Goal: Task Accomplishment & Management: Manage account settings

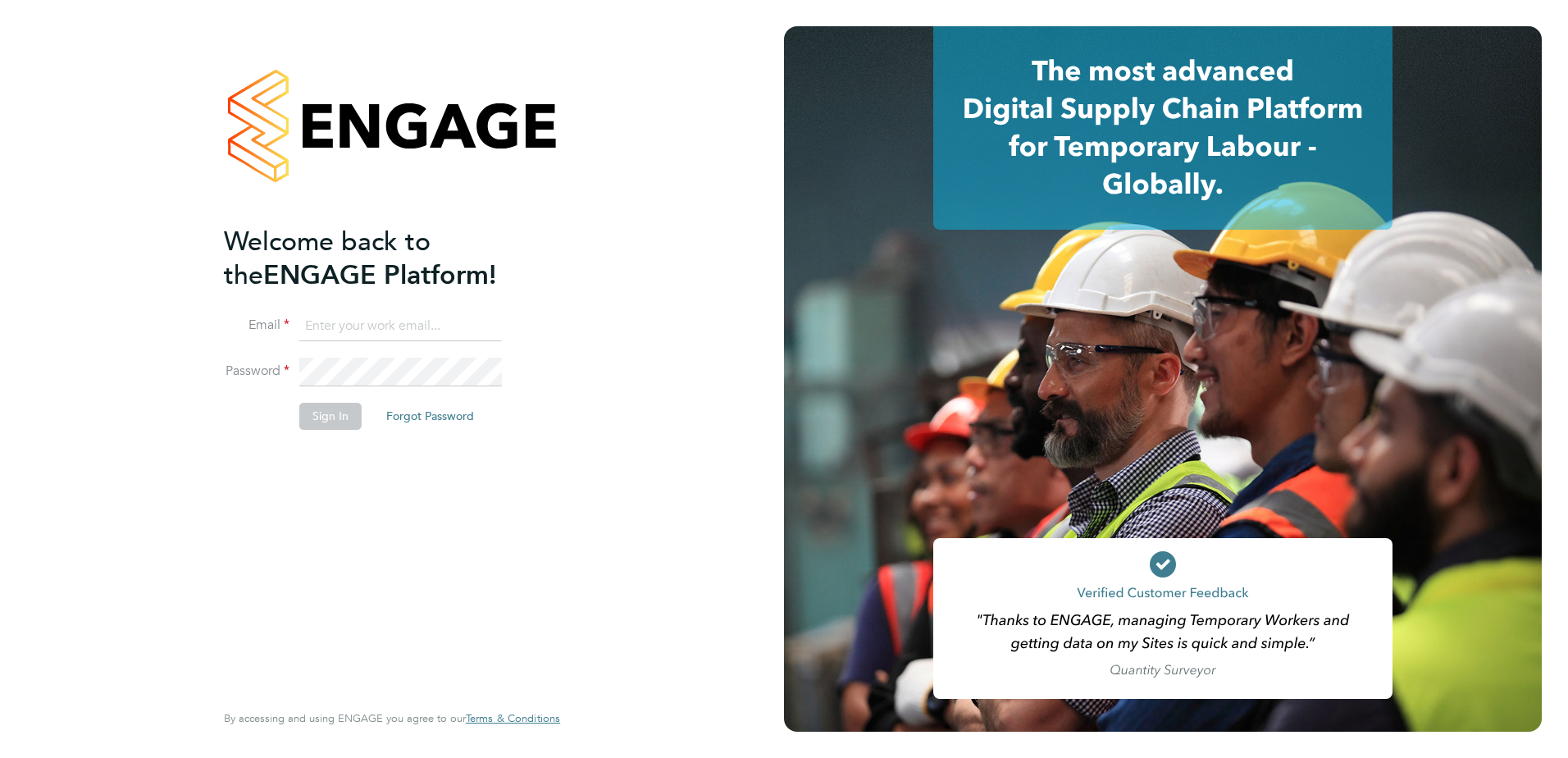
type input "[EMAIL_ADDRESS][DOMAIN_NAME]"
click at [344, 418] on button "Sign In" at bounding box center [330, 416] width 62 height 26
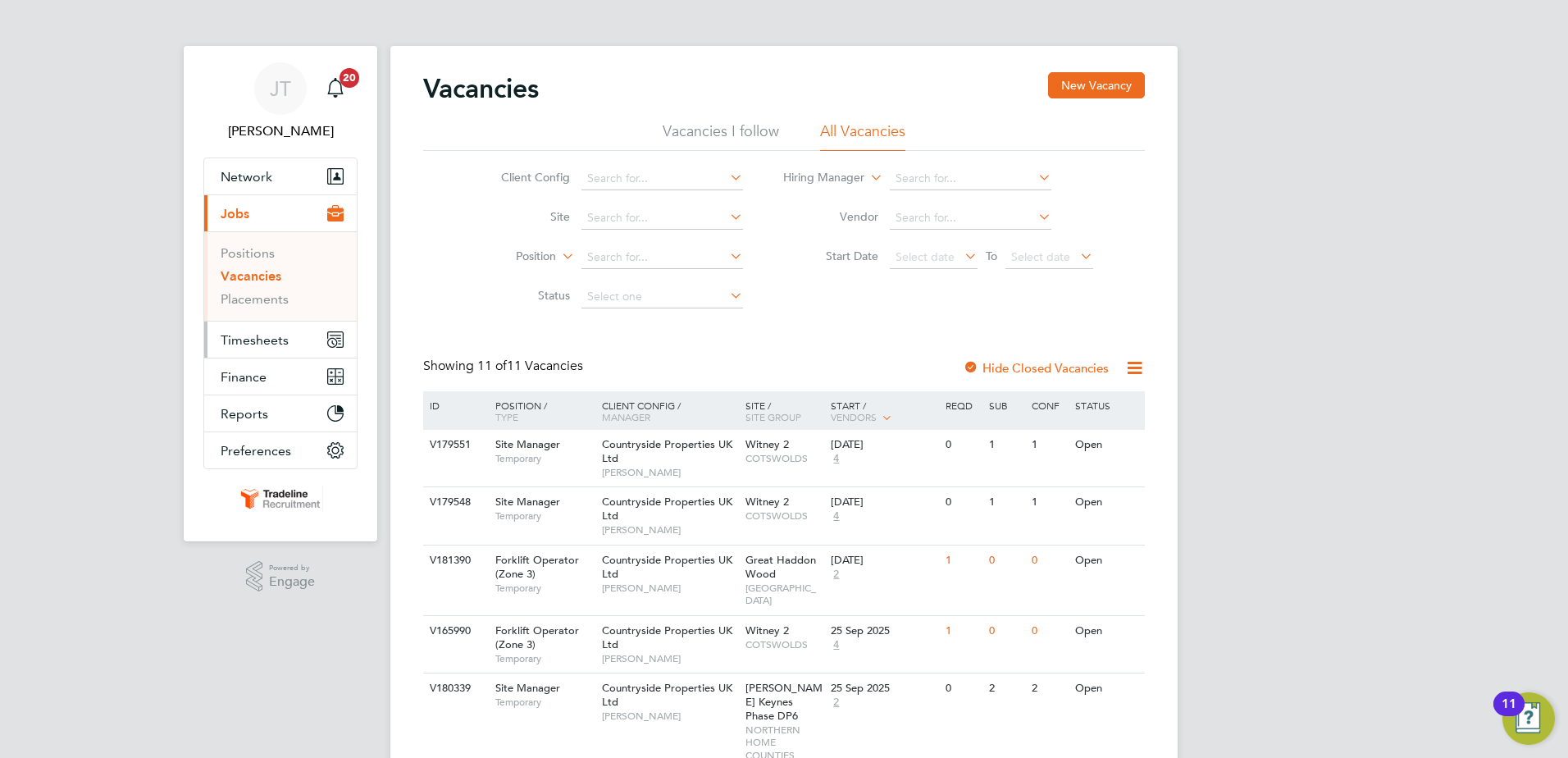
click at [244, 331] on button "Timesheets" at bounding box center [280, 339] width 153 height 36
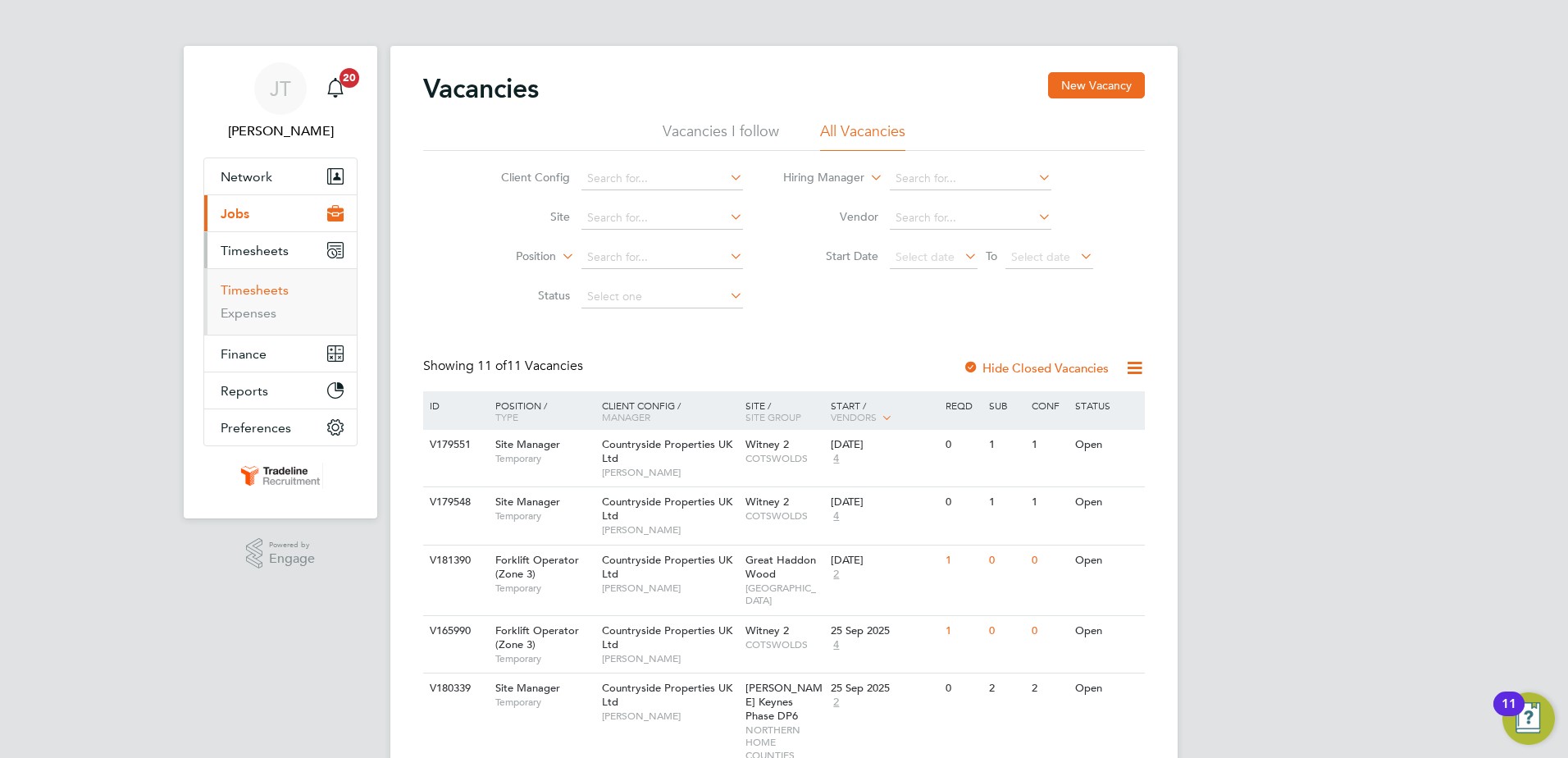
click at [263, 293] on link "Timesheets" at bounding box center [255, 290] width 68 height 15
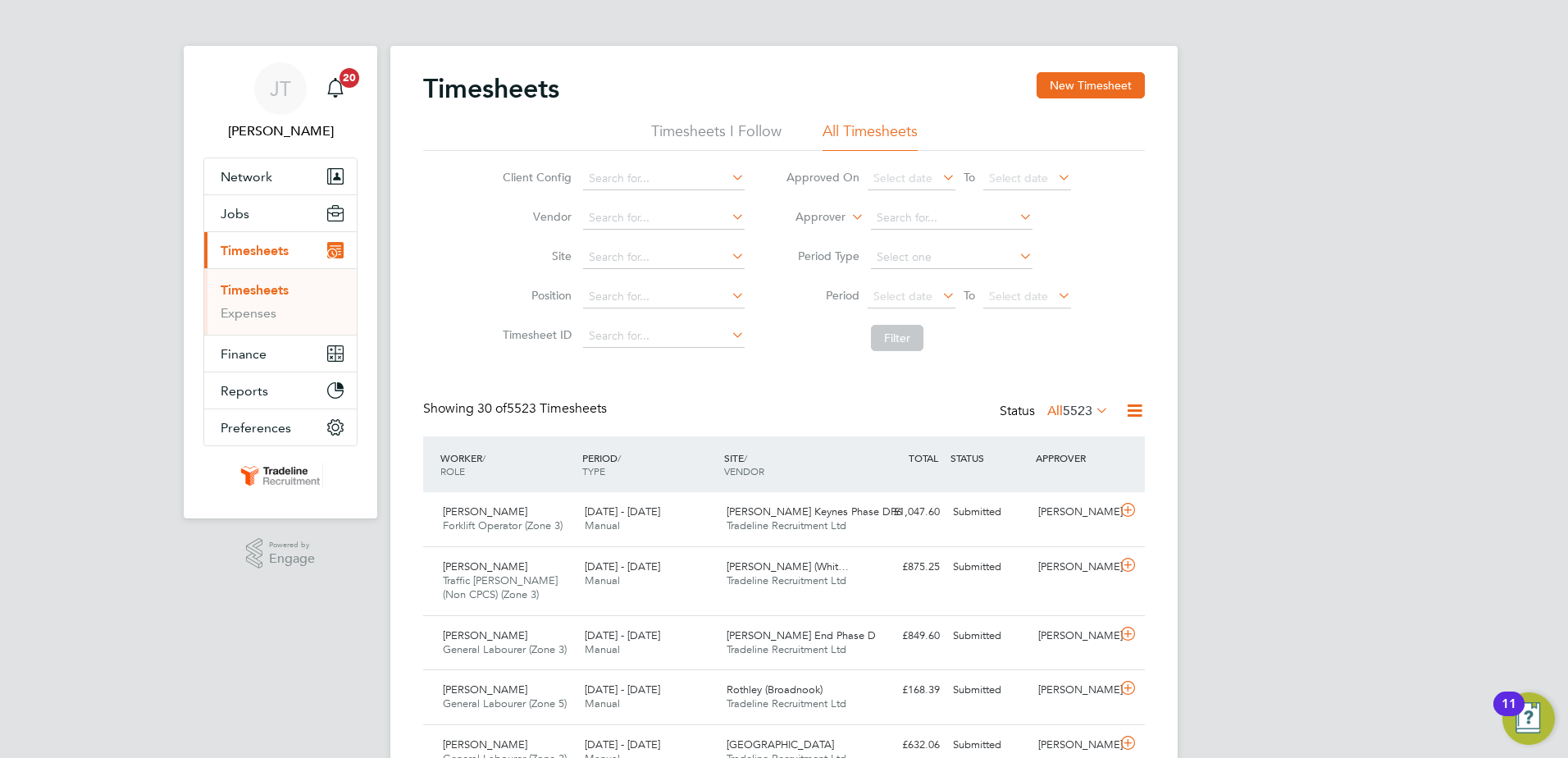
click at [1016, 219] on icon at bounding box center [1016, 216] width 0 height 23
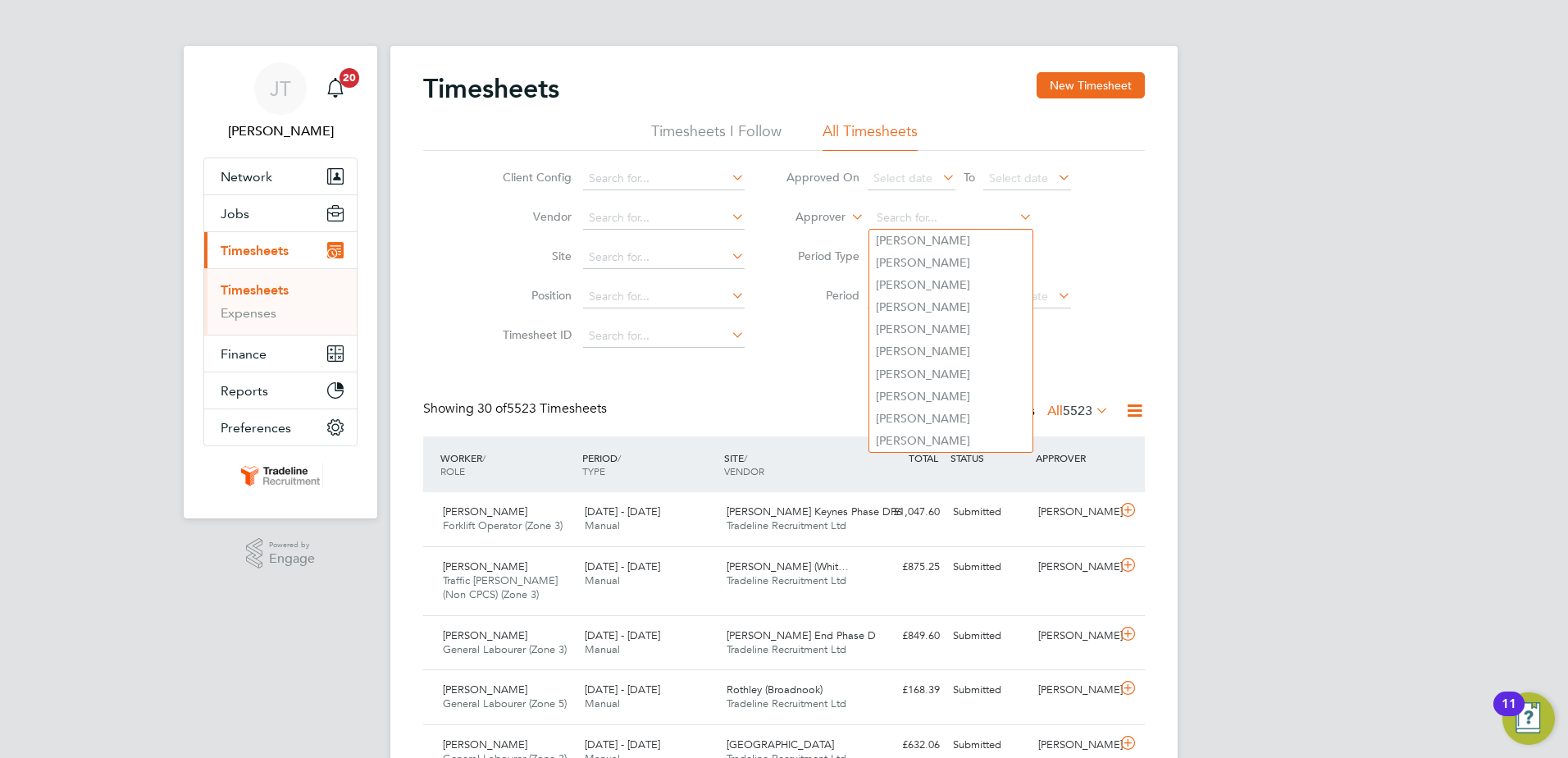
click at [848, 213] on icon at bounding box center [848, 212] width 0 height 14
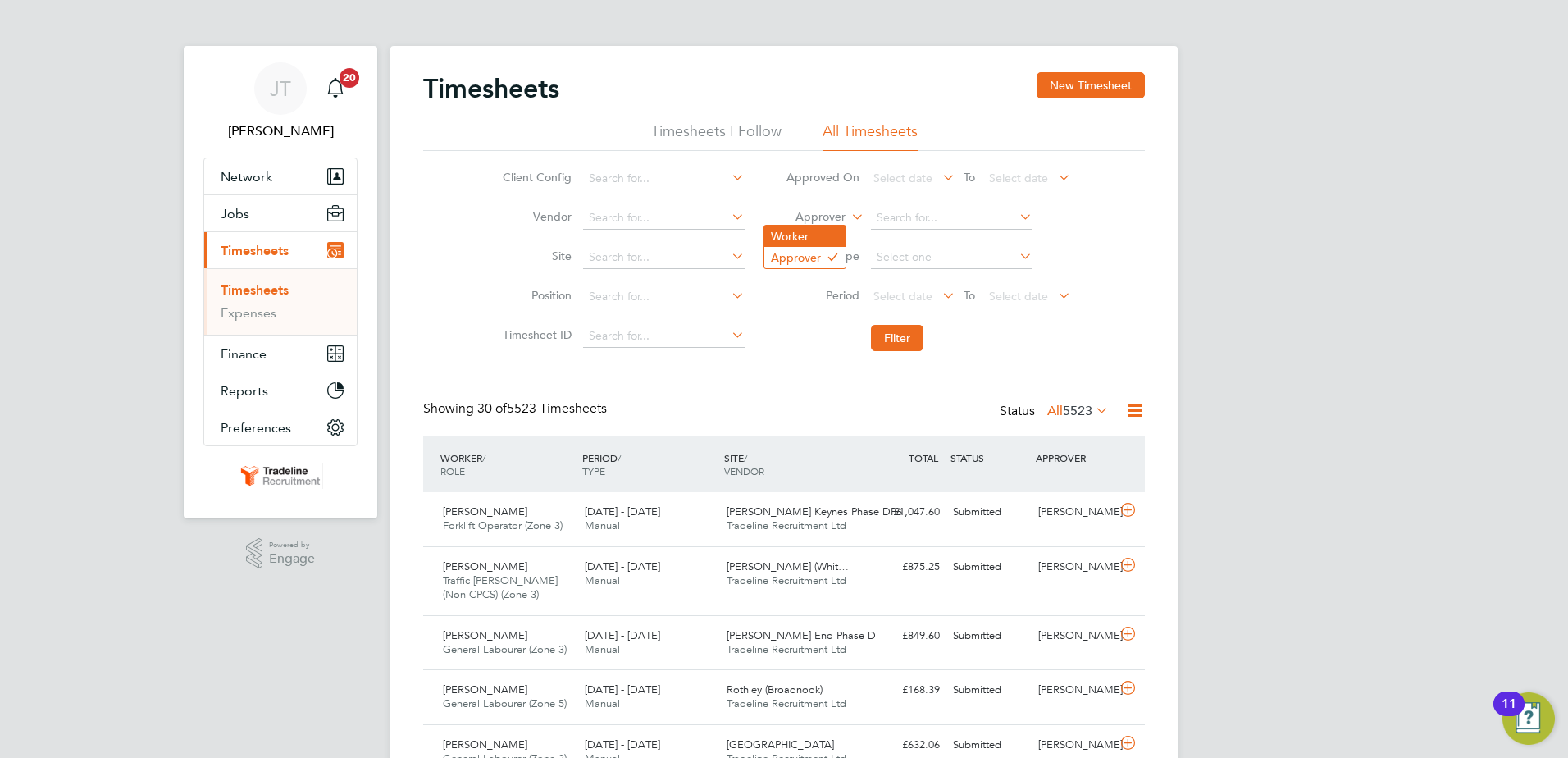
click at [824, 236] on li "Worker" at bounding box center [805, 236] width 82 height 21
click at [890, 215] on input at bounding box center [951, 218] width 161 height 23
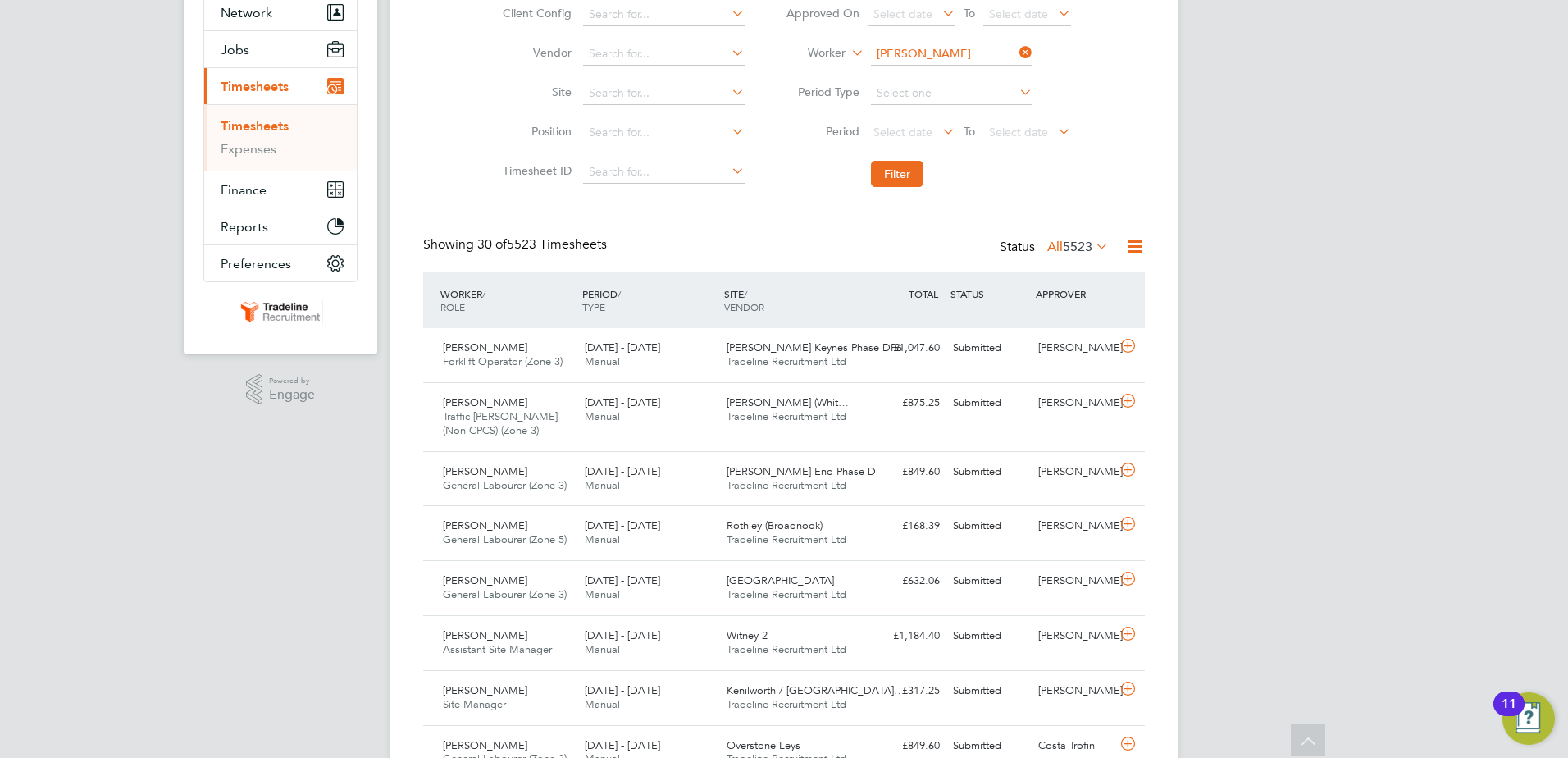
click at [990, 83] on li "Andria n Ionascu" at bounding box center [950, 76] width 163 height 22
type input "[PERSON_NAME]"
click at [900, 180] on button "Filter" at bounding box center [897, 173] width 53 height 26
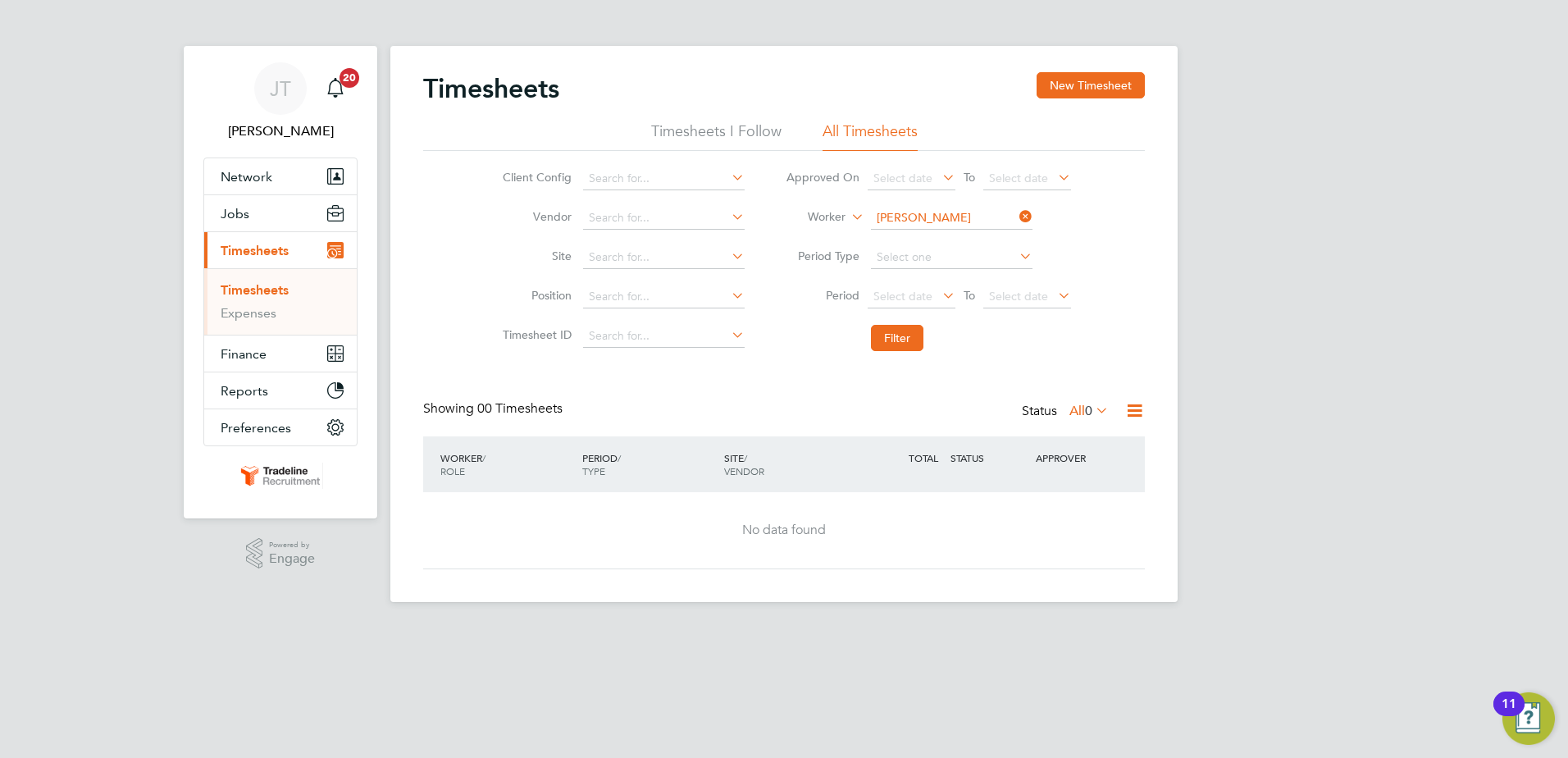
click at [1016, 256] on icon at bounding box center [1016, 256] width 0 height 23
click at [1141, 274] on div "Client Config Vendor Site Position Timesheet ID Approved On Select date To Sele…" at bounding box center [784, 255] width 722 height 208
click at [721, 135] on li "Timesheets I Follow" at bounding box center [717, 136] width 131 height 30
drag, startPoint x: 248, startPoint y: 300, endPoint x: 245, endPoint y: 251, distance: 49.1
click at [248, 279] on ul "Timesheets Expenses" at bounding box center [280, 302] width 153 height 66
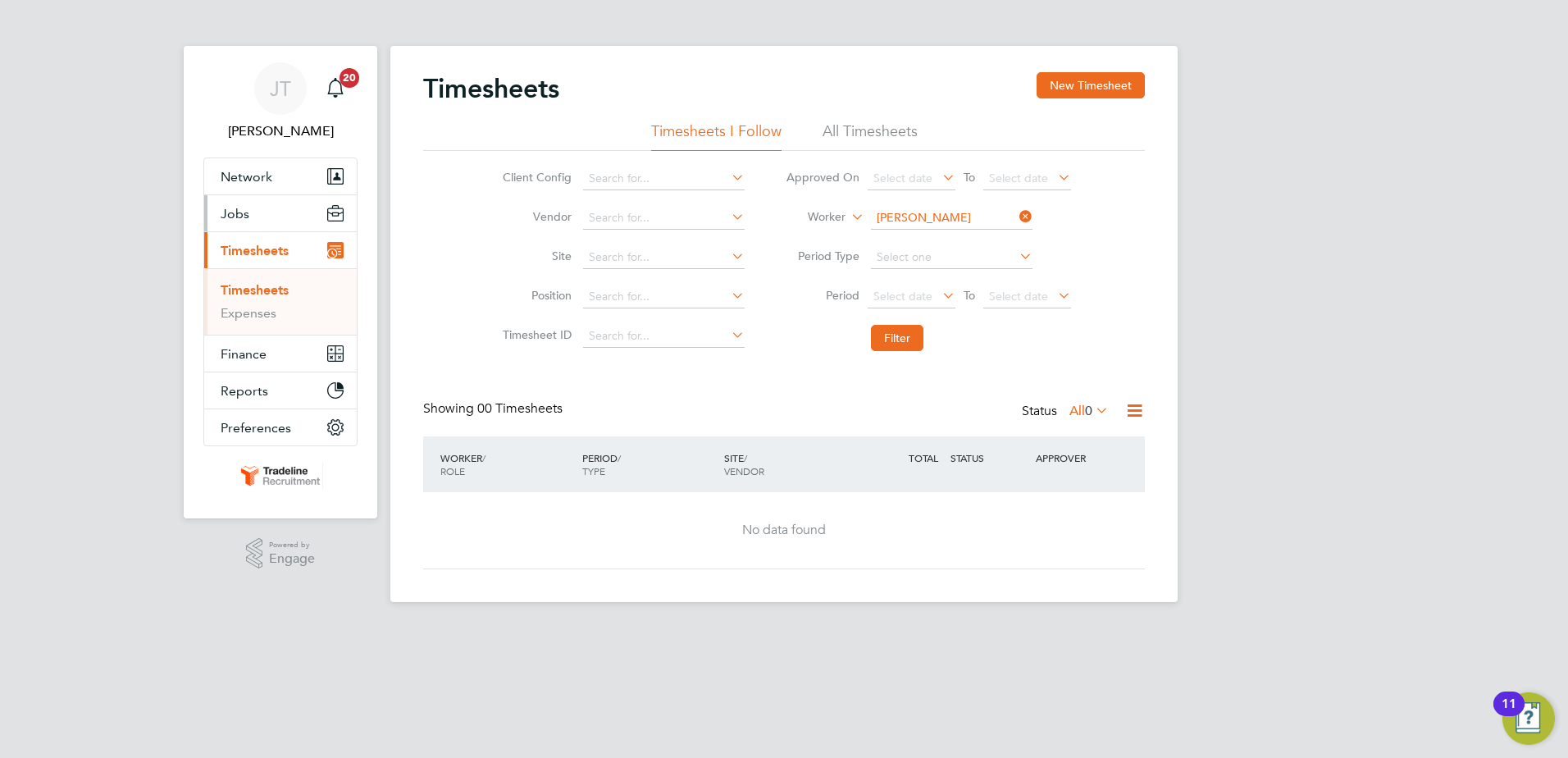
click at [241, 219] on span "Jobs" at bounding box center [235, 213] width 29 height 15
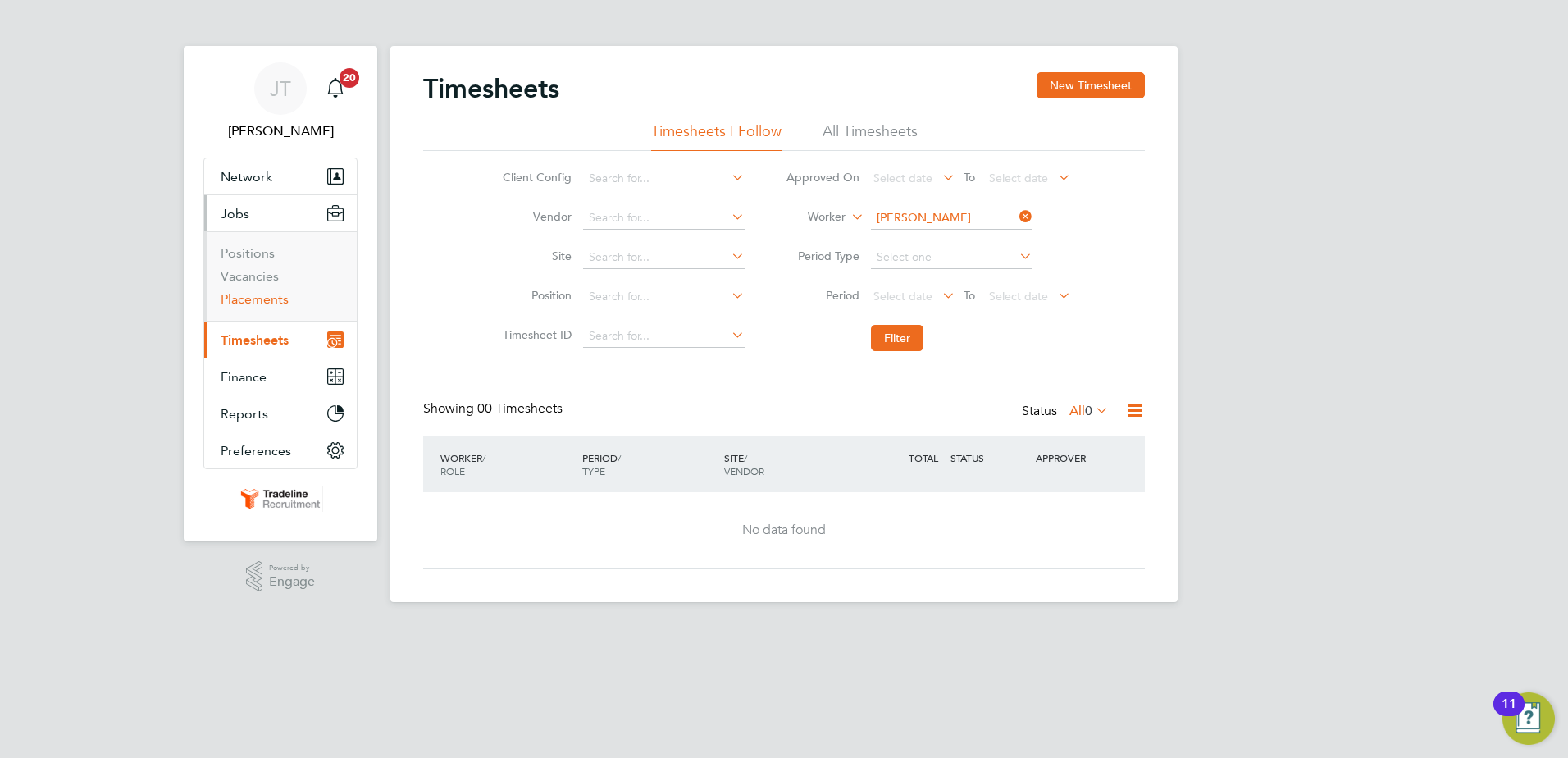
click at [259, 295] on link "Placements" at bounding box center [255, 299] width 68 height 15
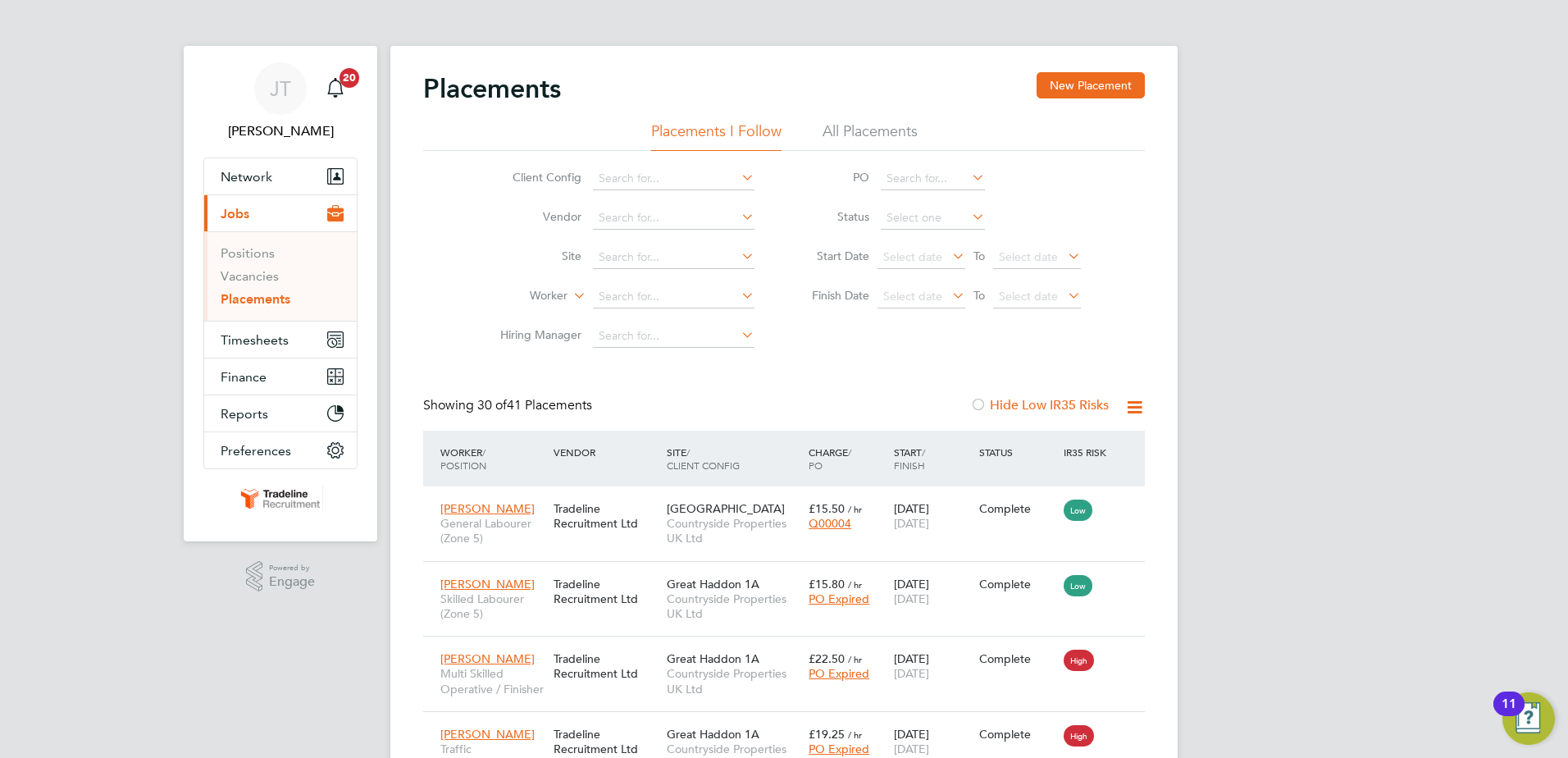
click at [871, 133] on li "All Placements" at bounding box center [870, 136] width 95 height 30
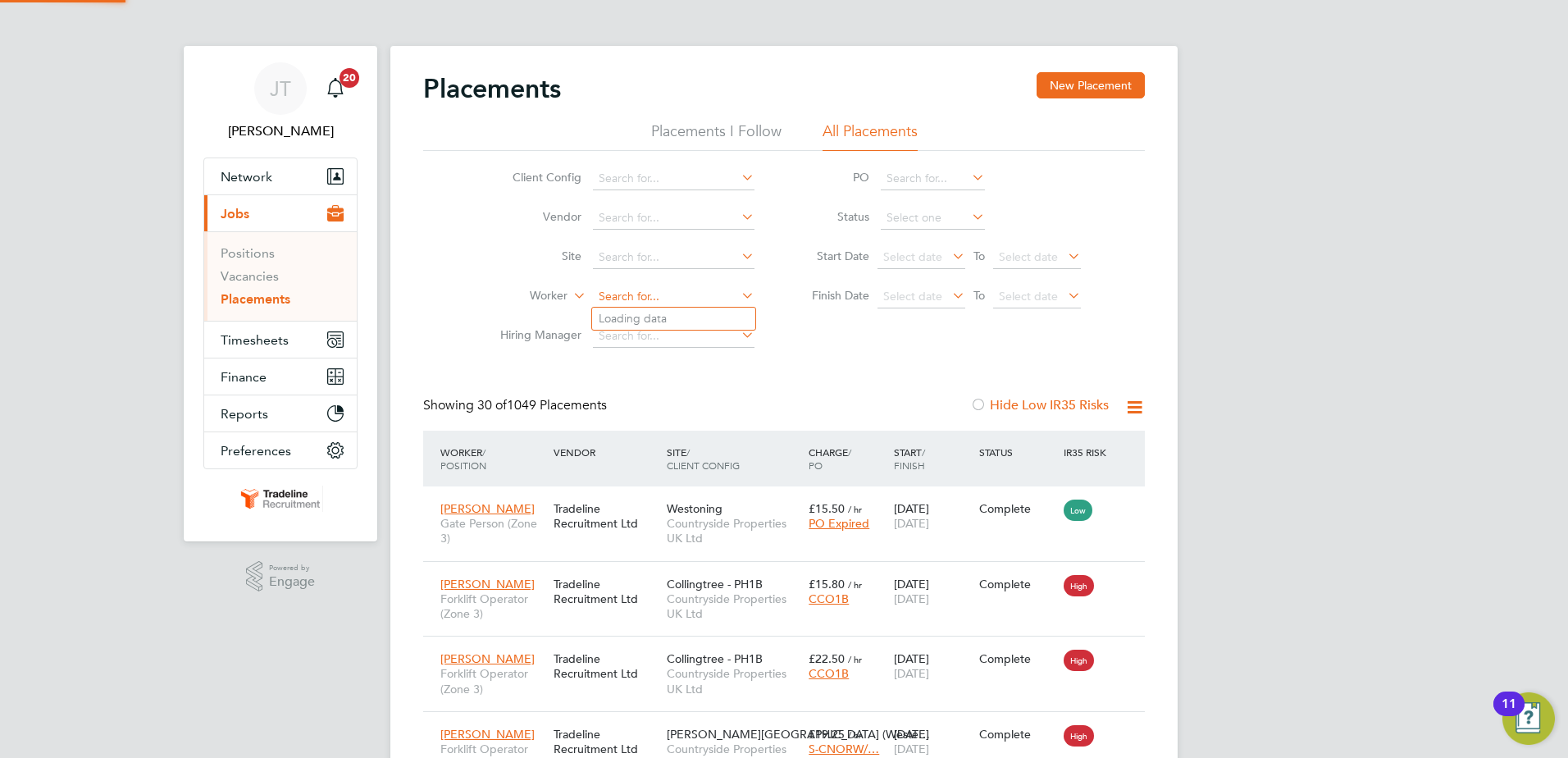
click at [682, 292] on input at bounding box center [674, 297] width 161 height 23
click at [697, 311] on li "[PERSON_NAME]" at bounding box center [674, 319] width 163 height 22
type input "[PERSON_NAME]"
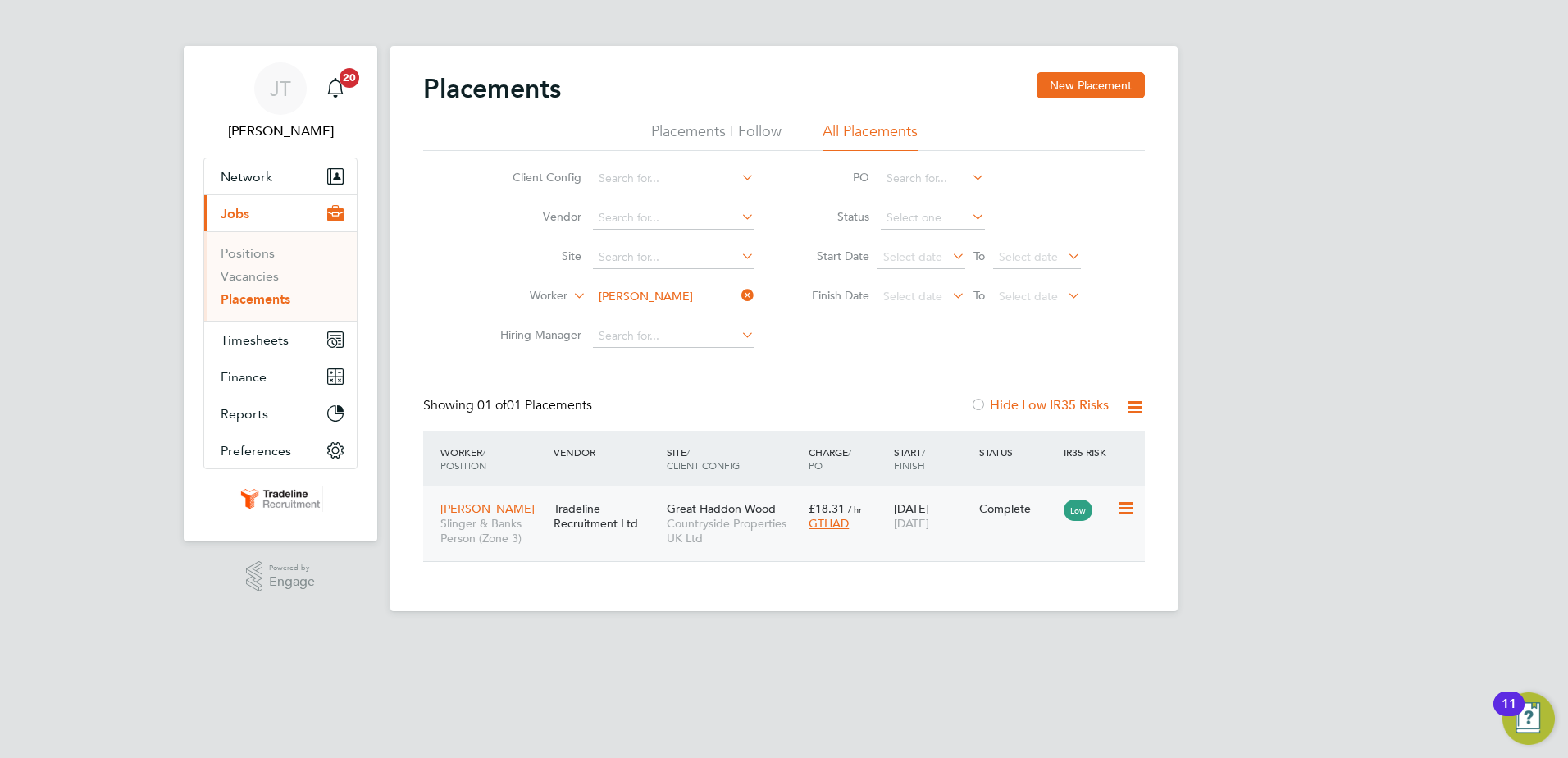
click at [1130, 507] on icon at bounding box center [1124, 508] width 16 height 20
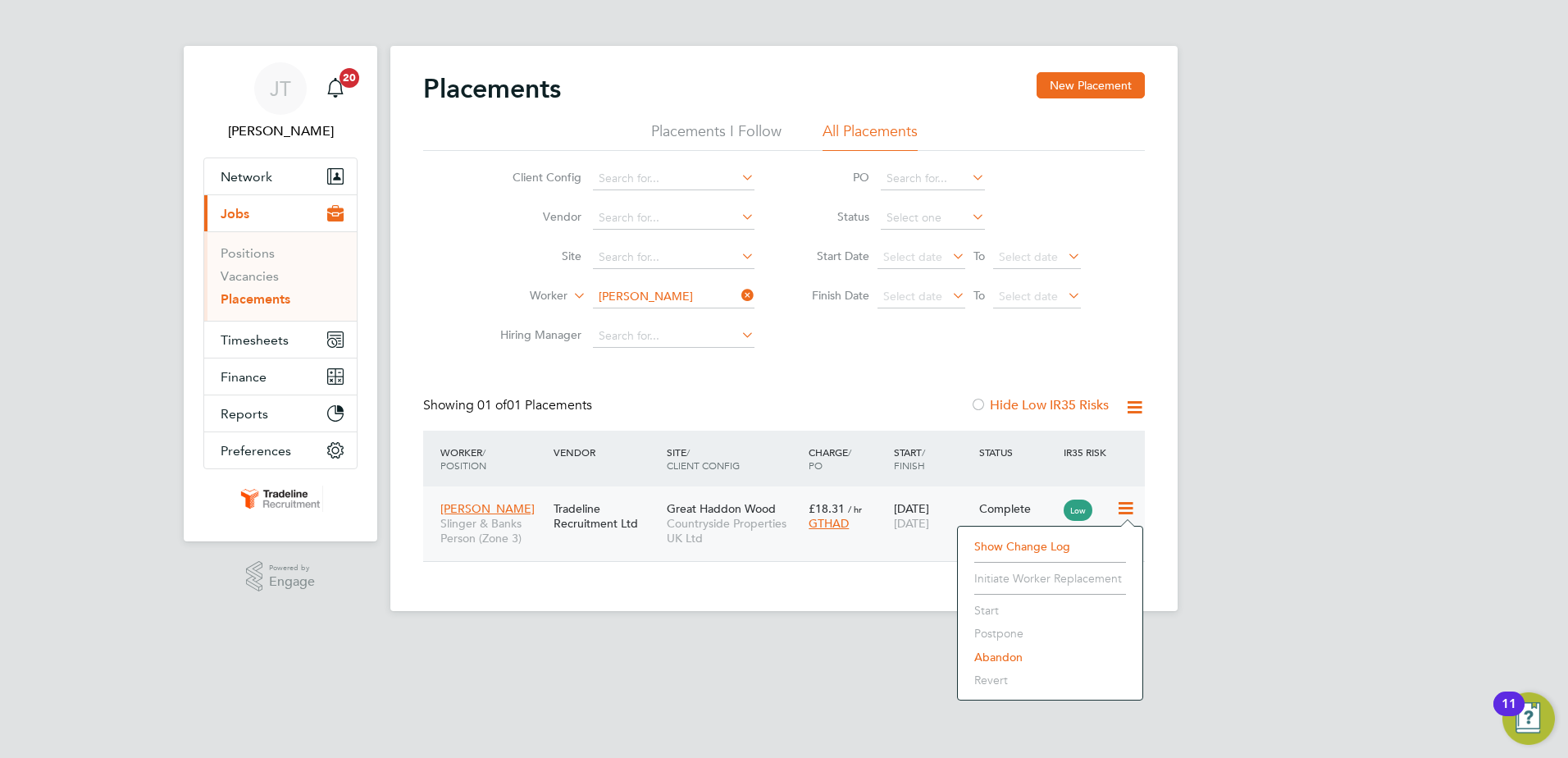
click at [589, 513] on div "Tradeline Recruitment Ltd" at bounding box center [606, 516] width 113 height 46
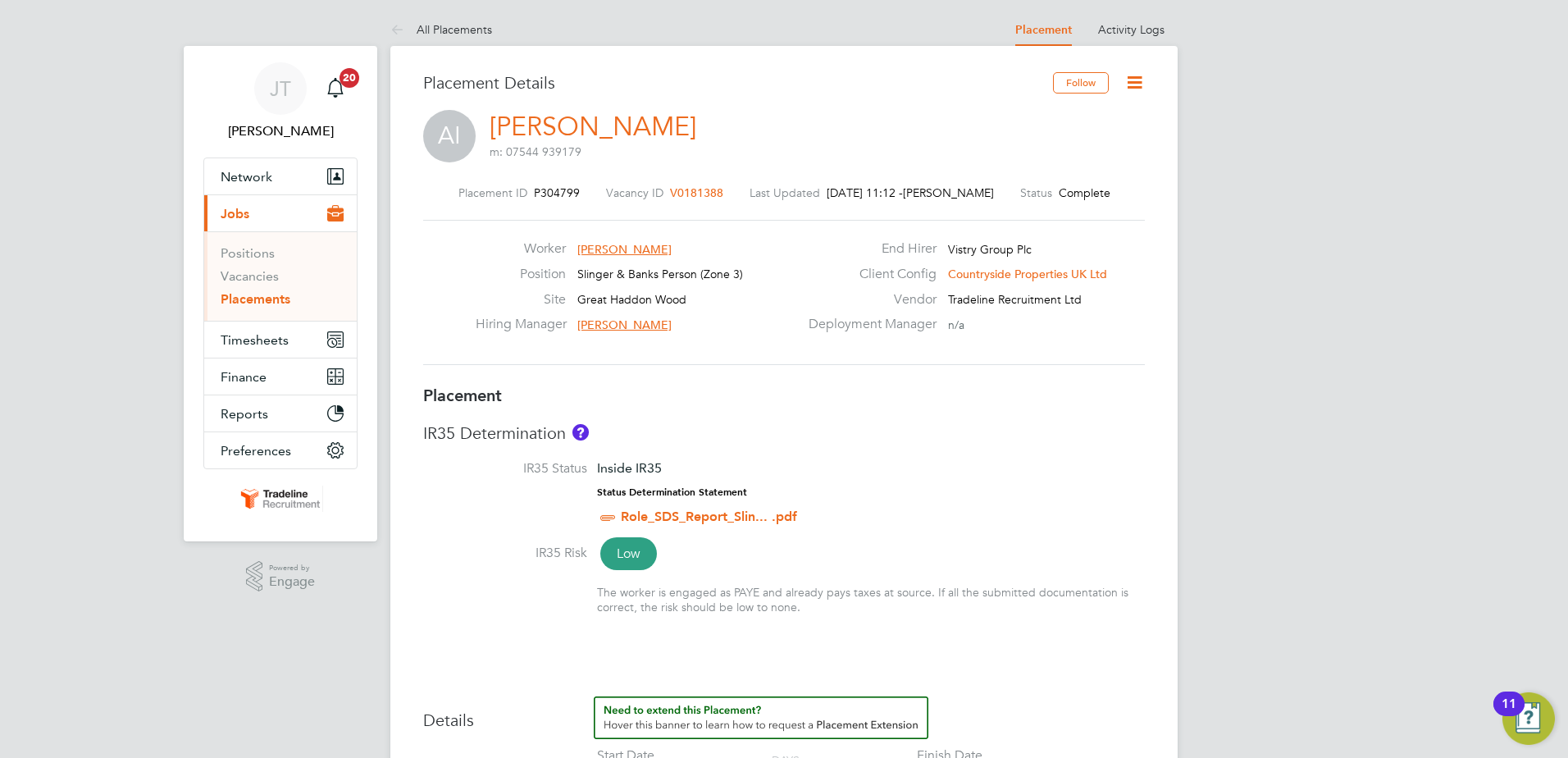
click at [1130, 84] on icon at bounding box center [1135, 82] width 20 height 20
click at [759, 457] on div "IR35 Determination IR35 Status Inside IR35 Status Determination Statement Role_…" at bounding box center [784, 526] width 722 height 208
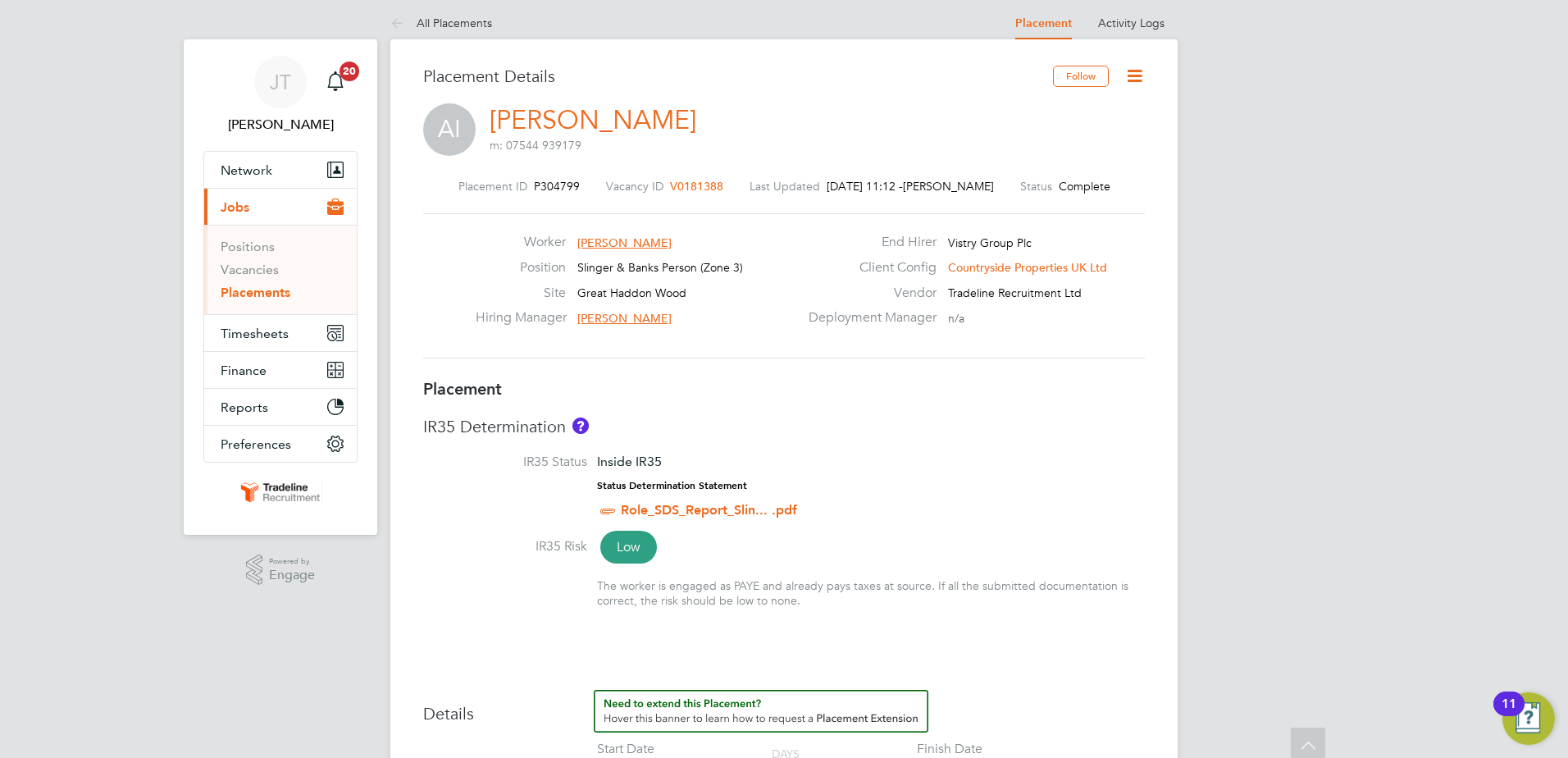
scroll to position [2, 0]
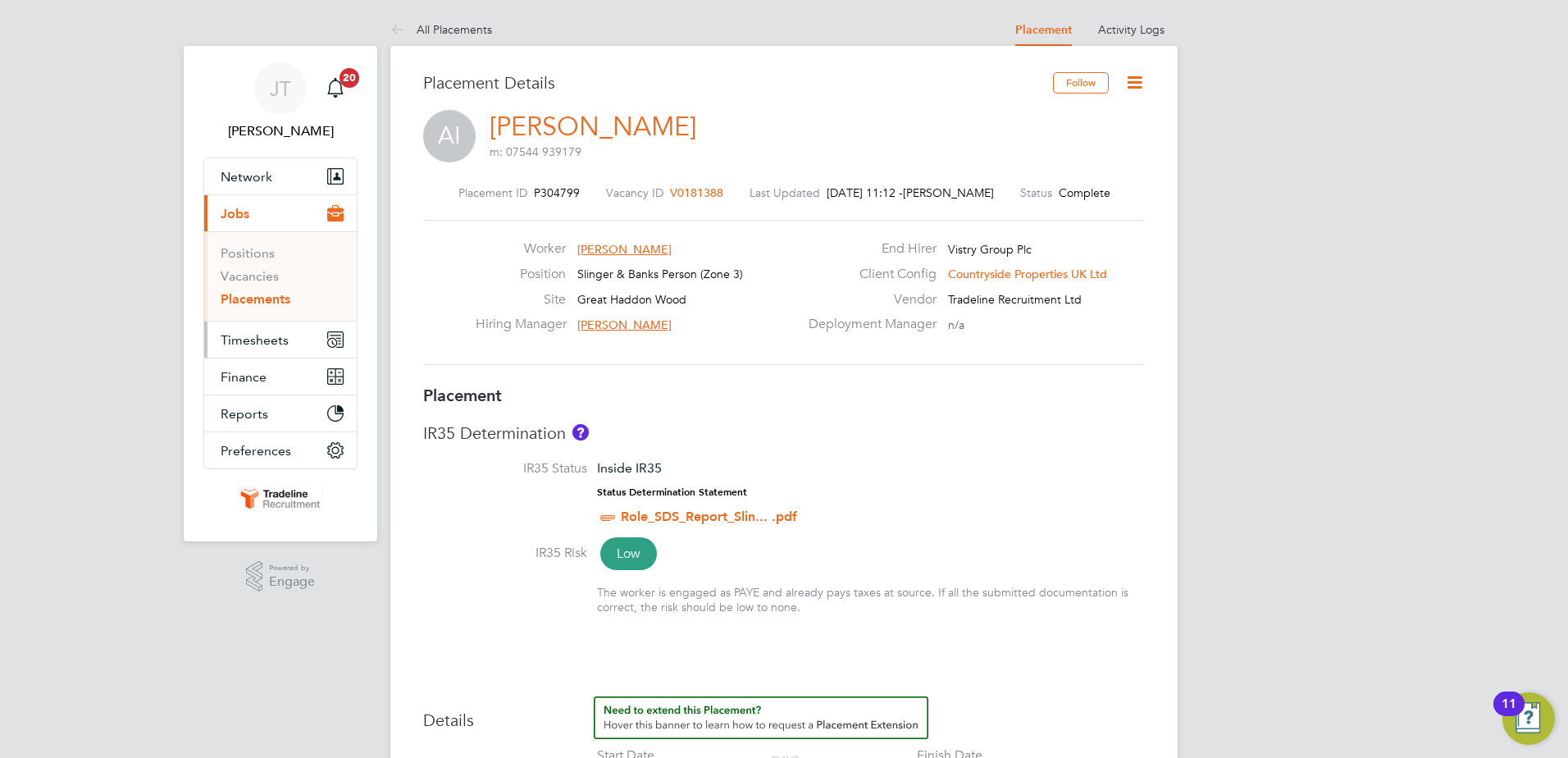
click at [262, 337] on span "Timesheets" at bounding box center [255, 340] width 68 height 15
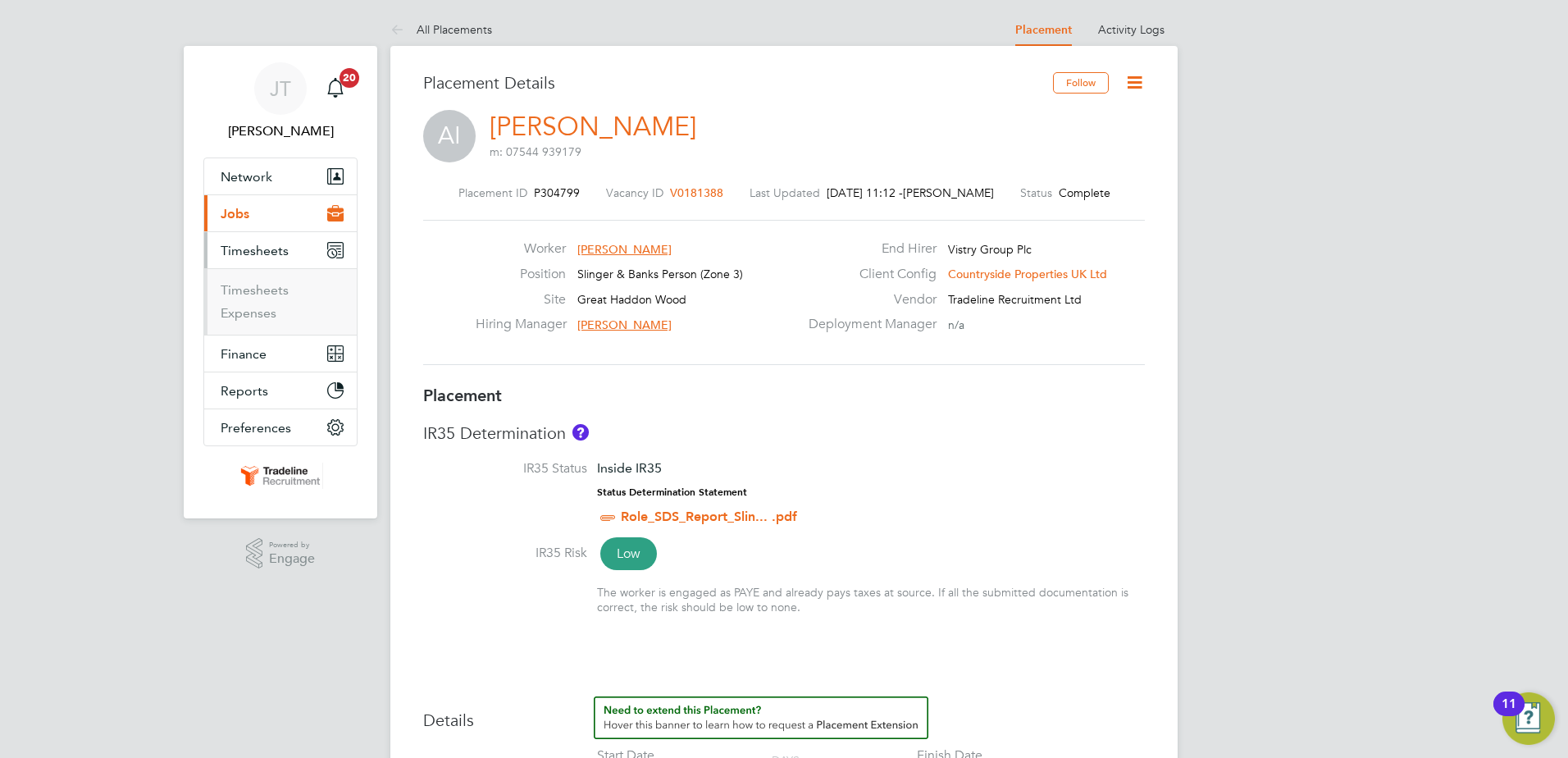
click at [244, 280] on ul "Timesheets Expenses" at bounding box center [280, 302] width 153 height 66
click at [246, 291] on link "Timesheets" at bounding box center [255, 290] width 68 height 15
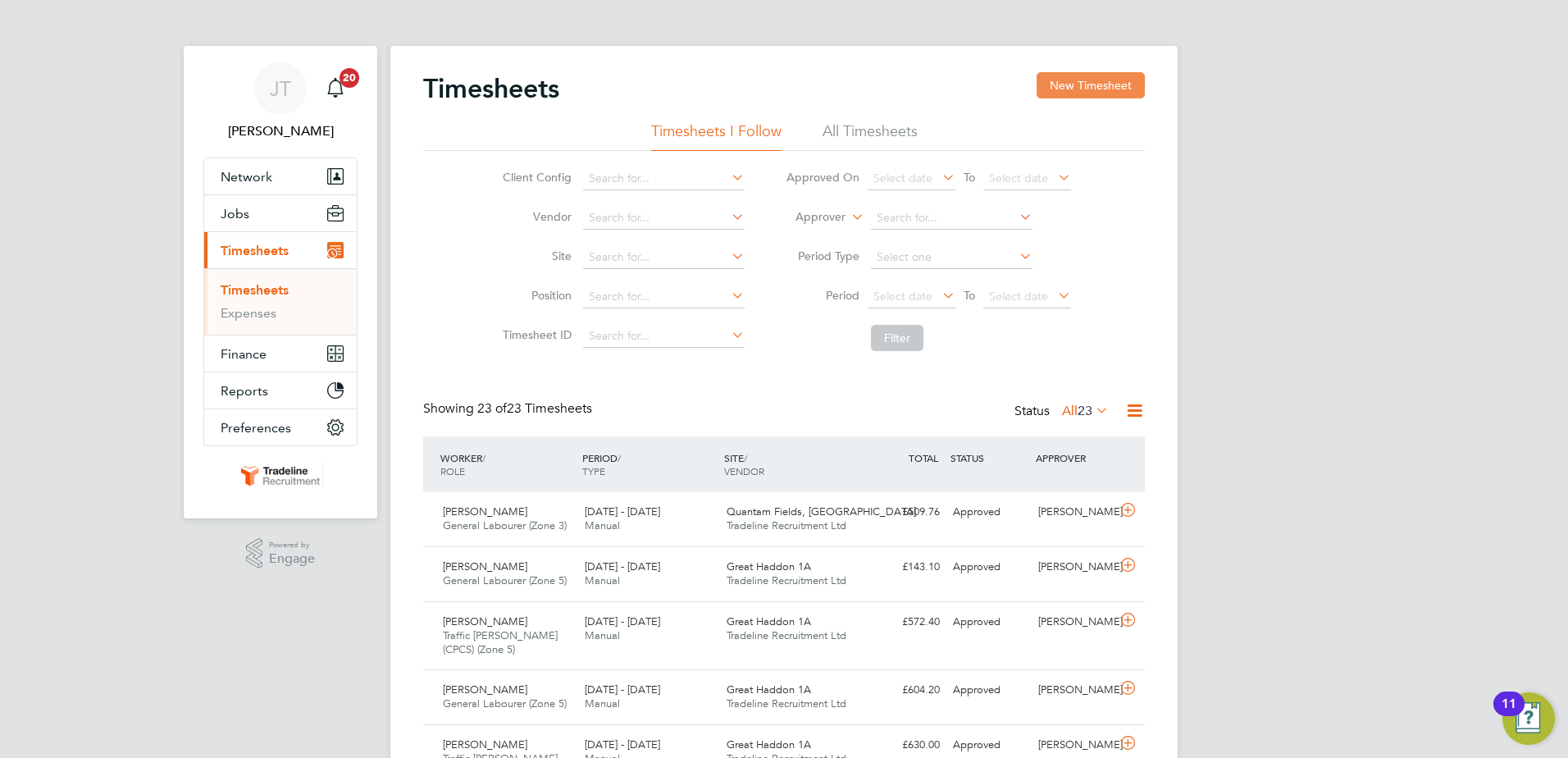
click at [1091, 93] on button "New Timesheet" at bounding box center [1090, 85] width 108 height 26
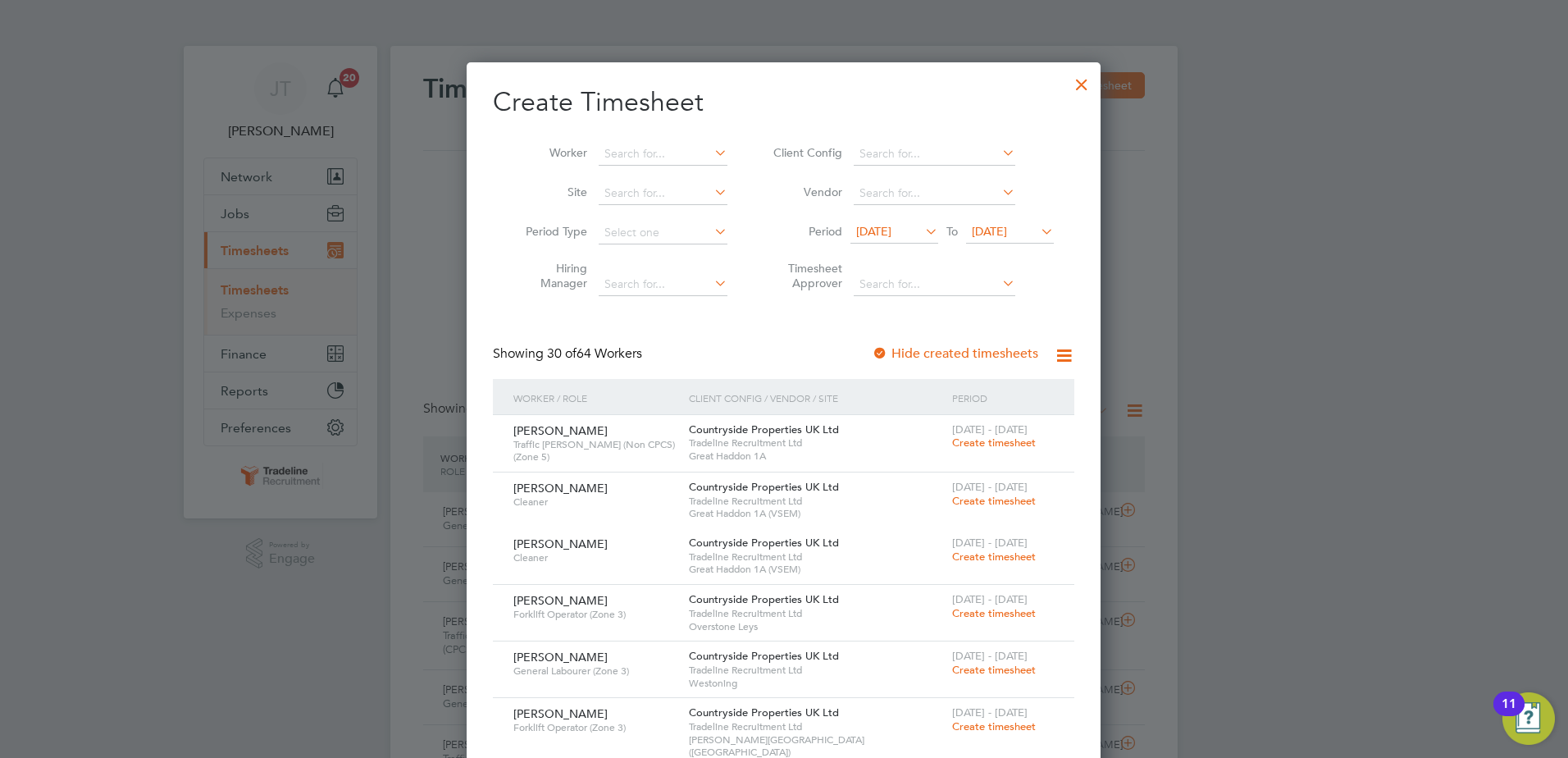
click at [1037, 237] on icon at bounding box center [1037, 231] width 0 height 23
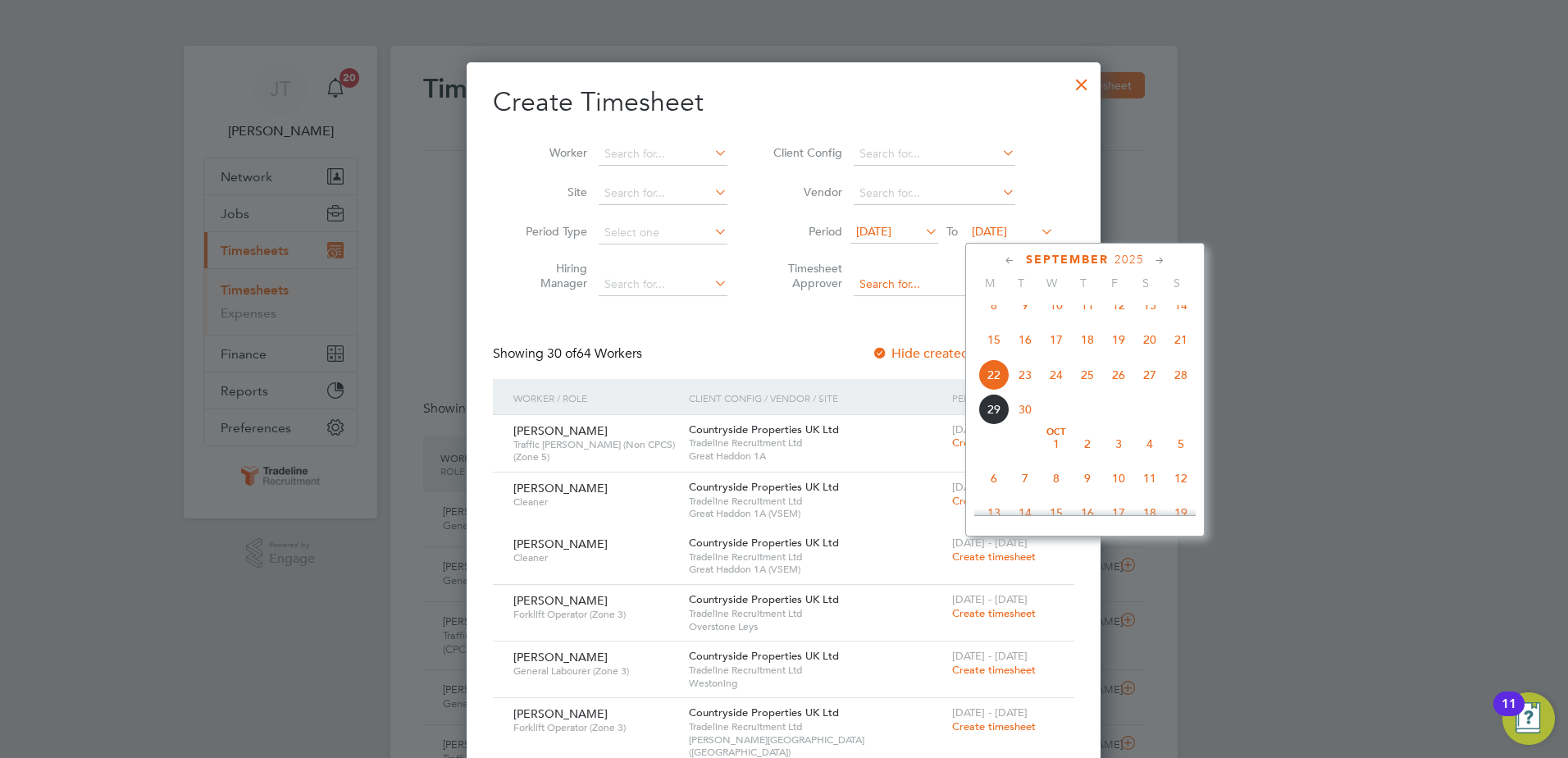
click at [866, 289] on input at bounding box center [934, 285] width 161 height 23
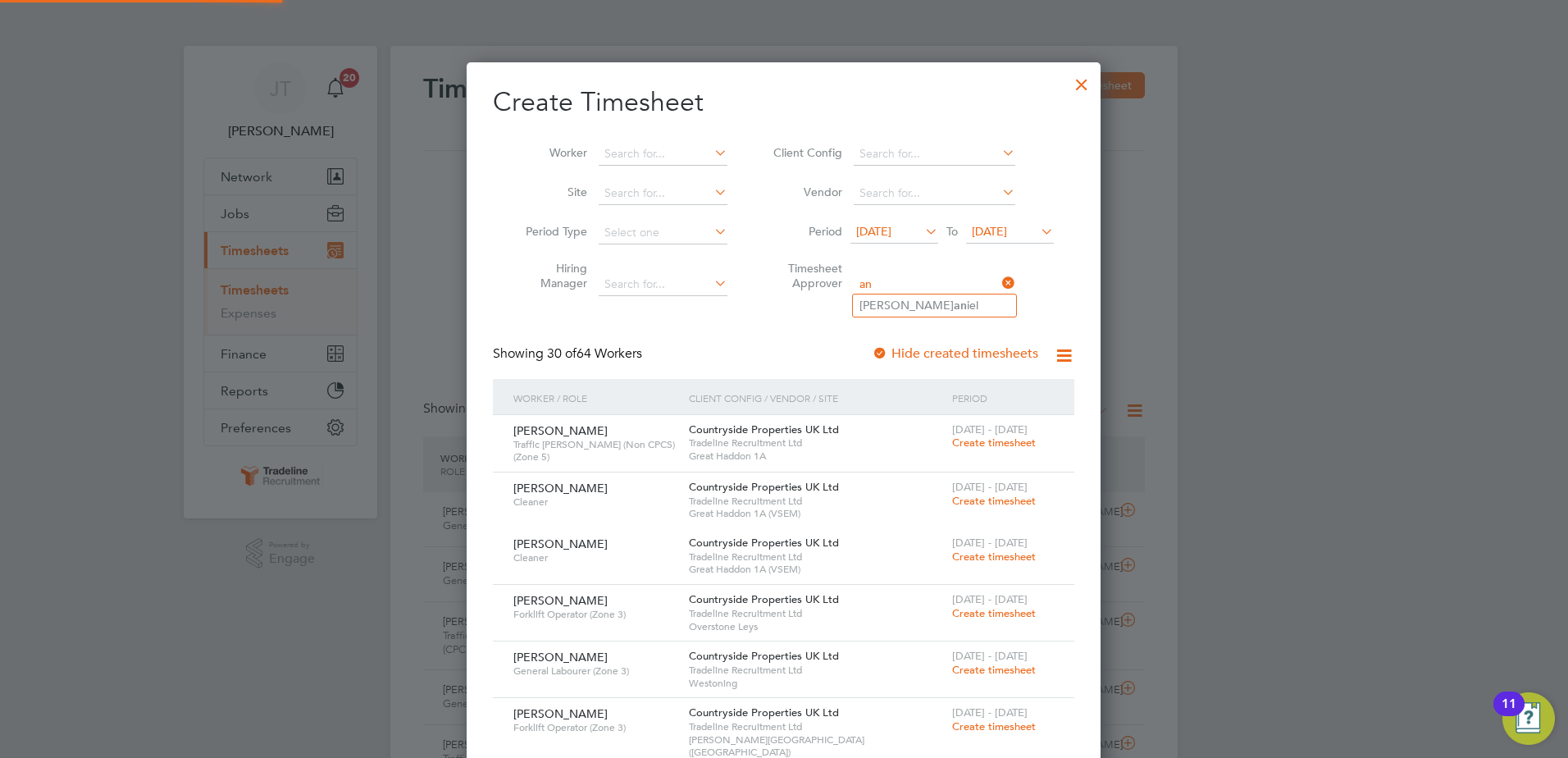
type input "Abbie Daniel"
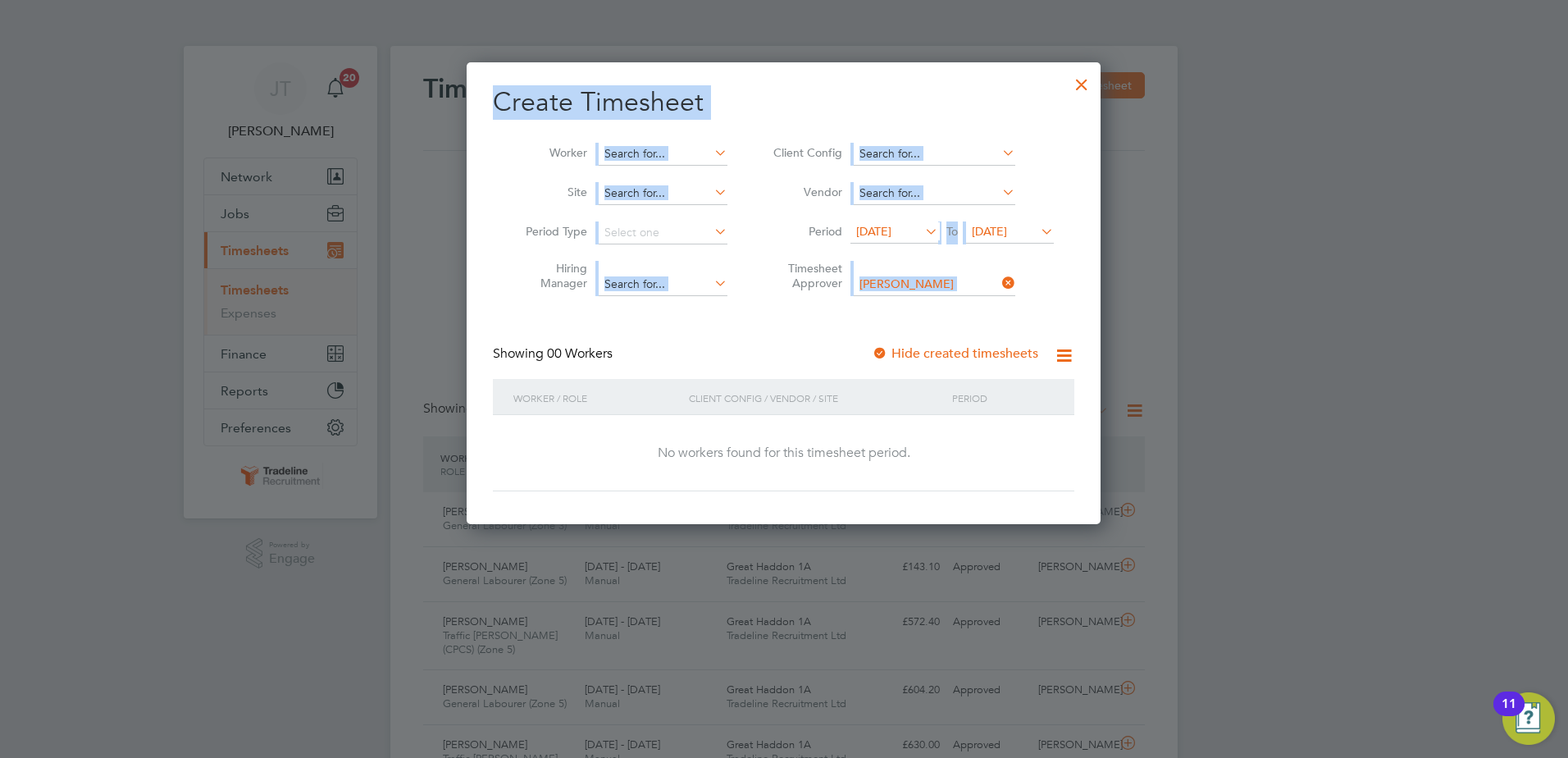
click at [784, 325] on div "Create Timesheet Worker Site Period Type Hiring Manager Client Config Vendor Pe…" at bounding box center [783, 288] width 582 height 406
click at [711, 227] on icon at bounding box center [711, 231] width 0 height 23
click at [1276, 425] on div at bounding box center [784, 379] width 1568 height 758
click at [1085, 83] on div at bounding box center [1081, 80] width 30 height 30
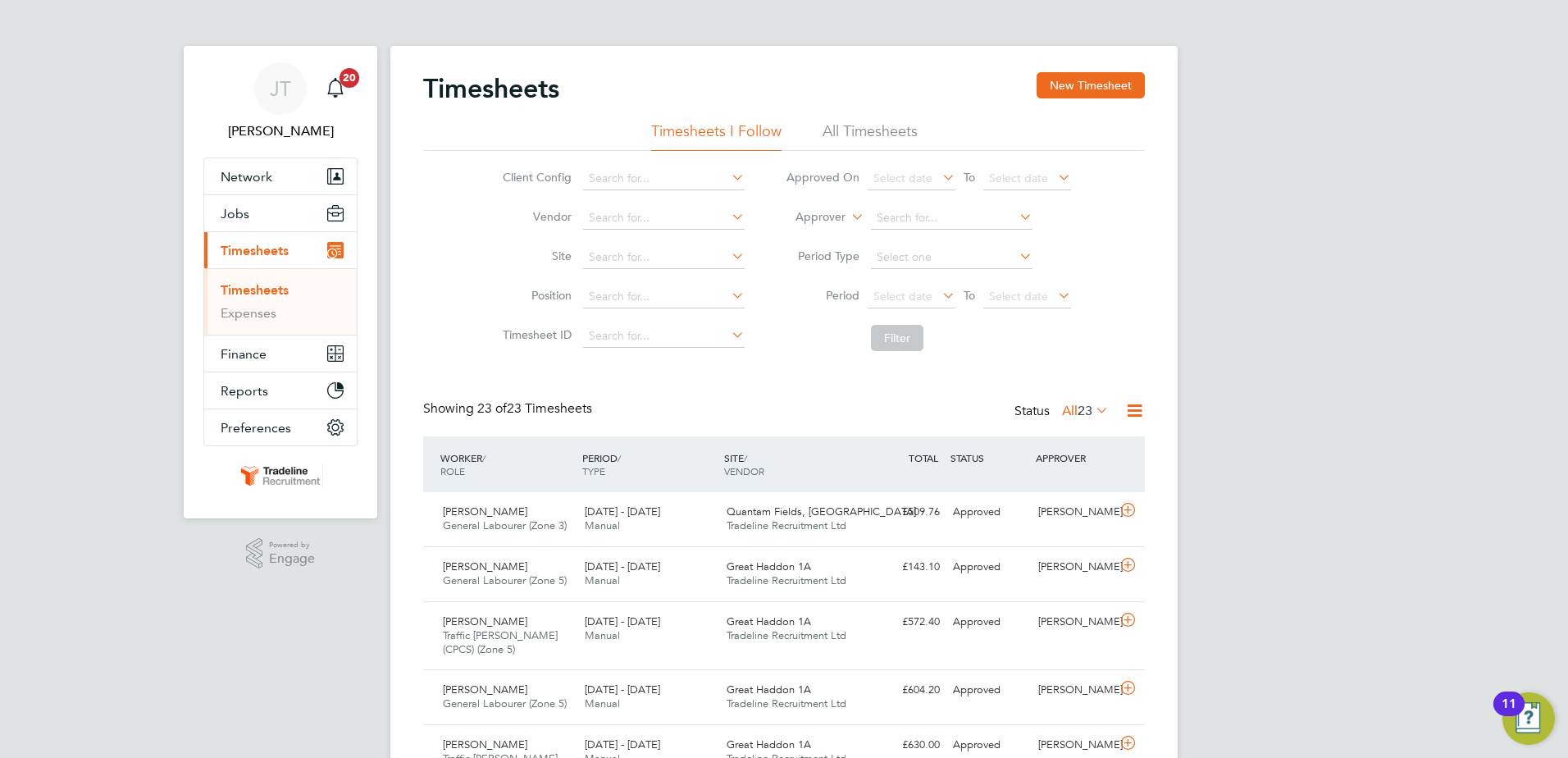
click at [728, 258] on icon at bounding box center [728, 256] width 0 height 23
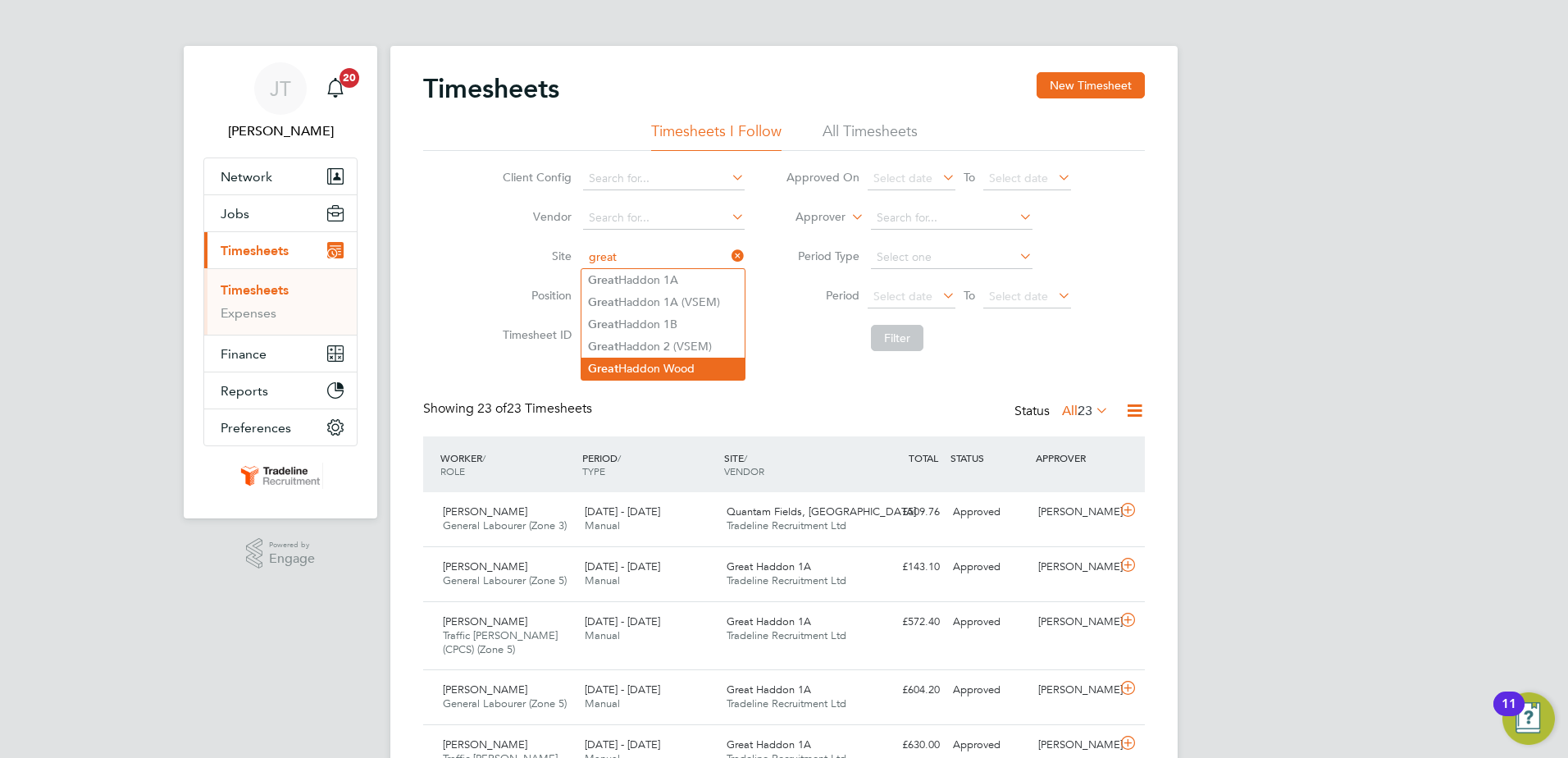
click at [675, 368] on li "Great Haddon Wood" at bounding box center [663, 369] width 163 height 22
type input "Great Haddon Wood"
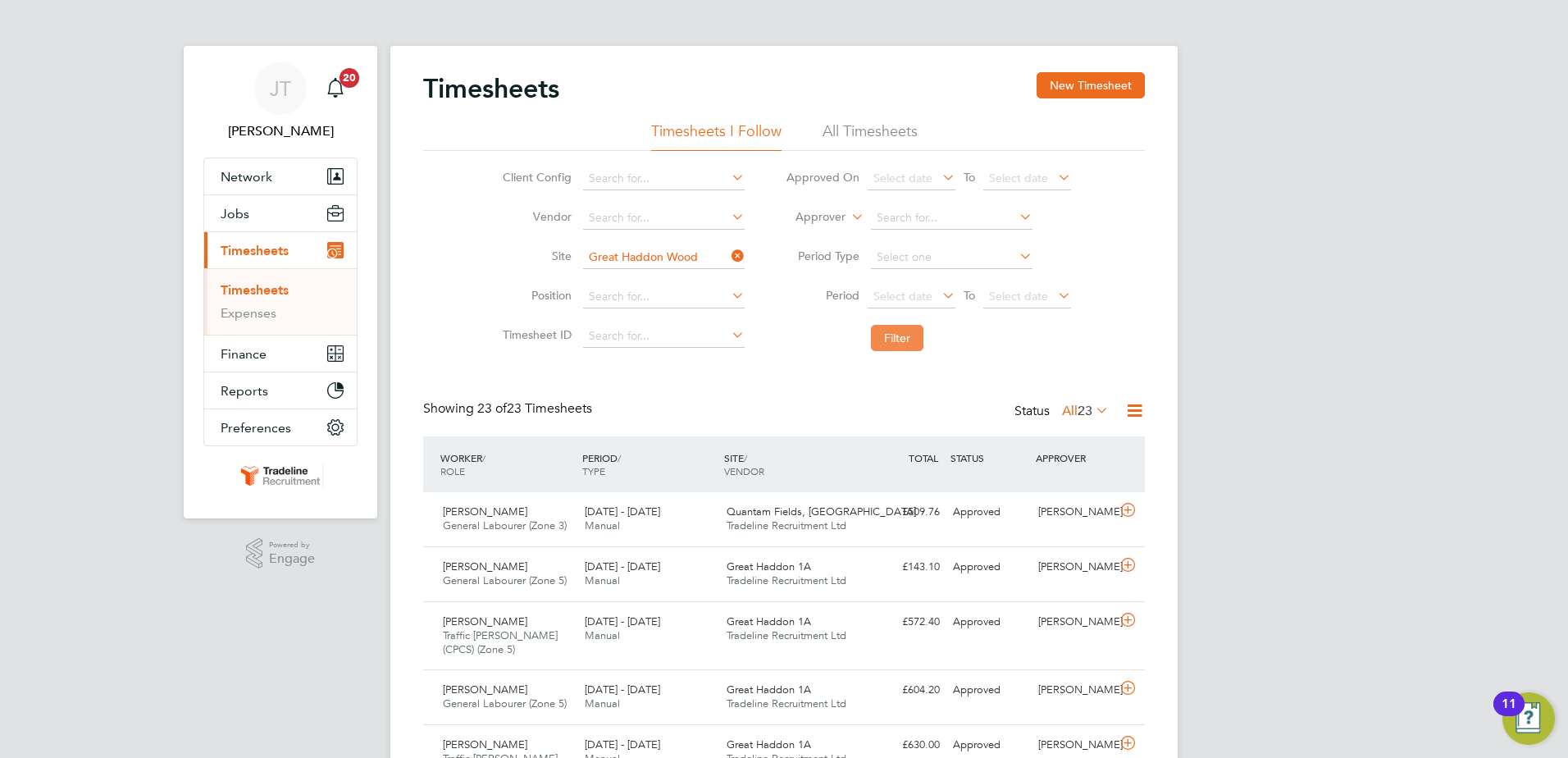
click at [892, 344] on button "Filter" at bounding box center [897, 337] width 53 height 26
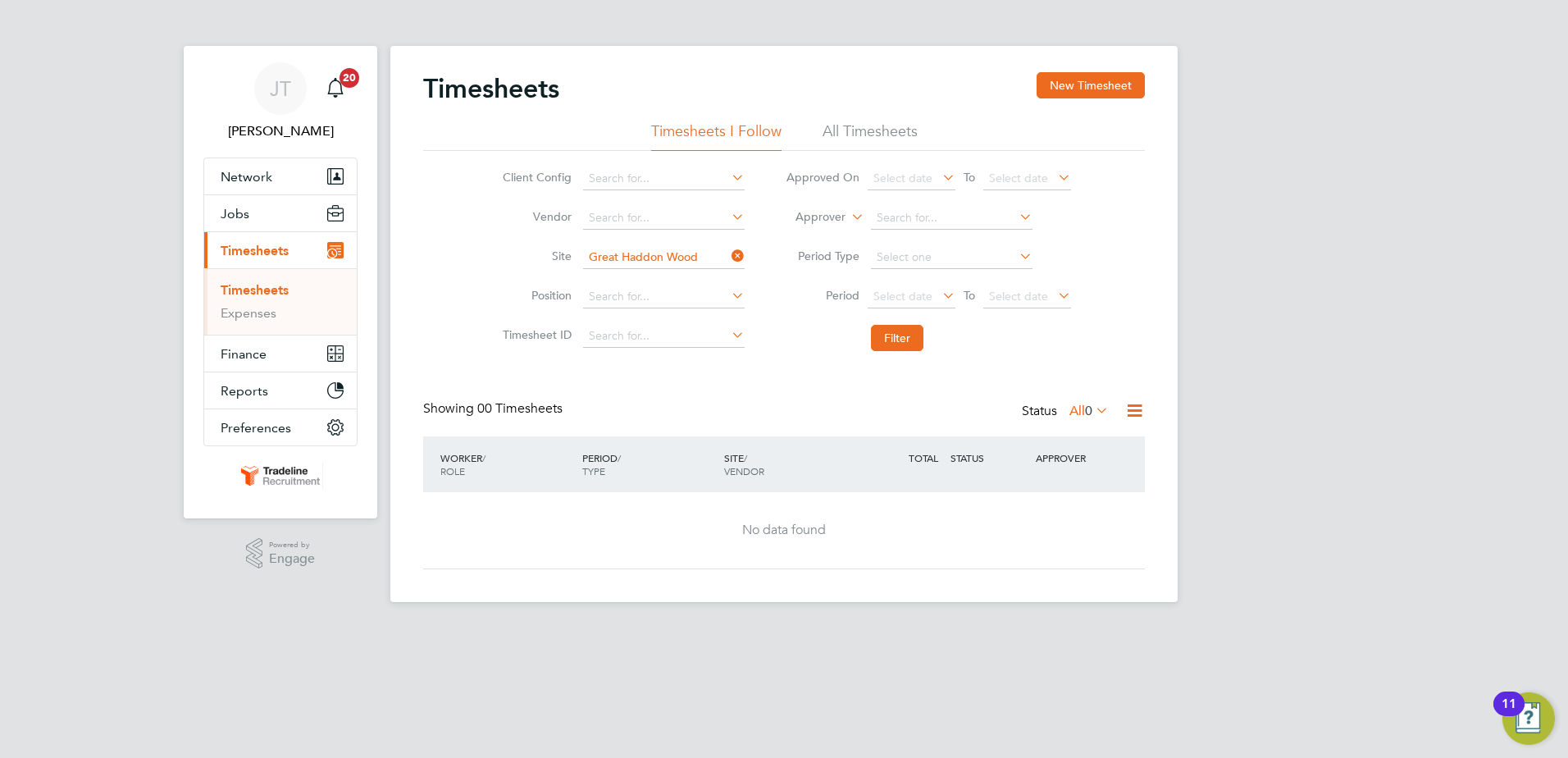
click at [886, 128] on li "All Timesheets" at bounding box center [870, 136] width 95 height 30
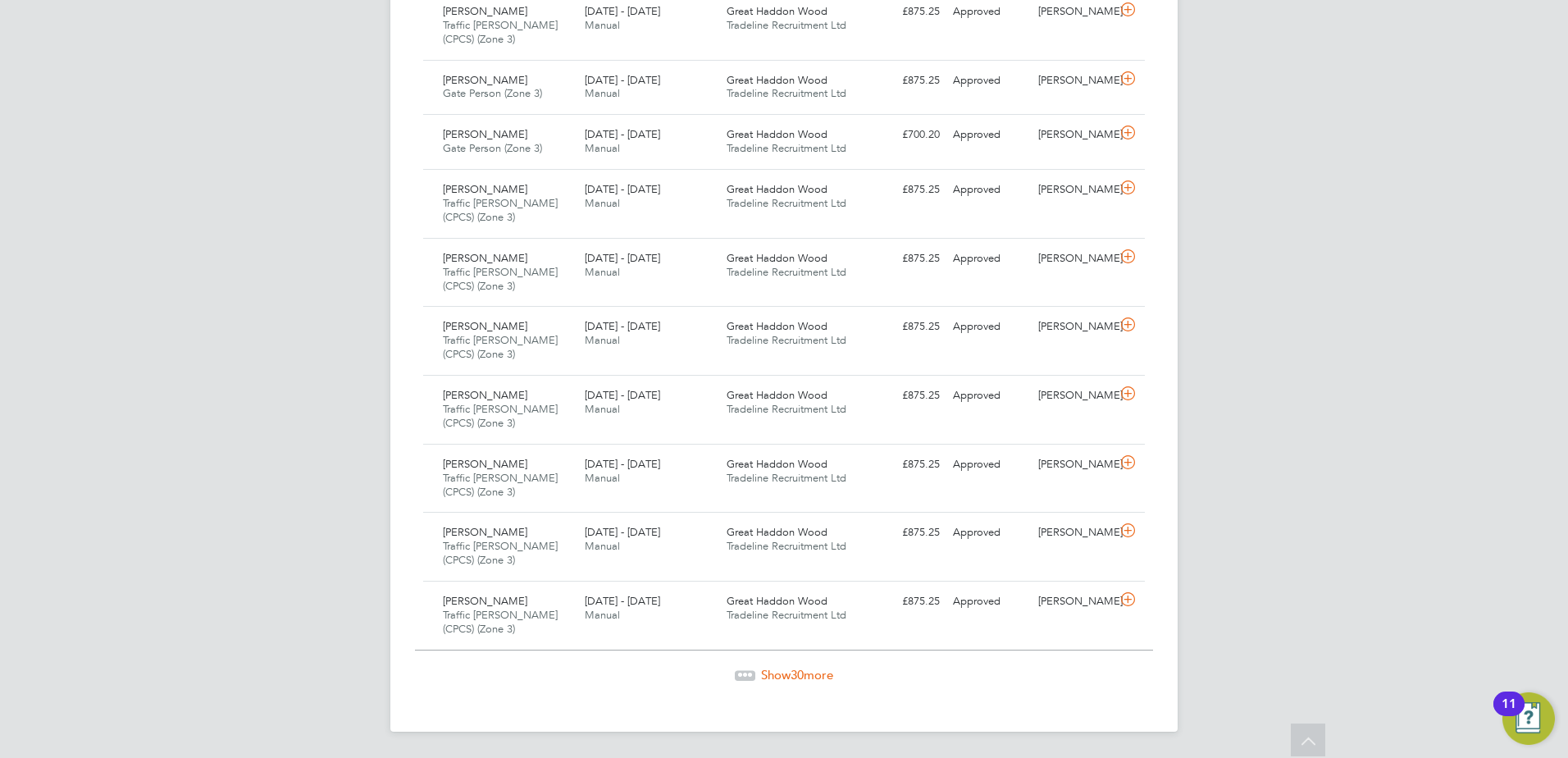
click at [774, 673] on span "Show 30 more" at bounding box center [797, 675] width 72 height 15
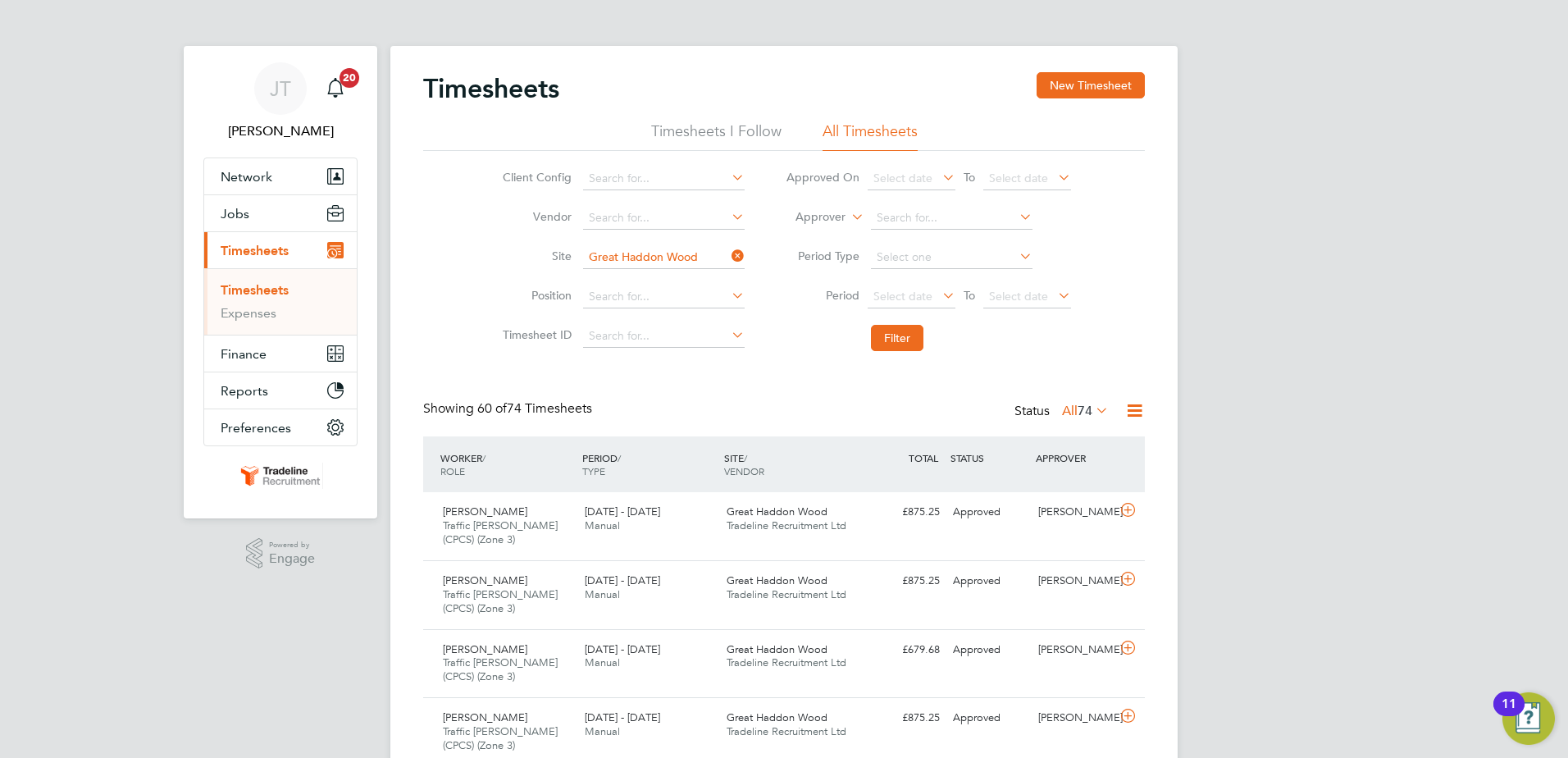
click at [737, 135] on li "Timesheets I Follow" at bounding box center [717, 136] width 131 height 30
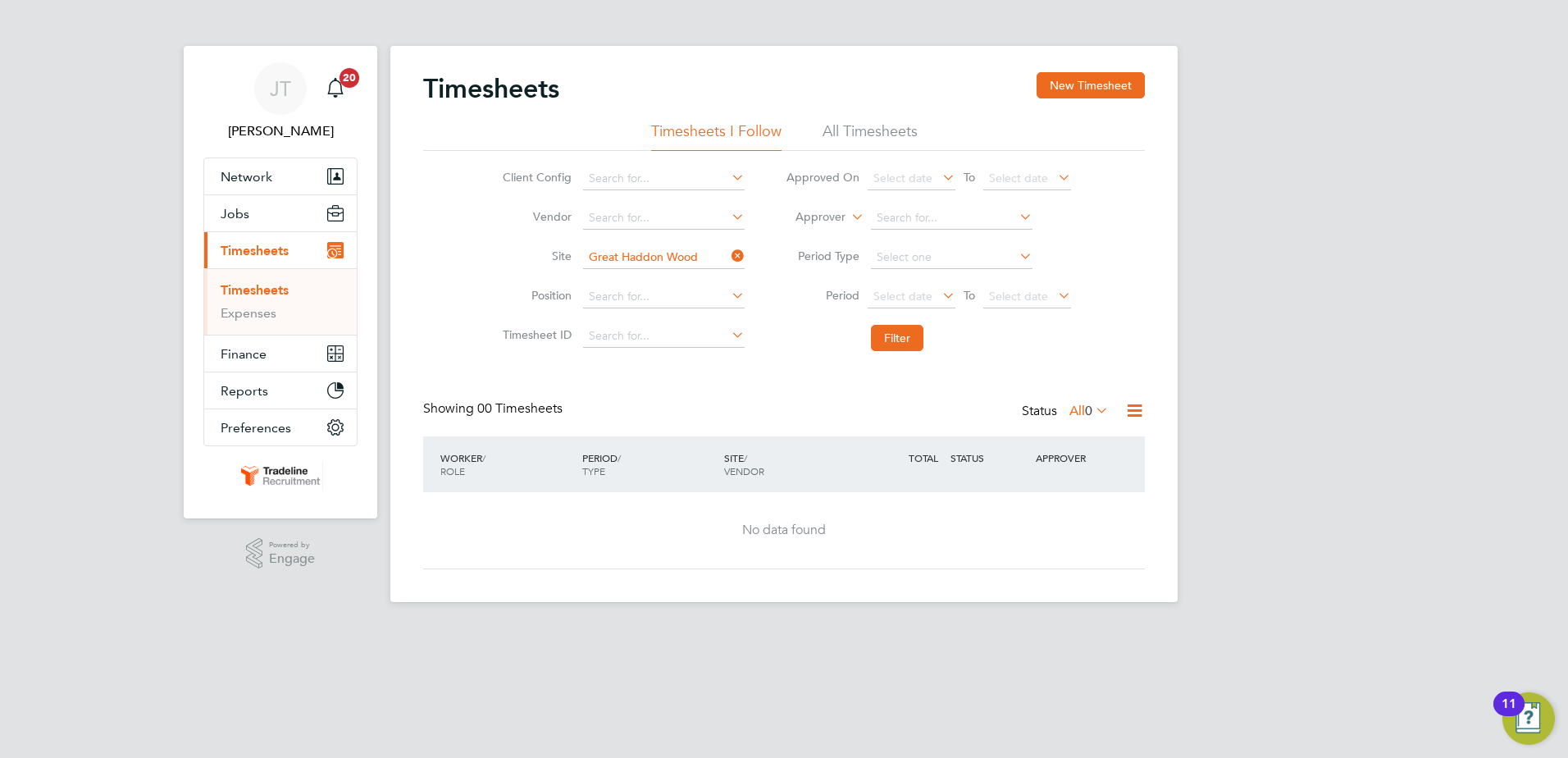
click at [846, 132] on li "All Timesheets" at bounding box center [870, 136] width 95 height 30
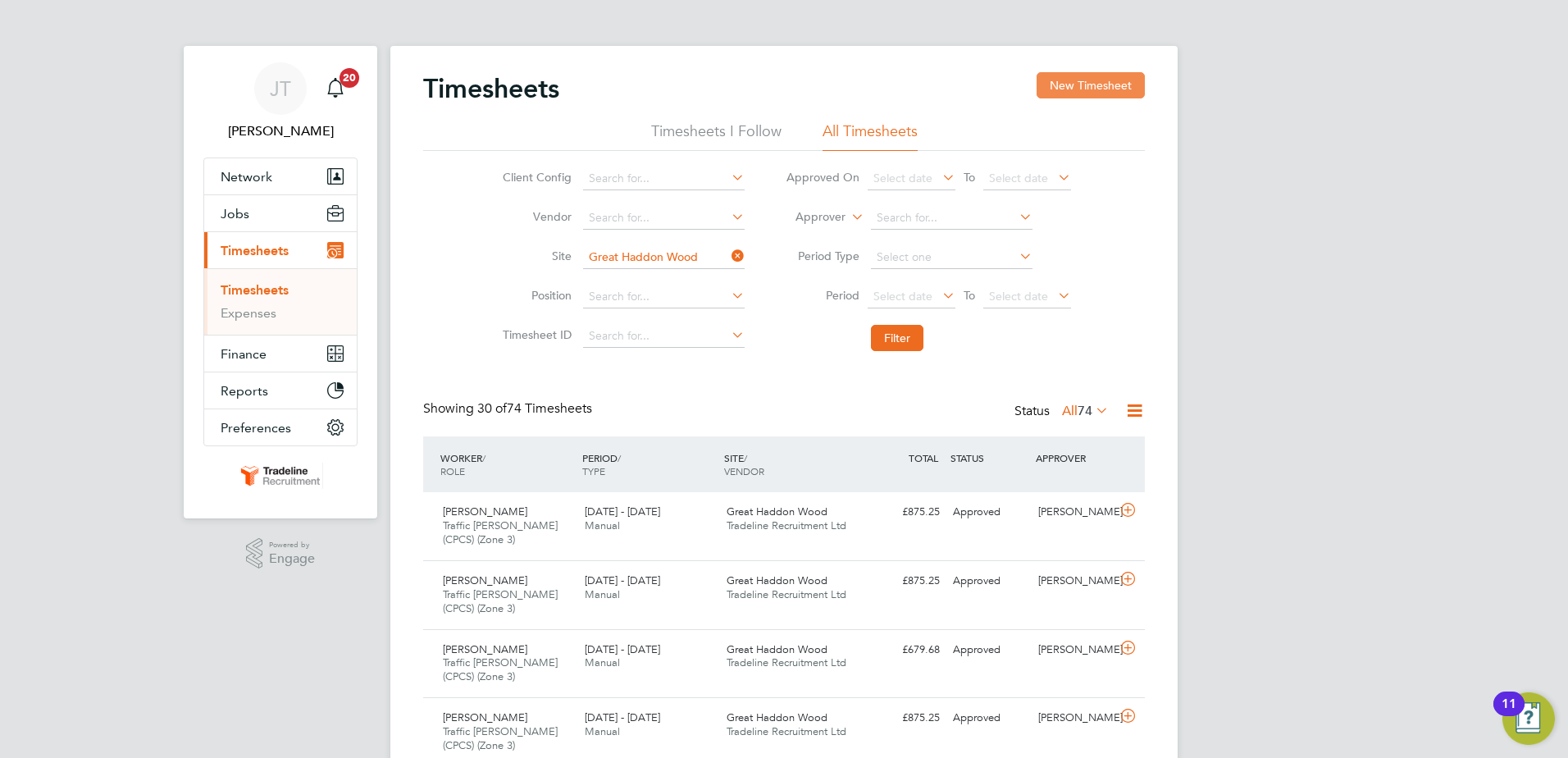
click at [1095, 94] on button "New Timesheet" at bounding box center [1090, 85] width 108 height 26
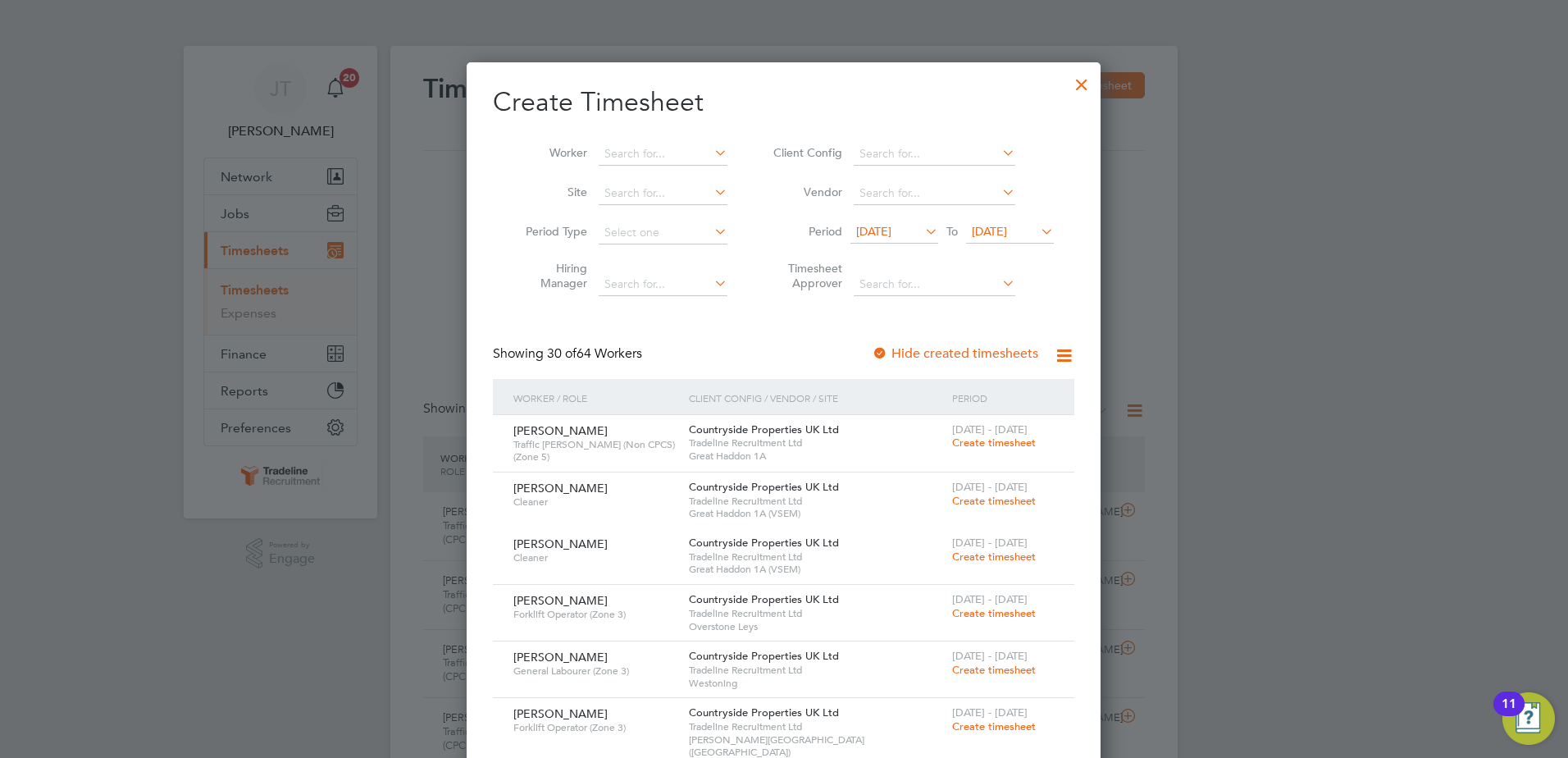
click at [711, 153] on icon at bounding box center [711, 152] width 0 height 23
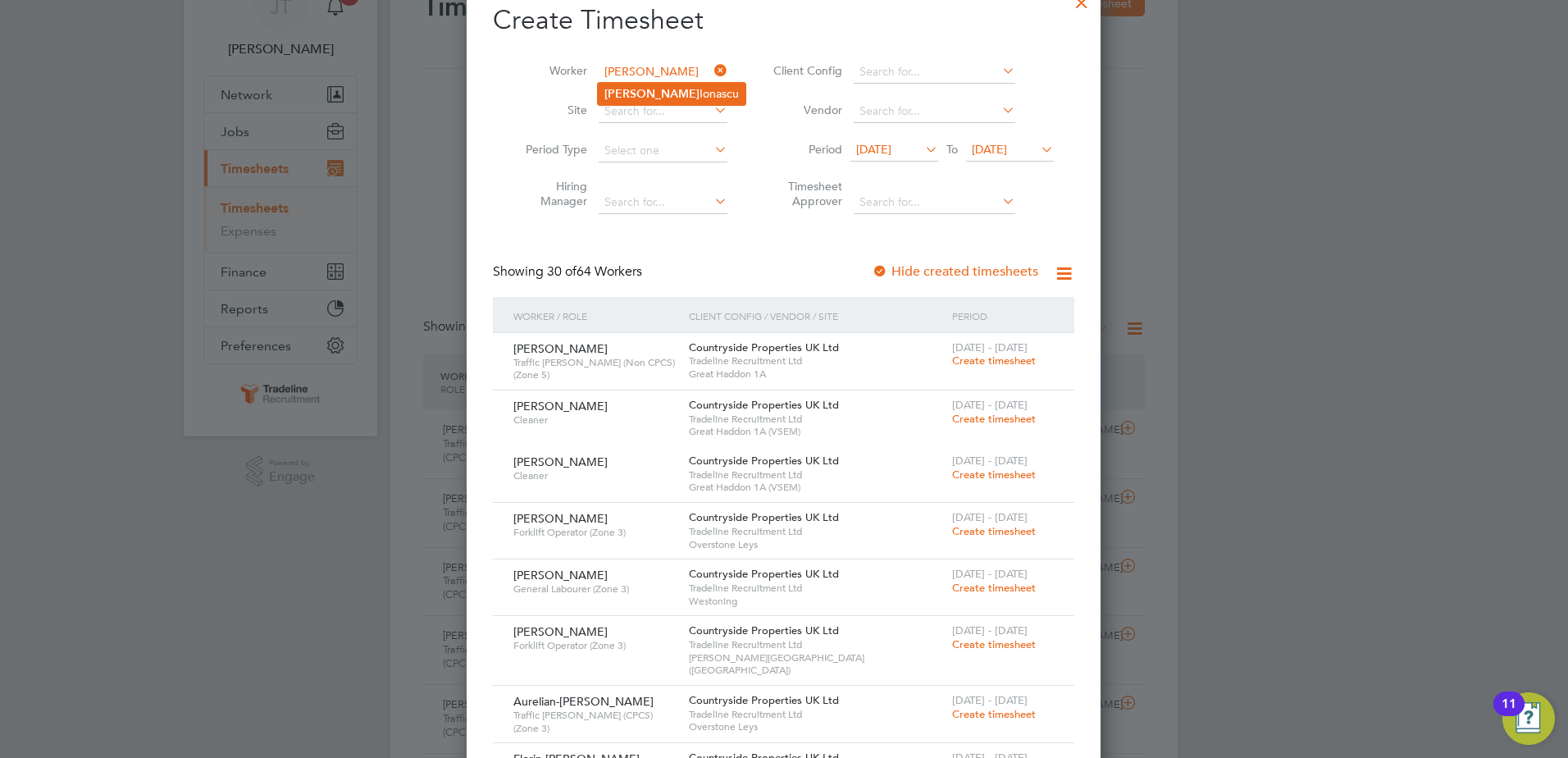
click at [657, 89] on li "[PERSON_NAME]" at bounding box center [672, 94] width 148 height 22
type input "[PERSON_NAME]"
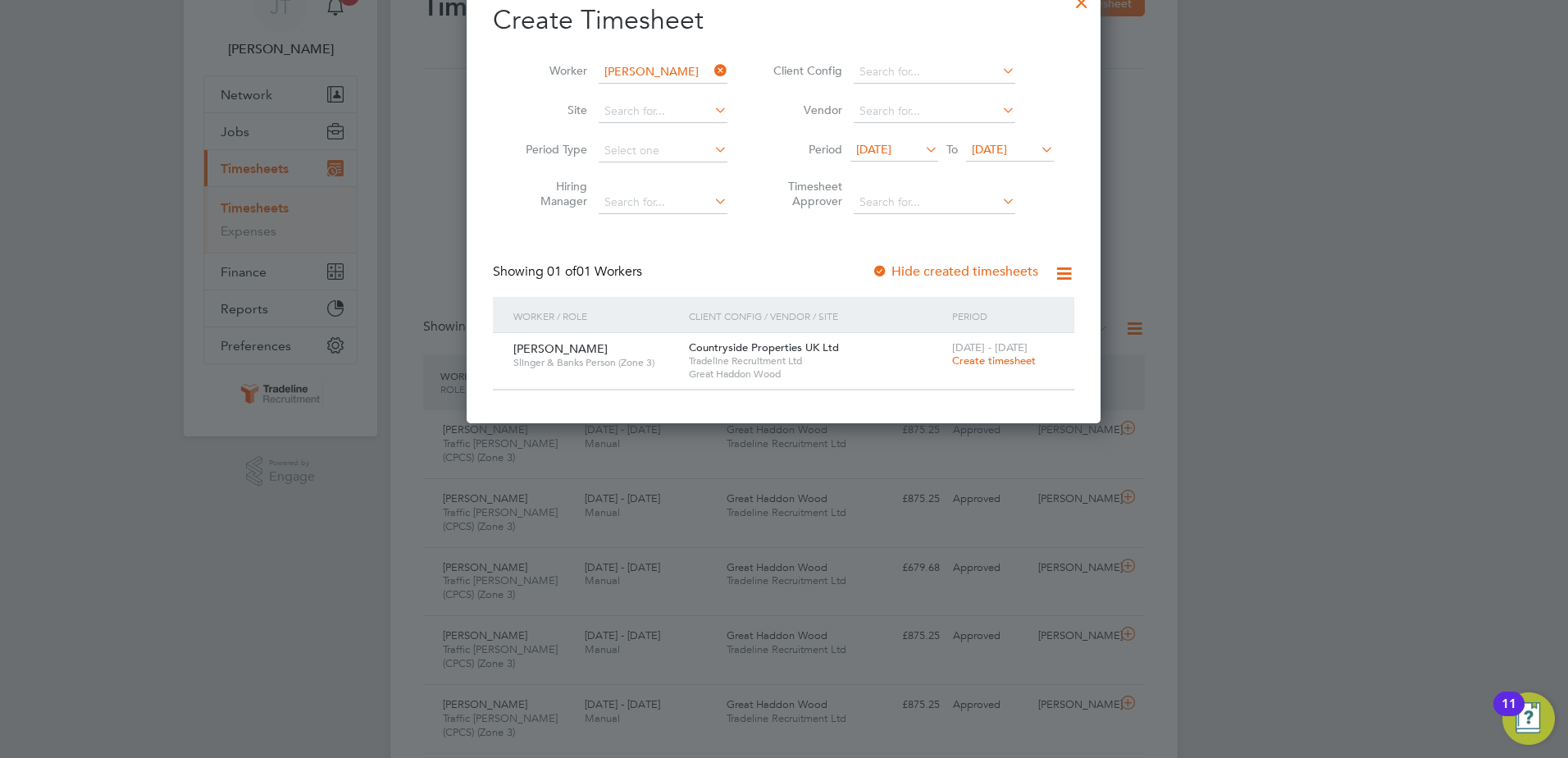
click at [970, 359] on span "Create timesheet" at bounding box center [994, 360] width 83 height 14
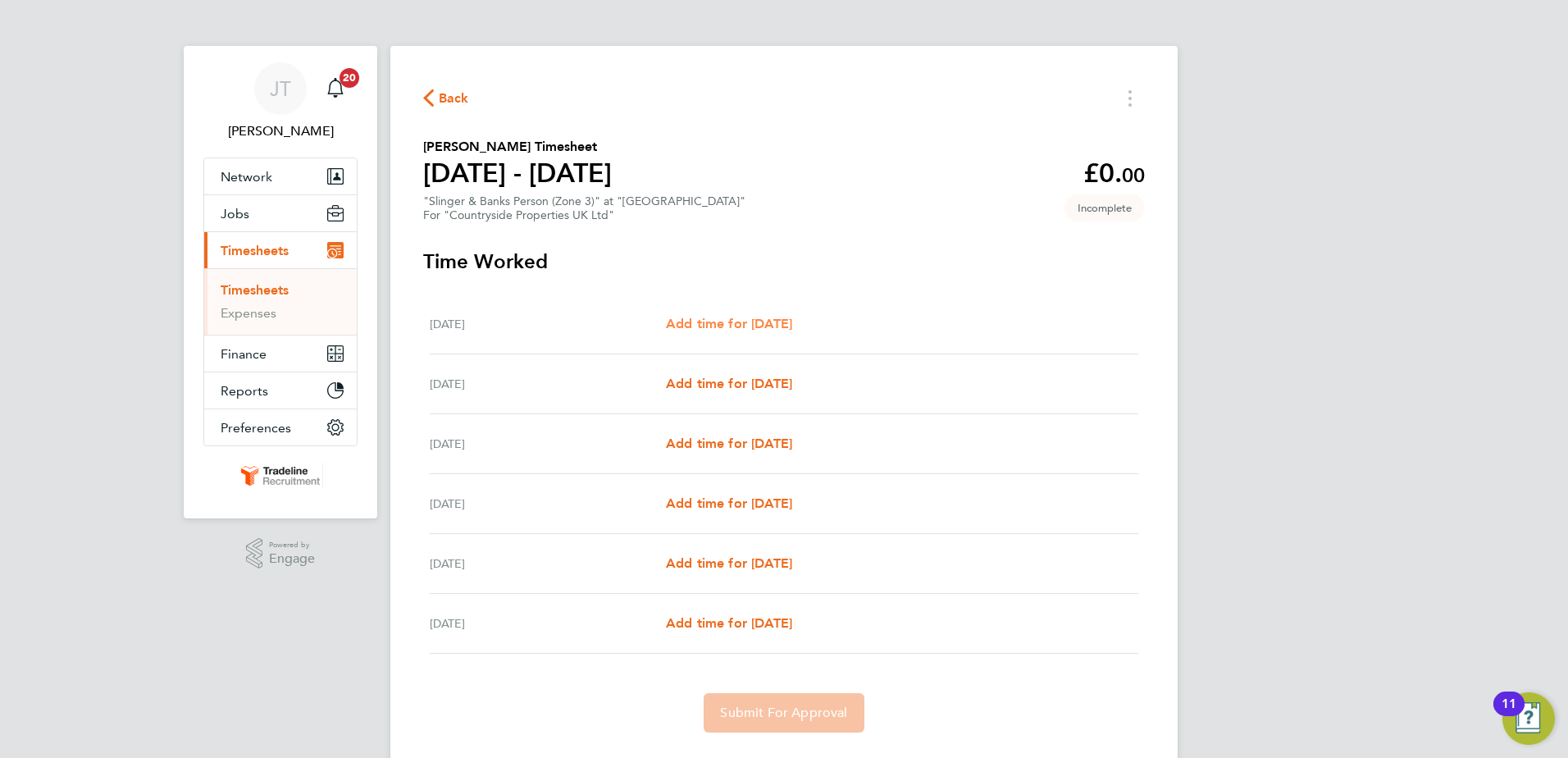
click at [734, 318] on span "Add time for Tue 16 Sep" at bounding box center [729, 324] width 127 height 15
select select "30"
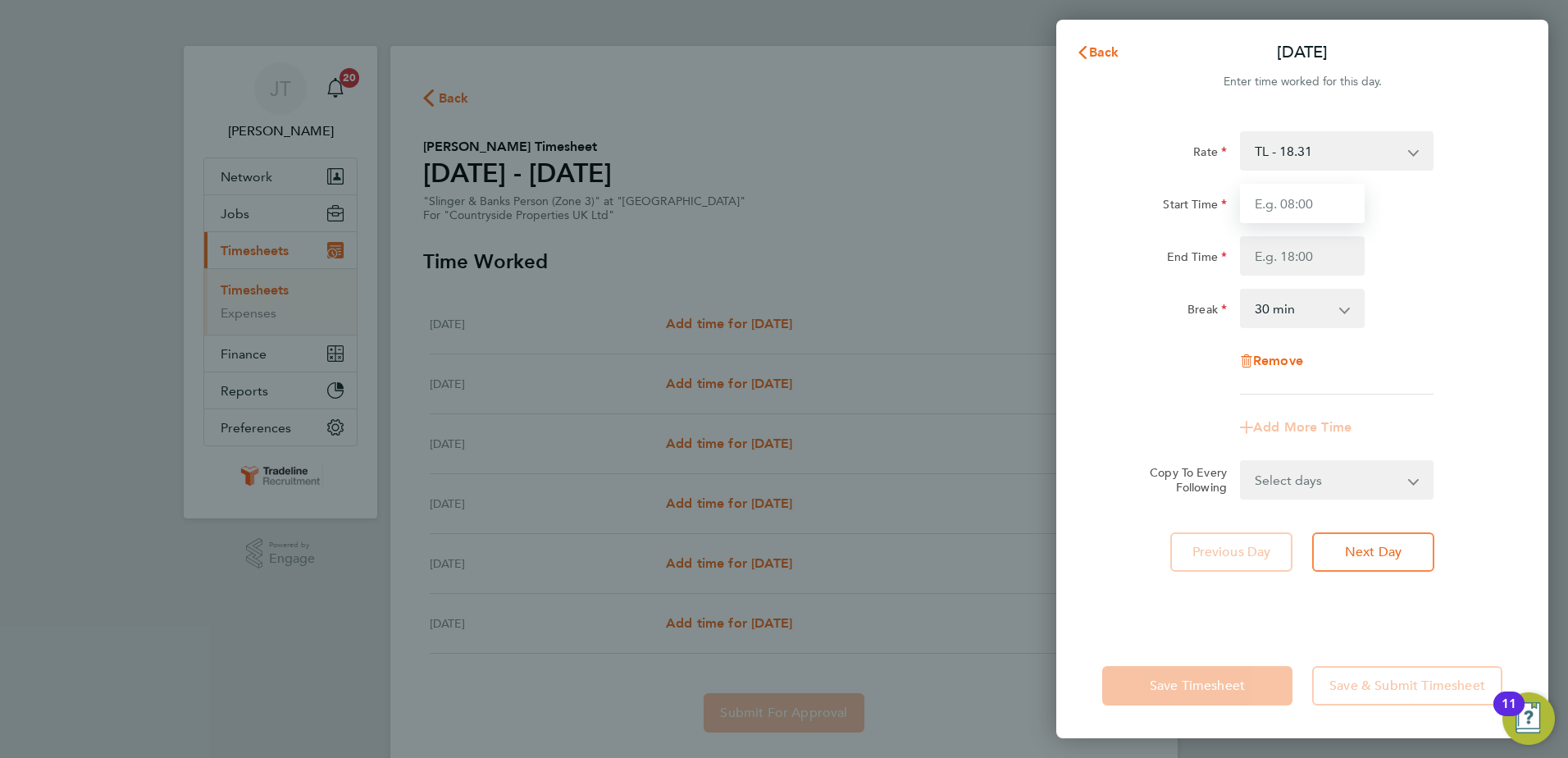
click at [1339, 204] on input "Start Time" at bounding box center [1302, 203] width 125 height 39
type input "07:30"
click at [1294, 263] on input "End Time" at bounding box center [1302, 256] width 125 height 39
type input "17:00"
click at [1370, 363] on div "Rate TL - 18.31 Start Time 07:30 End Time 17:00 Break 0 min 15 min 30 min 45 mi…" at bounding box center [1302, 263] width 400 height 263
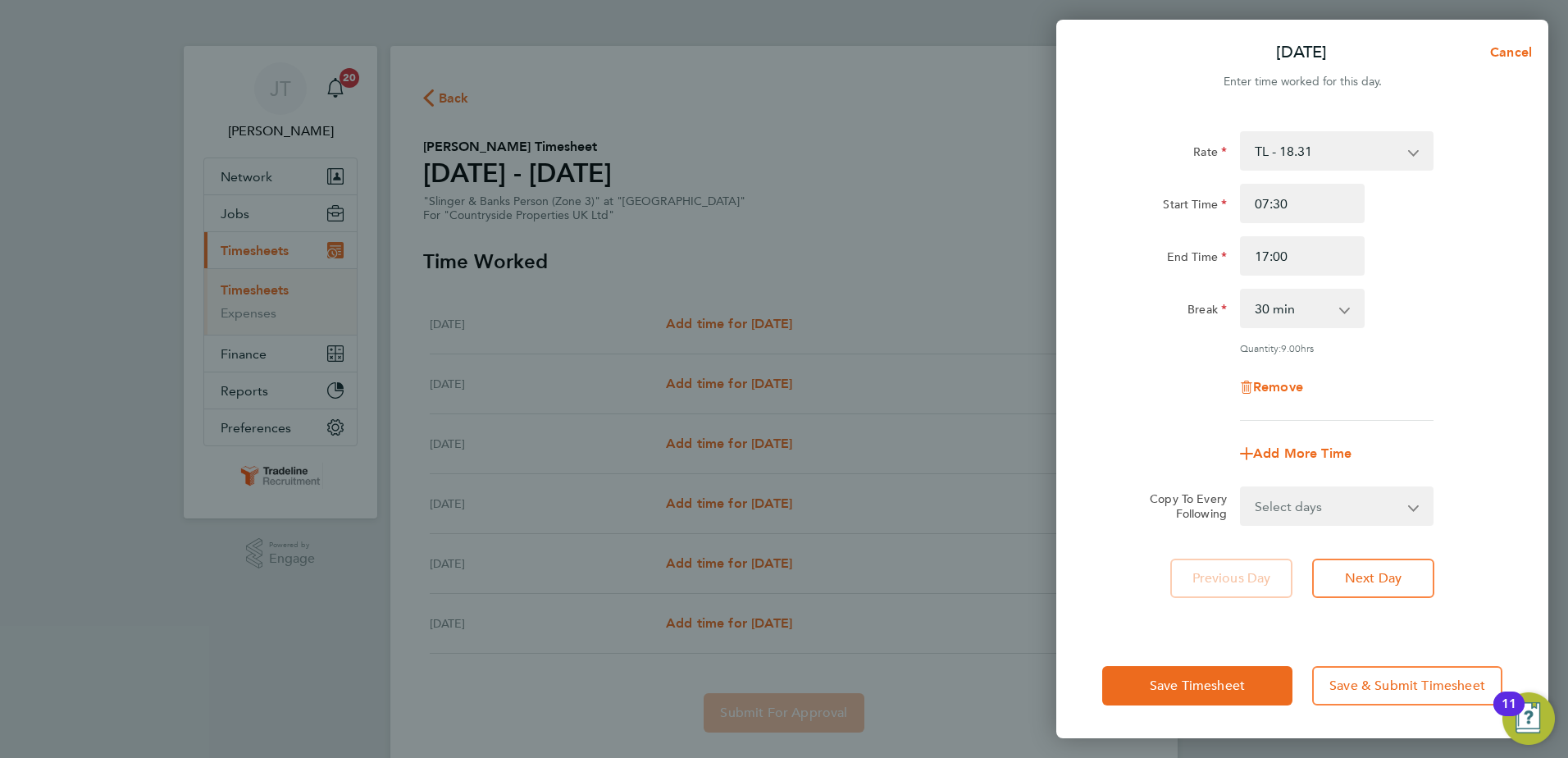
click at [1407, 501] on select "Select days Day Weekday (Mon-Fri) Weekend (Sat-Sun) Wednesday Thursday Friday S…" at bounding box center [1328, 506] width 172 height 36
select select "WEEKDAY"
click at [1242, 488] on select "Select days Day Weekday (Mon-Fri) Weekend (Sat-Sun) Wednesday Thursday Friday S…" at bounding box center [1328, 506] width 172 height 36
select select "2025-09-21"
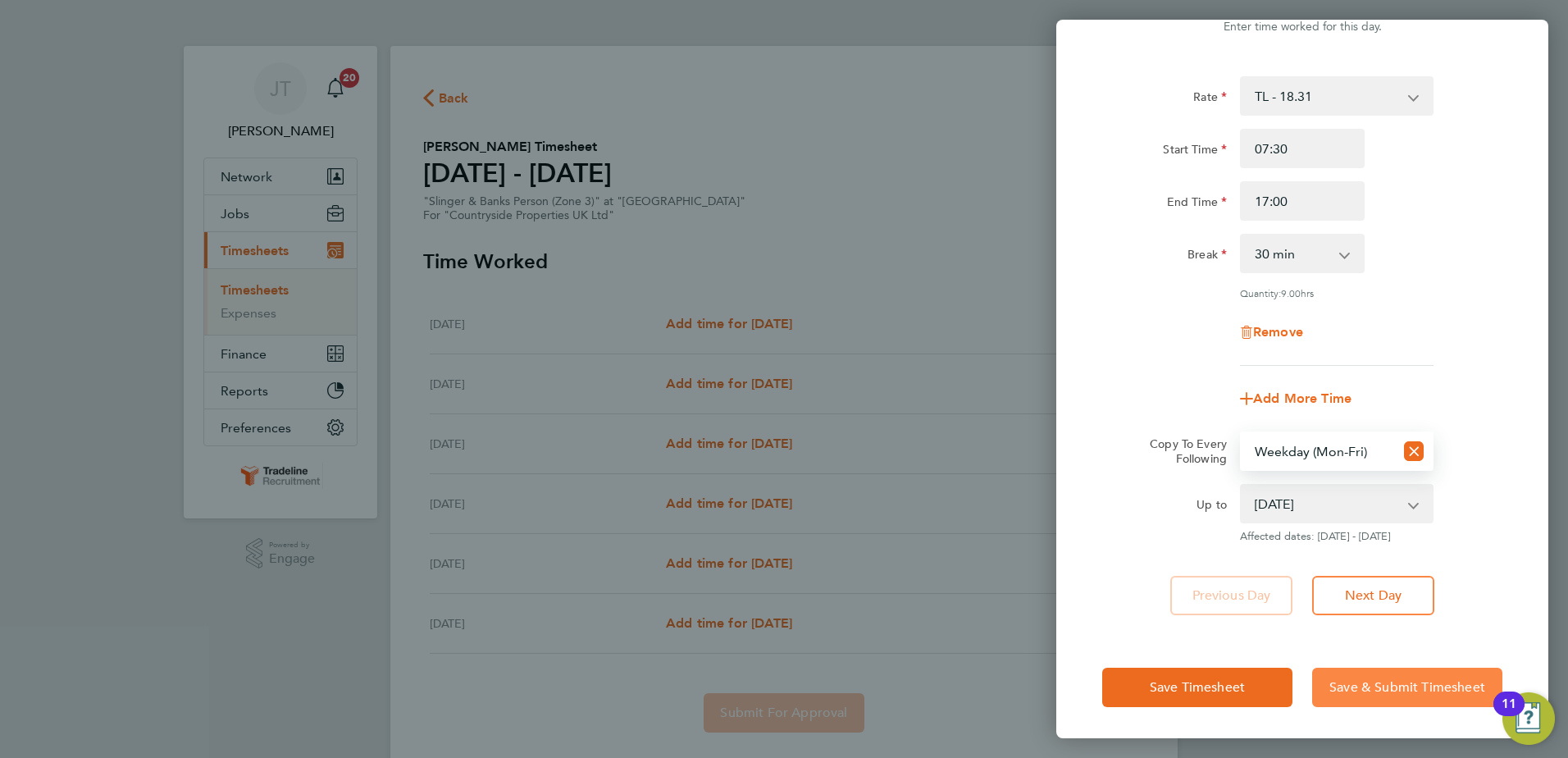
click at [1376, 682] on span "Save & Submit Timesheet" at bounding box center [1407, 687] width 155 height 16
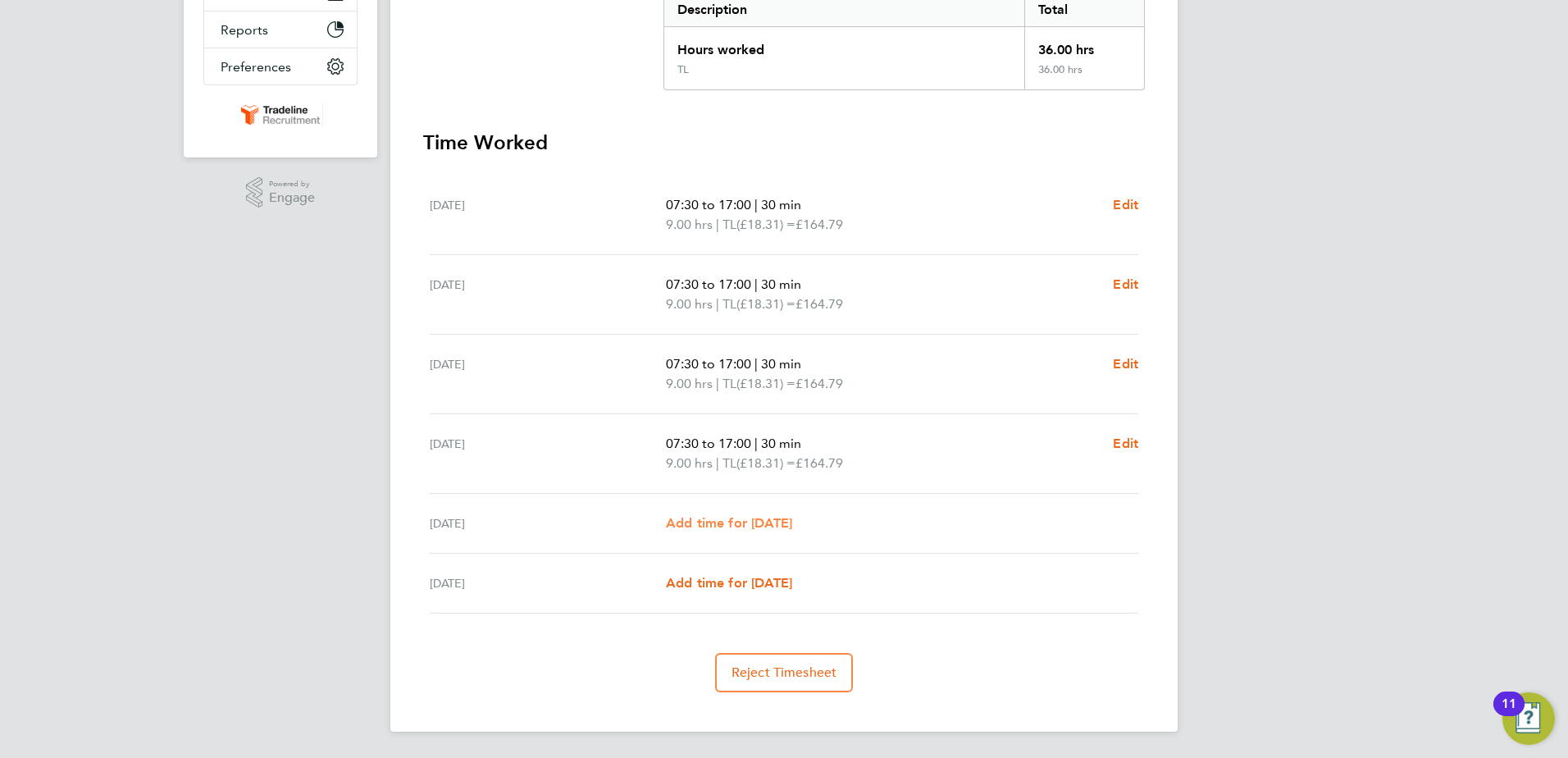
click at [753, 527] on span "Add time for Sat 20 Sep" at bounding box center [729, 523] width 127 height 15
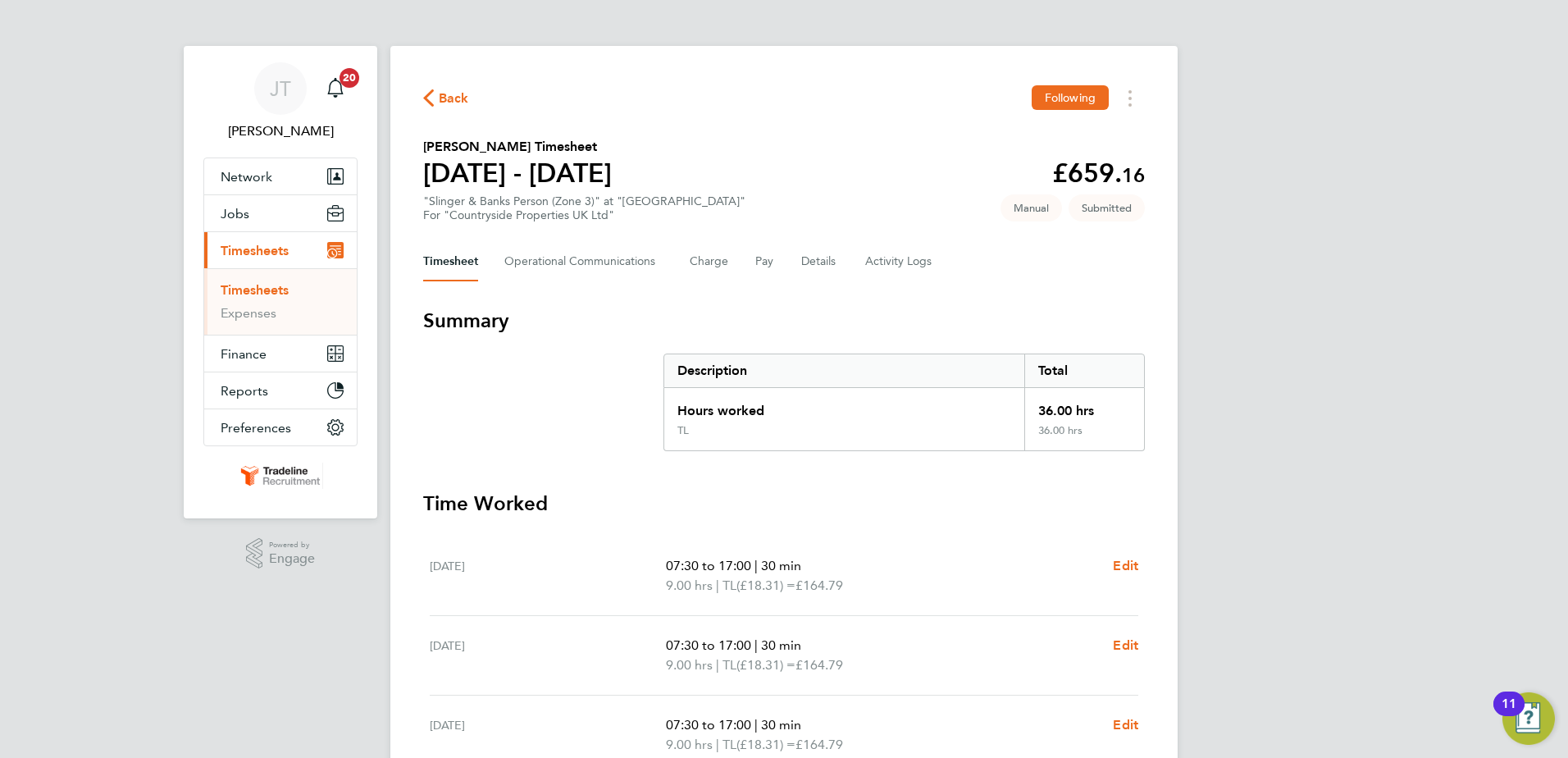
select select "30"
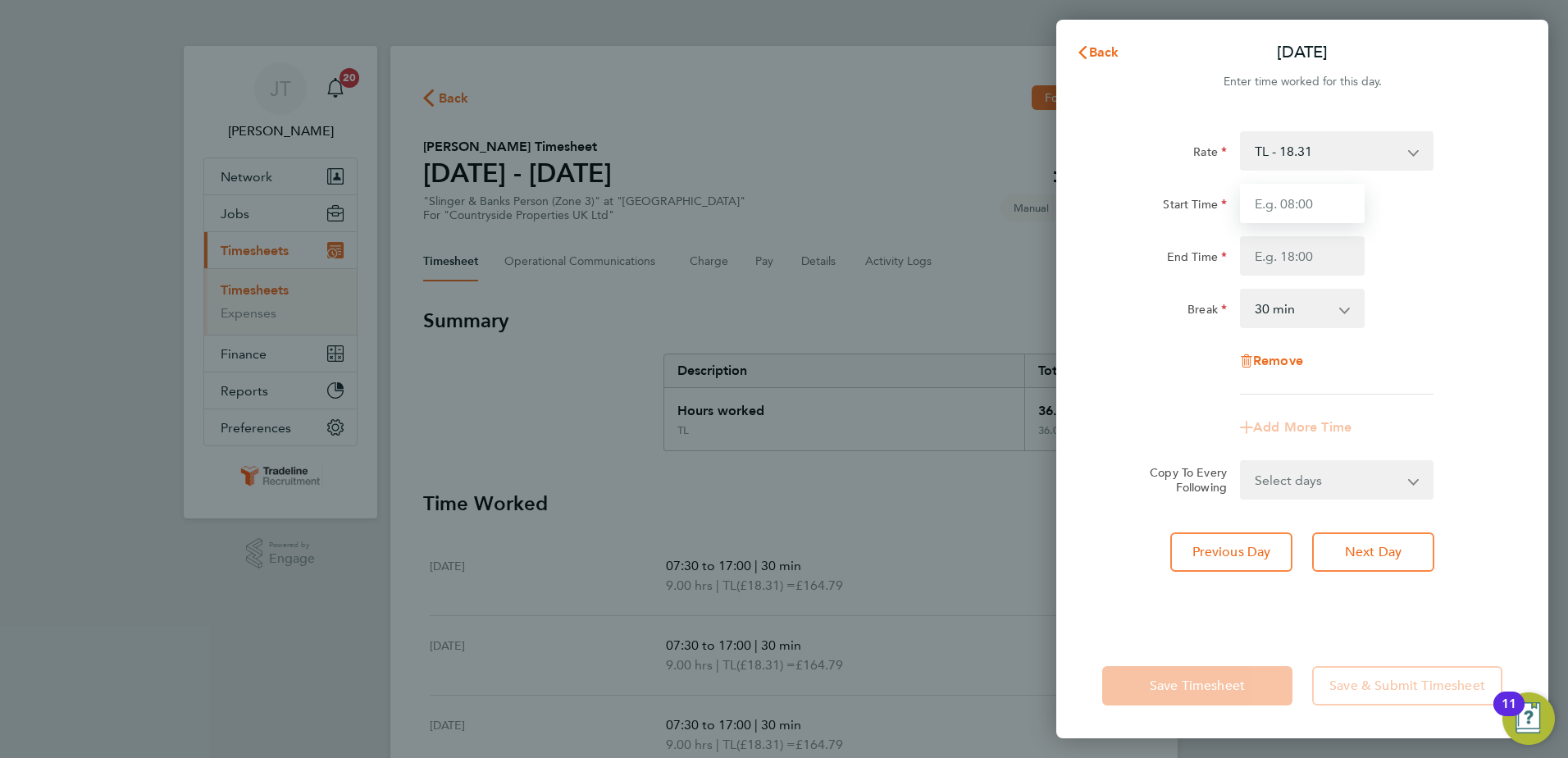
click at [1312, 213] on input "Start Time" at bounding box center [1302, 203] width 125 height 39
type input "07:30"
type input "17:00"
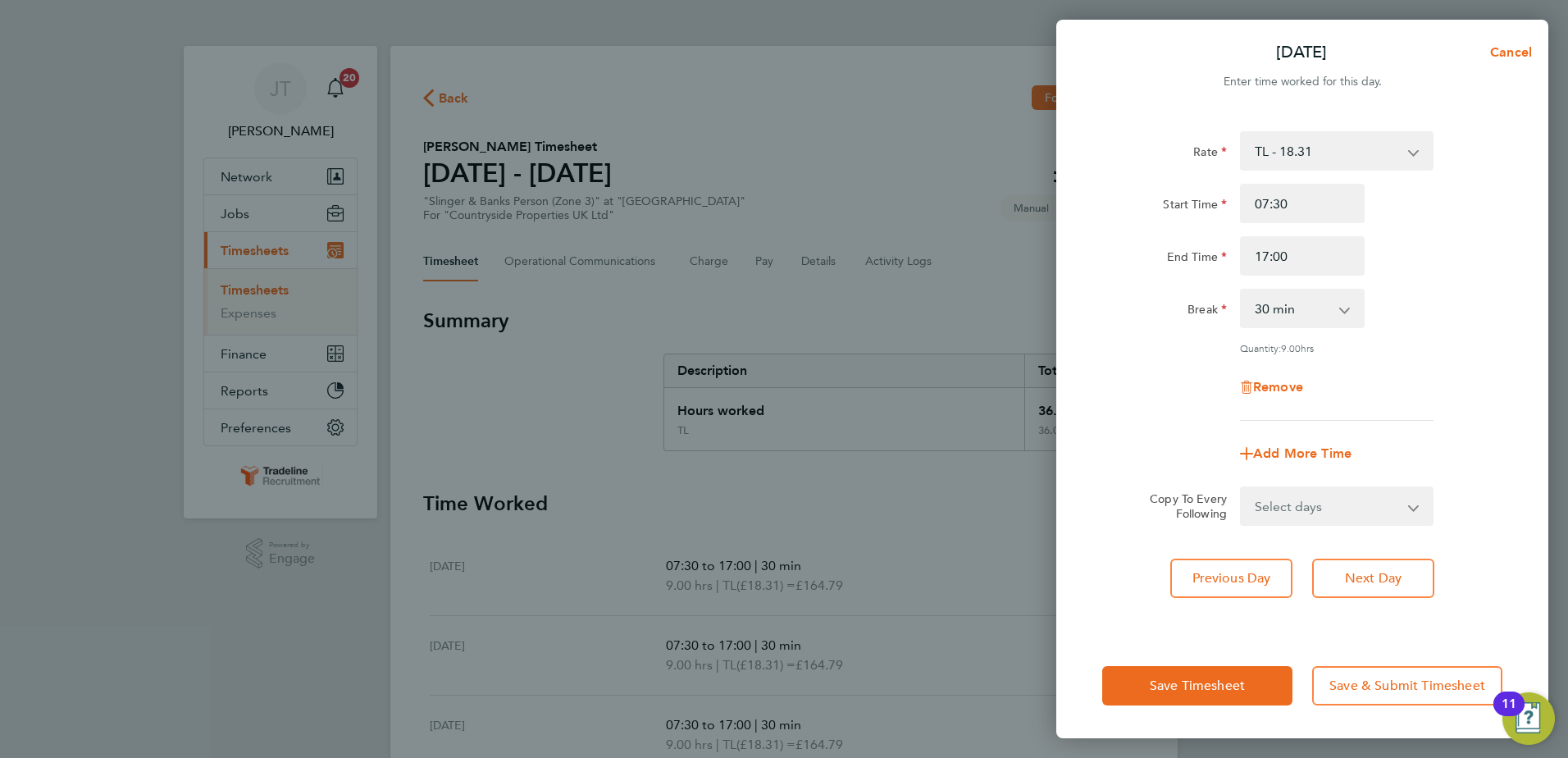
click at [1413, 514] on select "Select days Sunday" at bounding box center [1328, 506] width 172 height 36
click at [1446, 618] on div "Rate TL - 18.31 Start Time 07:30 End Time 17:00 Break 0 min 15 min 30 min 45 mi…" at bounding box center [1302, 372] width 492 height 522
click at [1383, 679] on span "Save & Submit Timesheet" at bounding box center [1407, 686] width 155 height 16
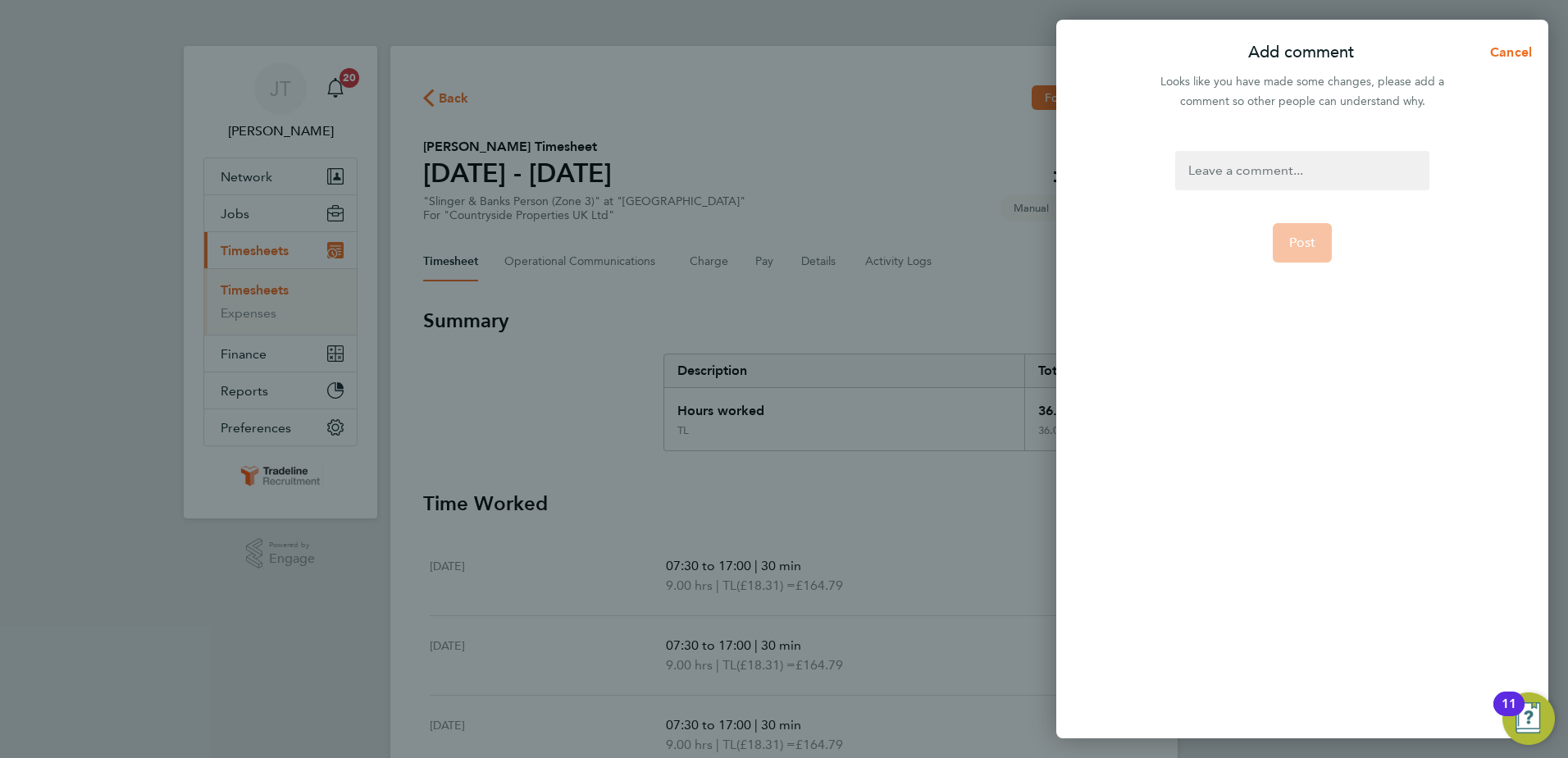
click at [1234, 157] on div at bounding box center [1302, 171] width 253 height 39
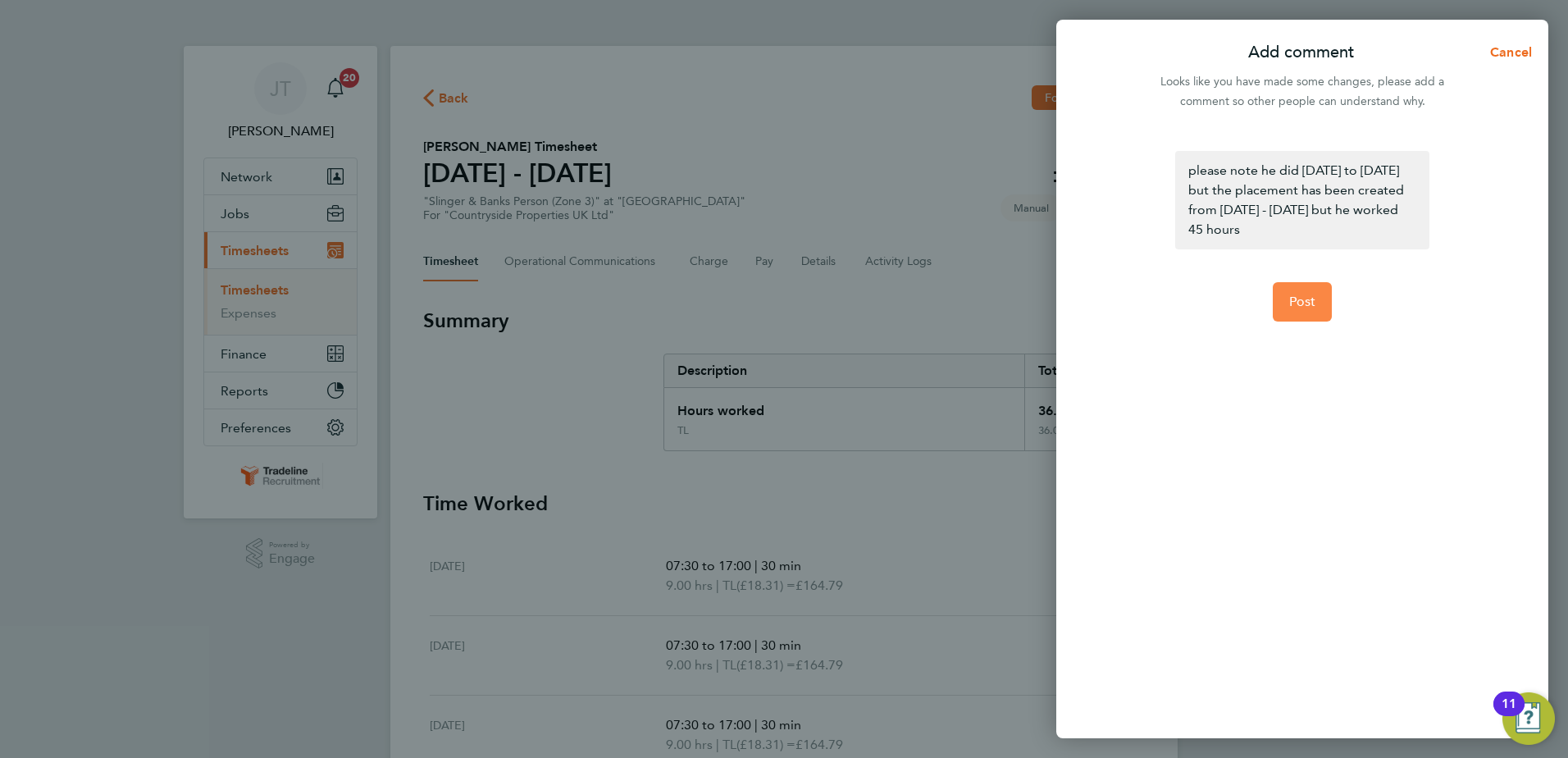
click at [1301, 289] on button "Post" at bounding box center [1302, 302] width 59 height 39
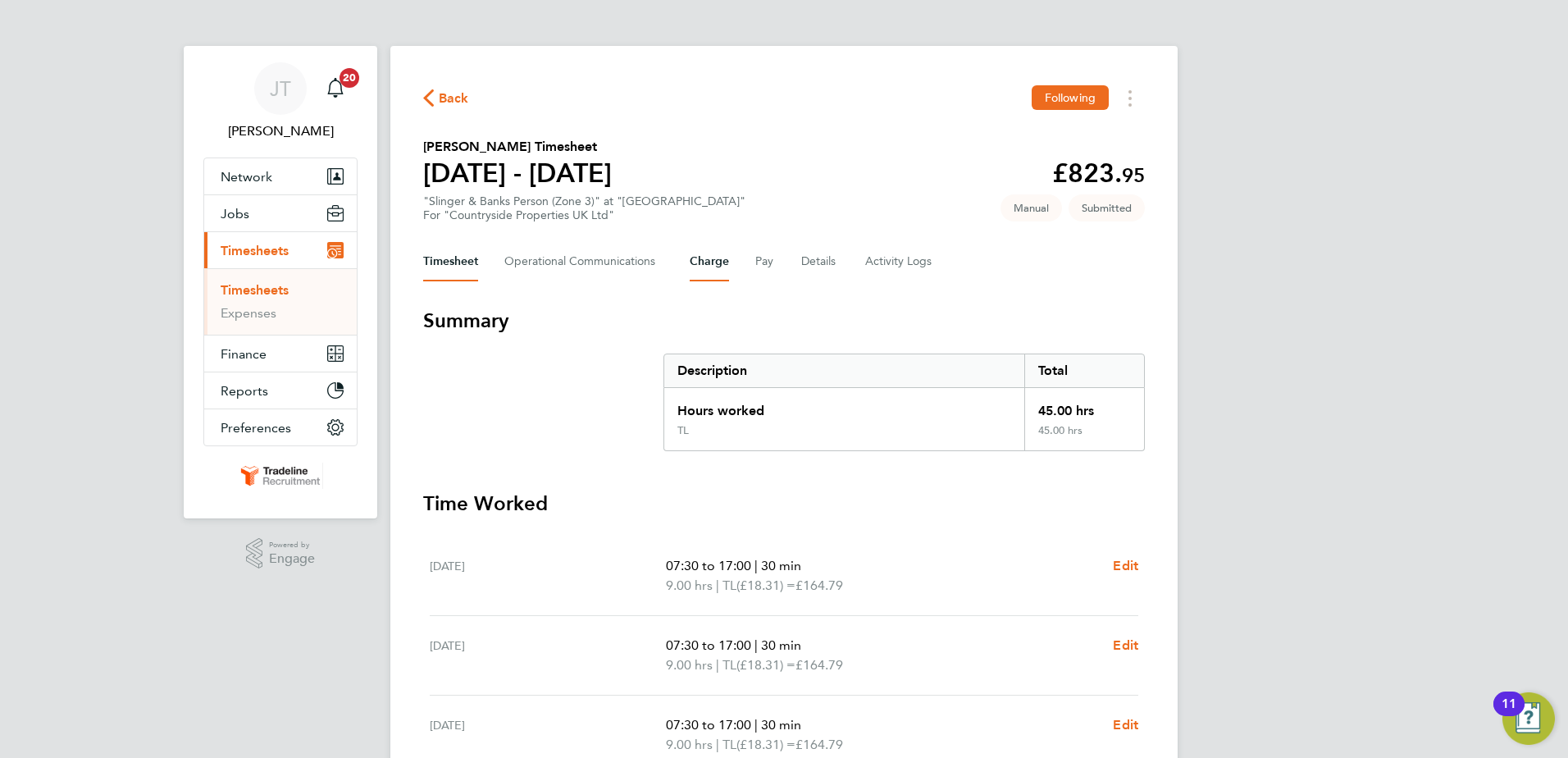
click at [719, 257] on button "Charge" at bounding box center [709, 262] width 39 height 39
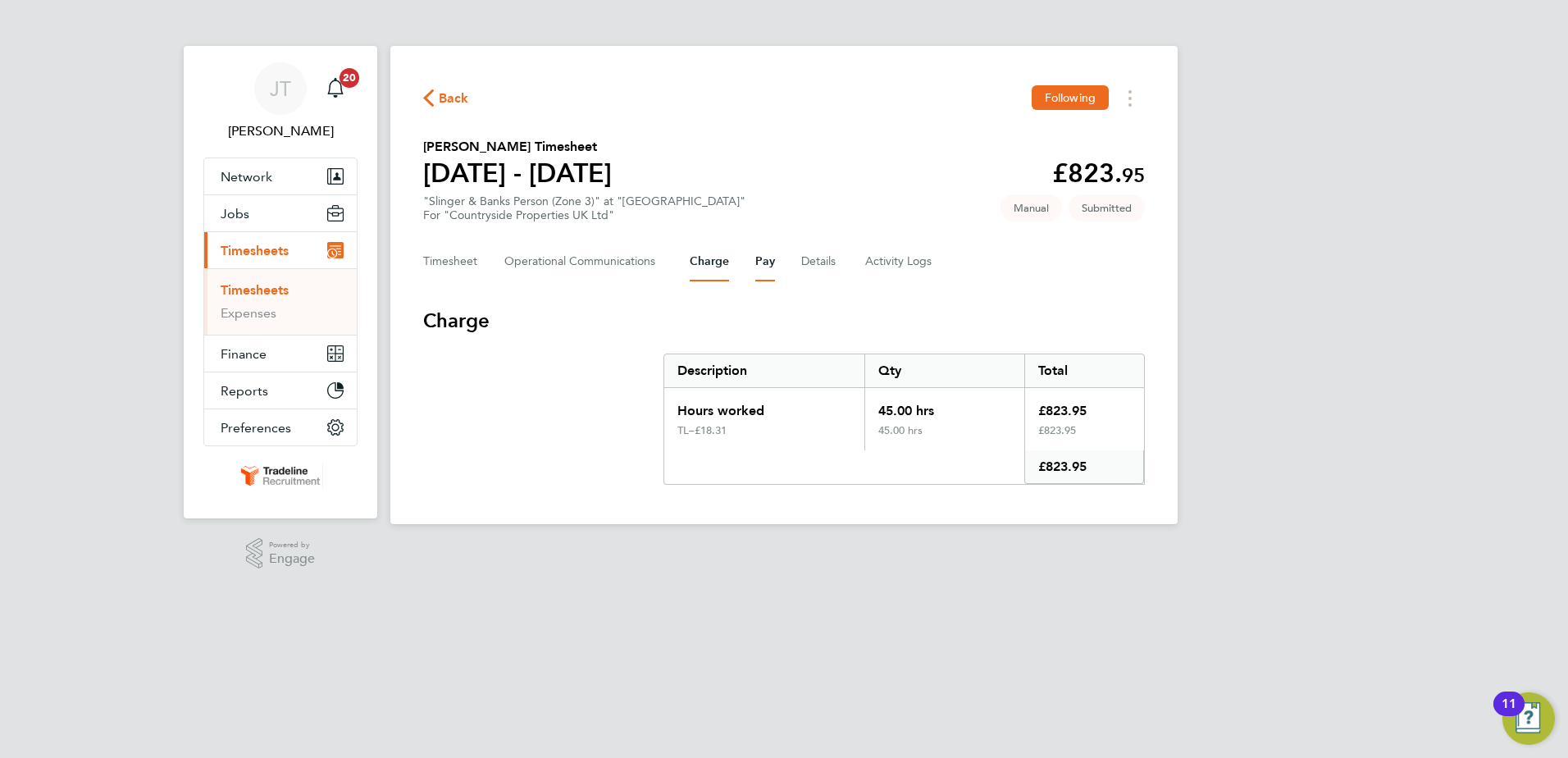
click at [751, 263] on div "Timesheet Operational Communications Charge Pay Details Activity Logs" at bounding box center [784, 262] width 722 height 39
click at [759, 261] on button "Pay" at bounding box center [764, 262] width 20 height 39
click at [262, 281] on ul "Timesheets Expenses" at bounding box center [280, 302] width 153 height 66
click at [268, 260] on button "Current page: Timesheets" at bounding box center [280, 250] width 153 height 36
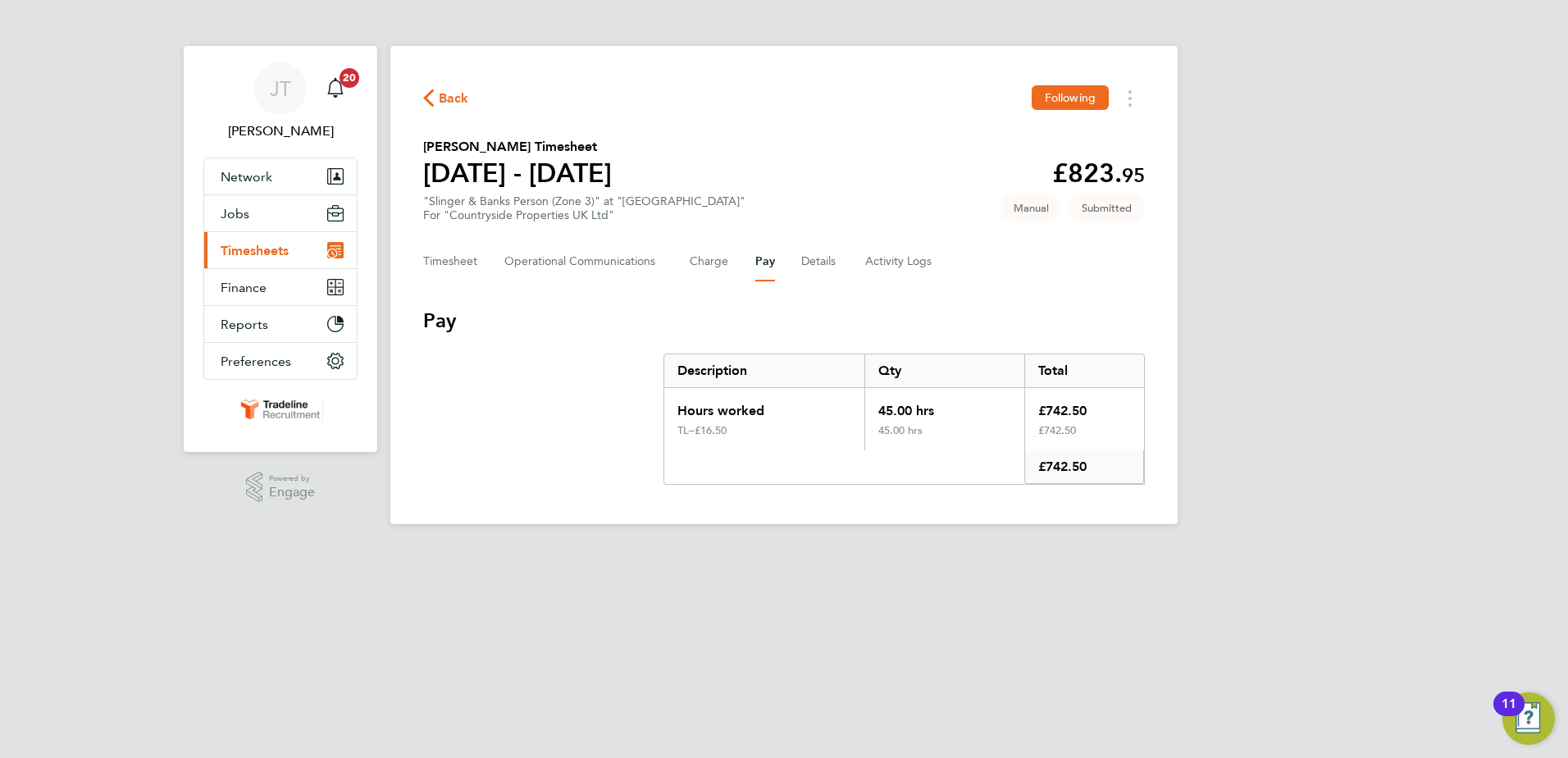
drag, startPoint x: 264, startPoint y: 240, endPoint x: 267, endPoint y: 252, distance: 12.4
click at [265, 243] on button "Current page: Timesheets" at bounding box center [280, 250] width 153 height 36
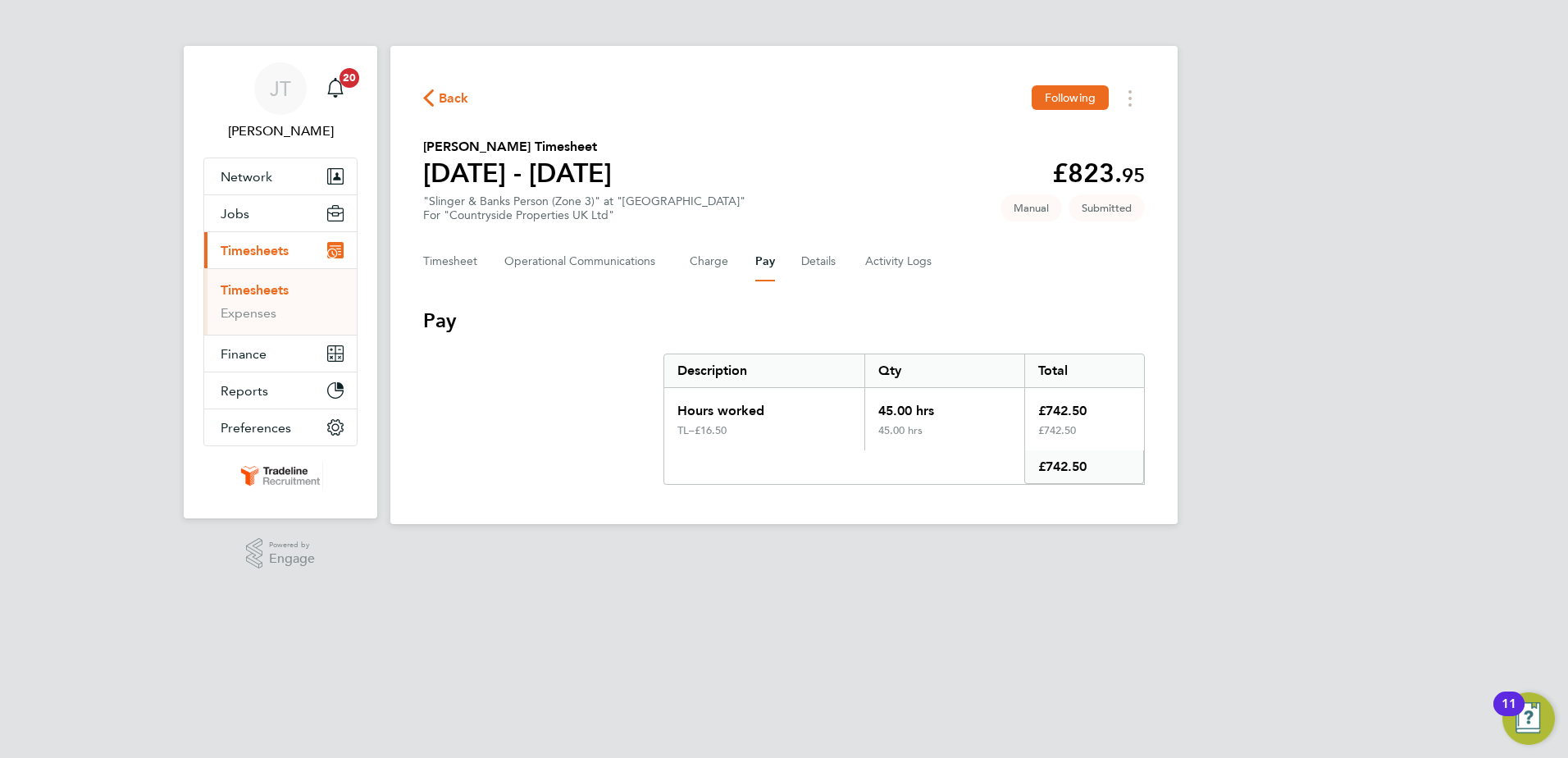
click at [263, 291] on link "Timesheets" at bounding box center [255, 290] width 68 height 15
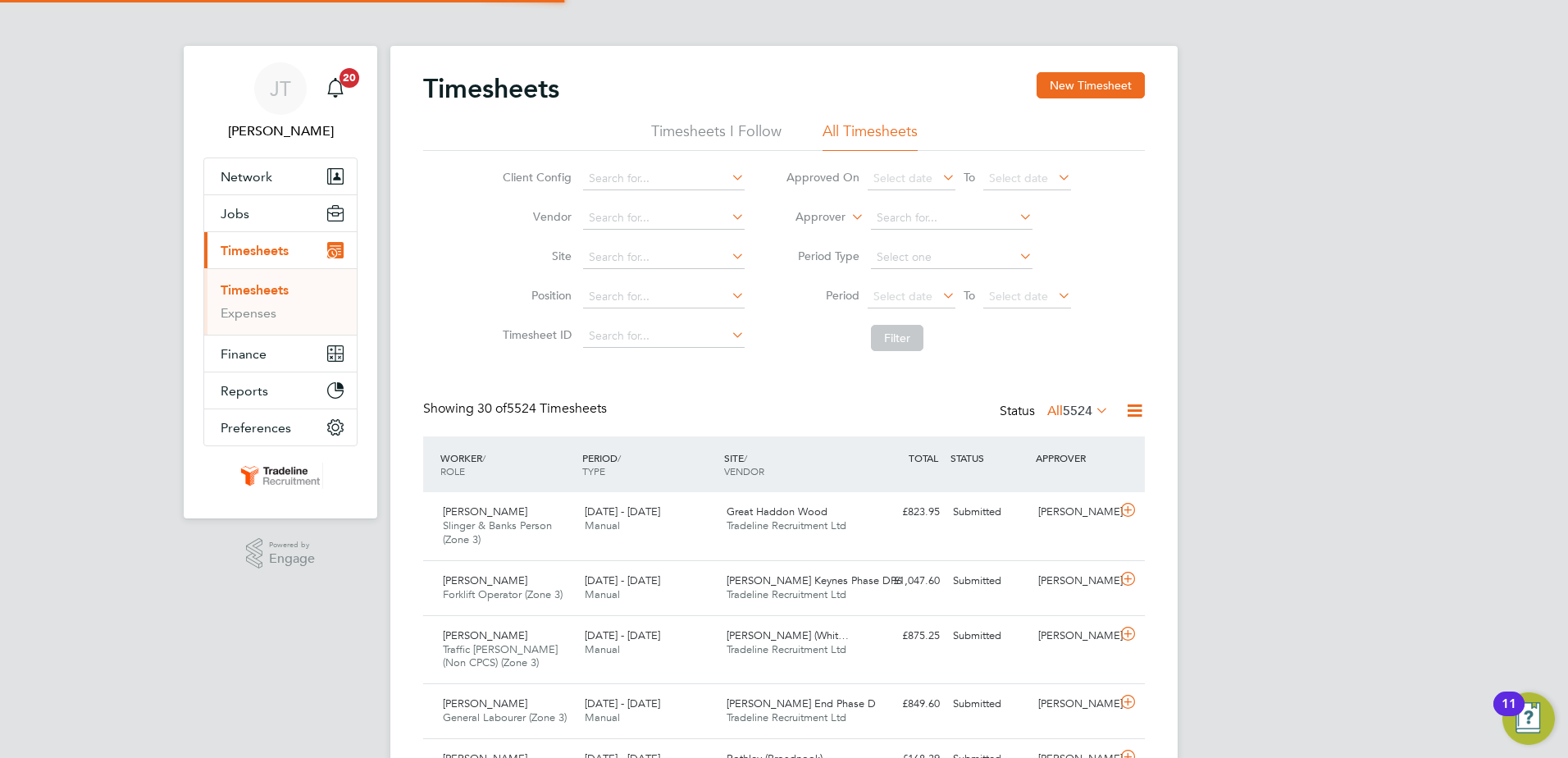
scroll to position [55, 143]
click at [731, 521] on span "Tradeline Recruitment Ltd" at bounding box center [786, 525] width 120 height 14
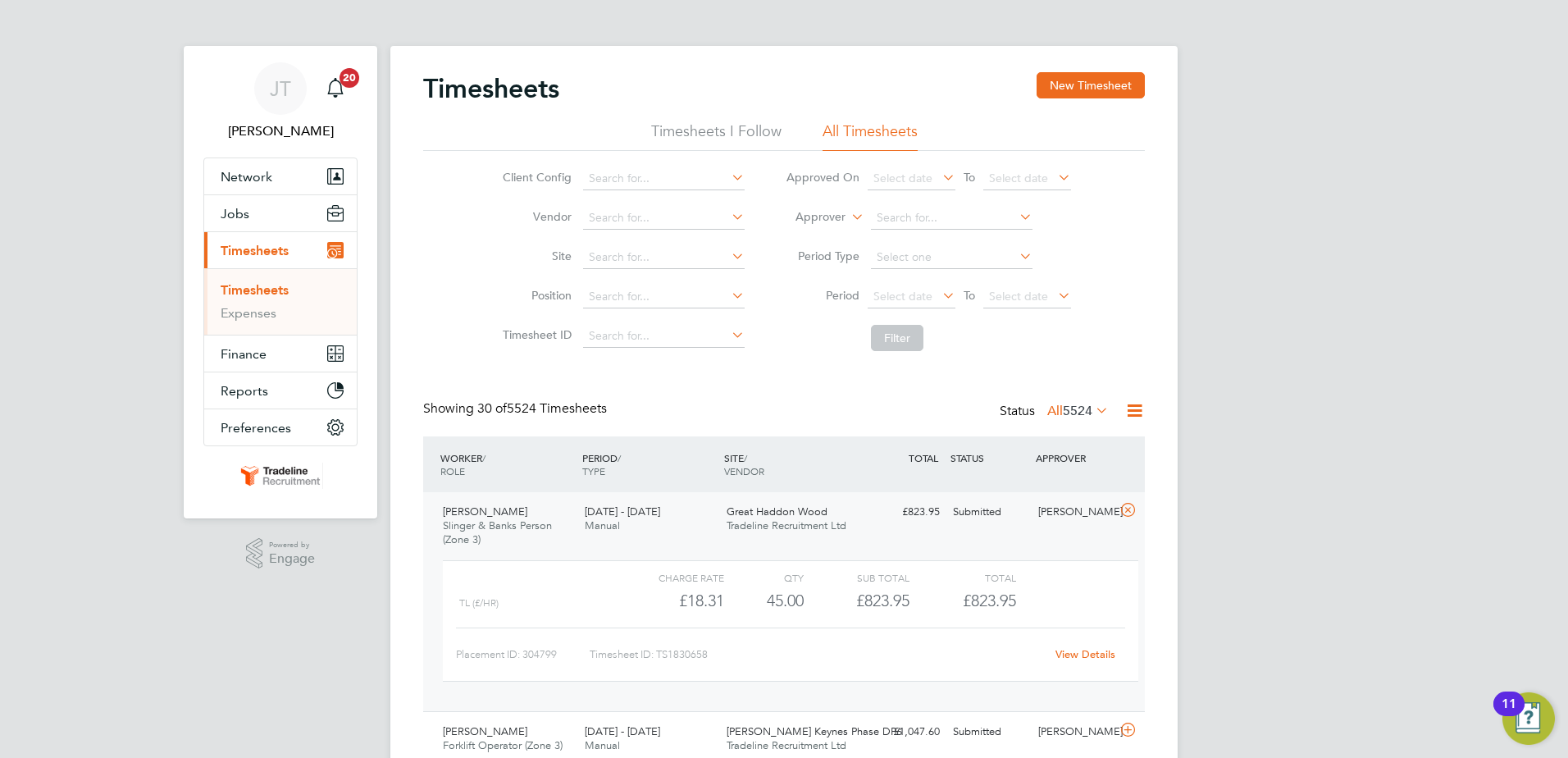
drag, startPoint x: 785, startPoint y: 517, endPoint x: 707, endPoint y: 517, distance: 78.0
click at [707, 518] on div "15 - 21 Sep 2025 Manual" at bounding box center [649, 519] width 142 height 41
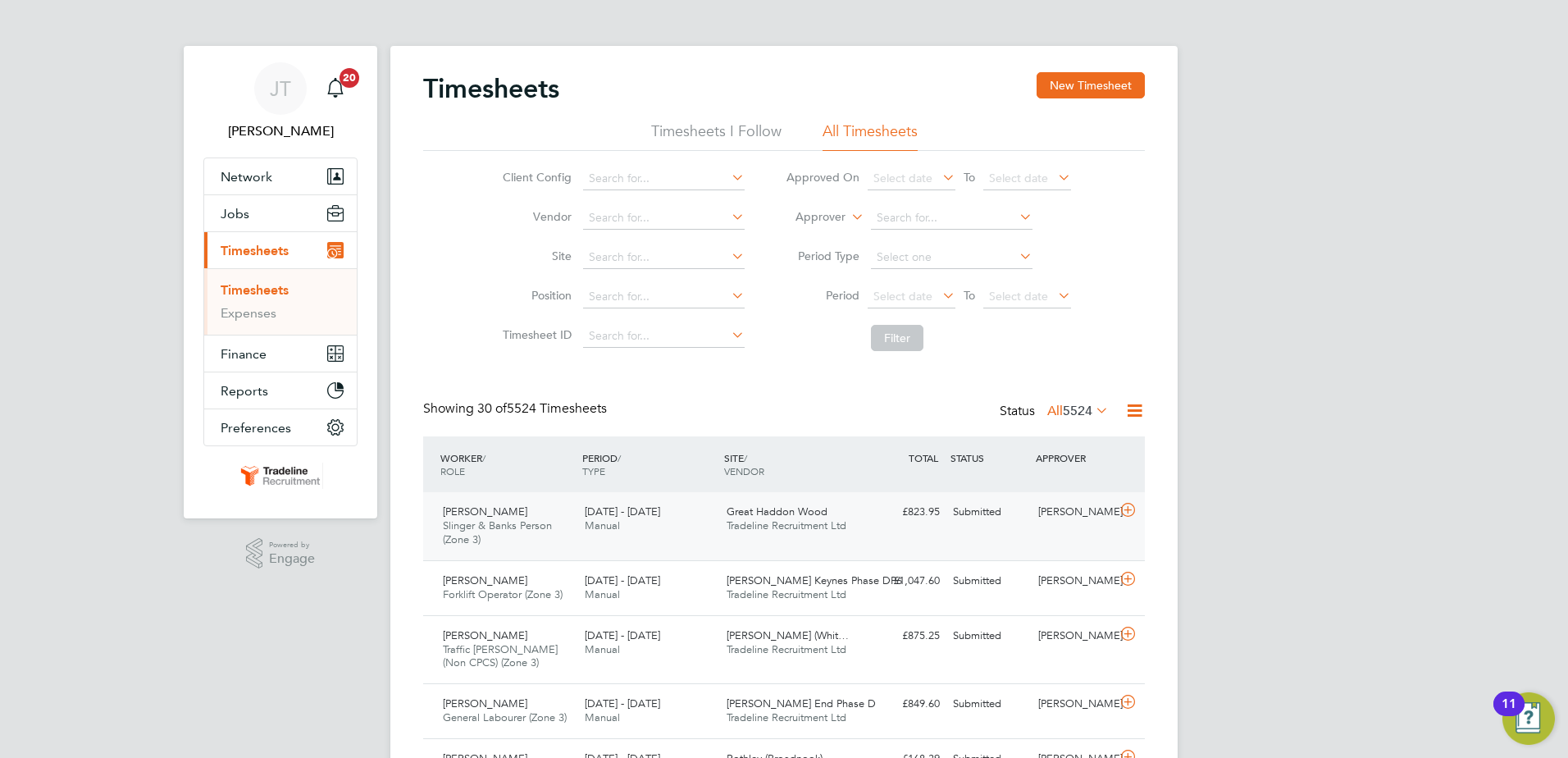
drag, startPoint x: 809, startPoint y: 506, endPoint x: 798, endPoint y: 506, distance: 11.0
click at [798, 506] on span "Great Haddon Wood" at bounding box center [776, 512] width 101 height 14
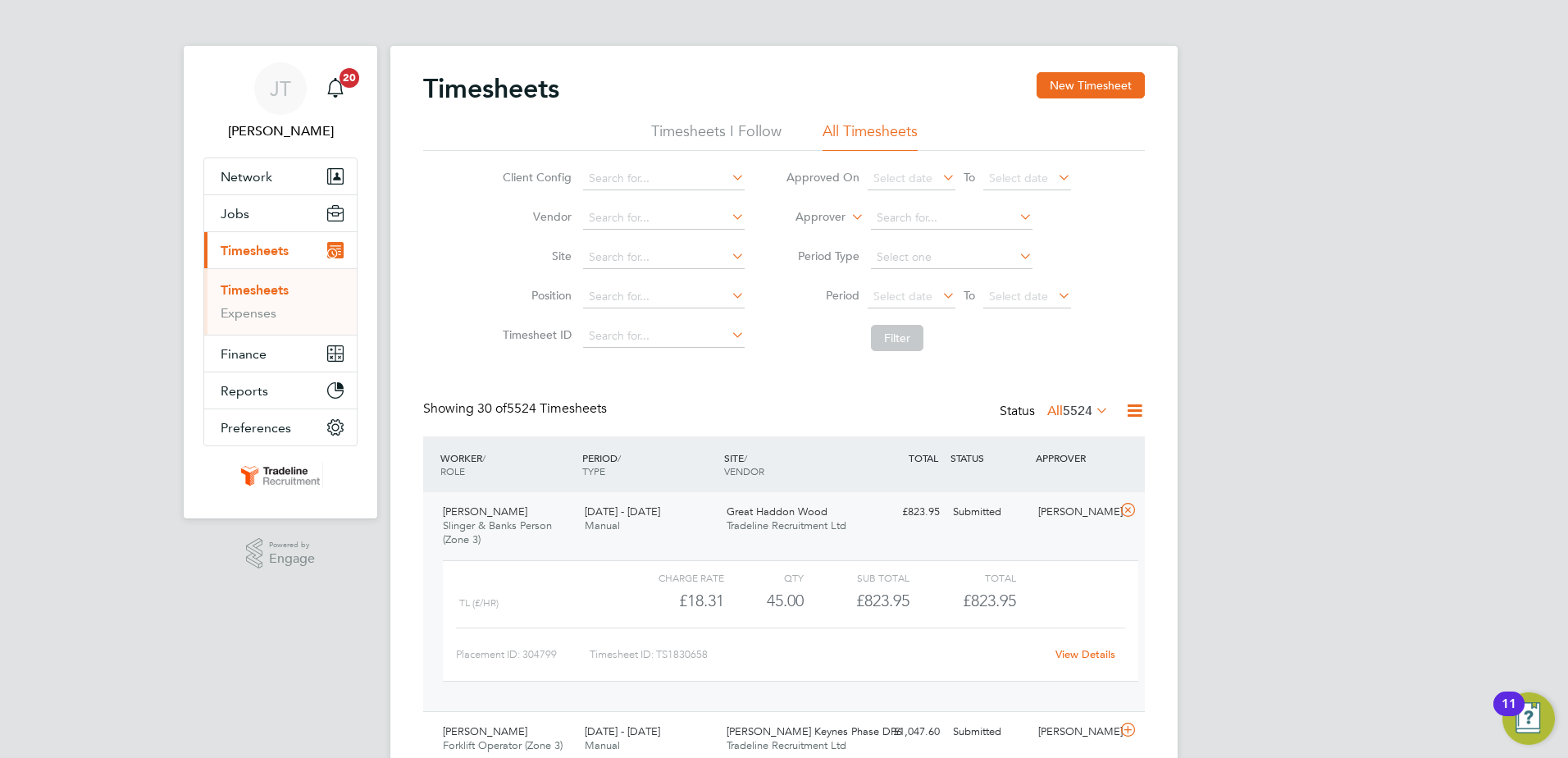
click at [1093, 651] on link "View Details" at bounding box center [1086, 654] width 59 height 14
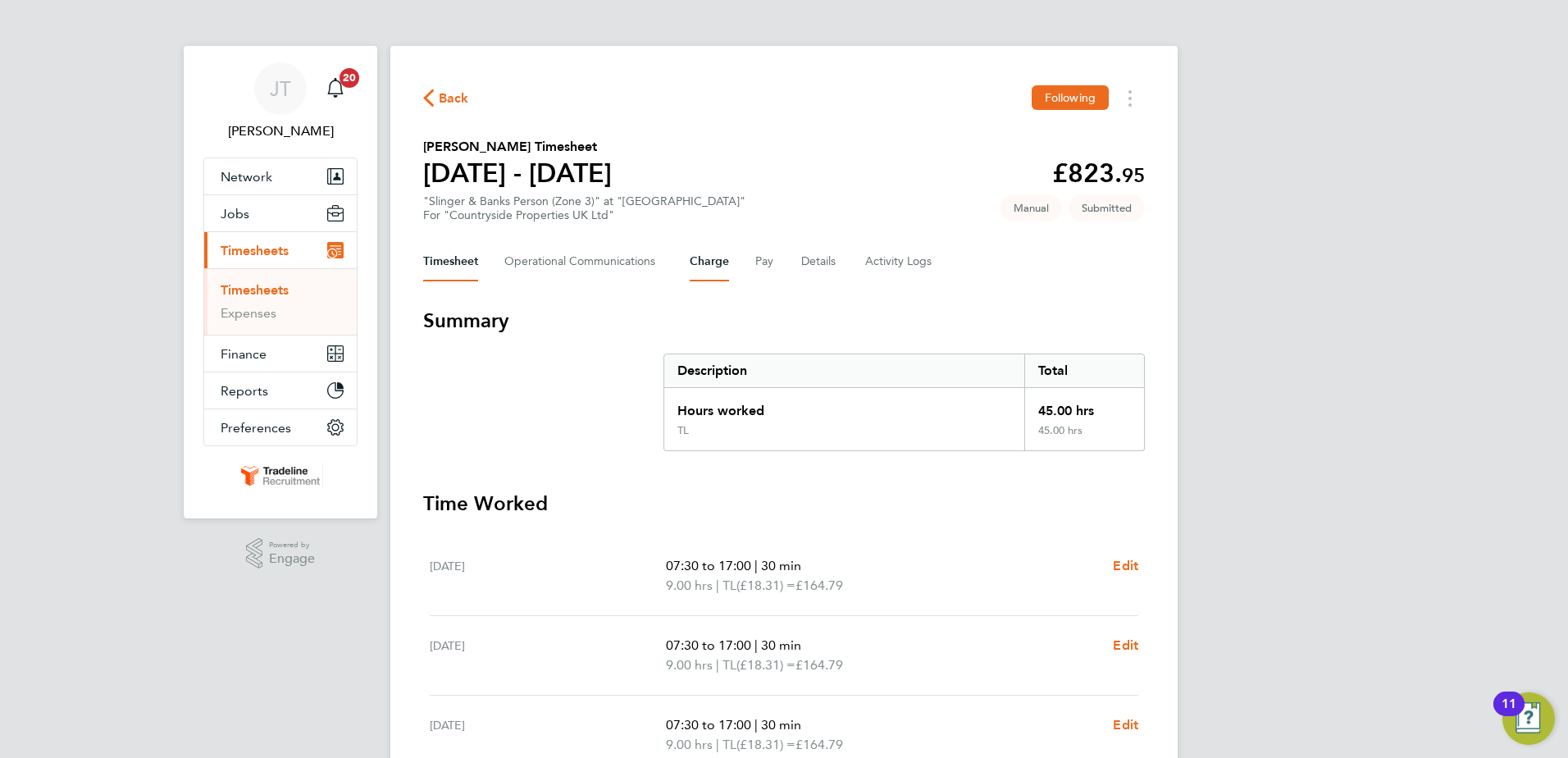
click at [719, 256] on button "Charge" at bounding box center [709, 262] width 39 height 39
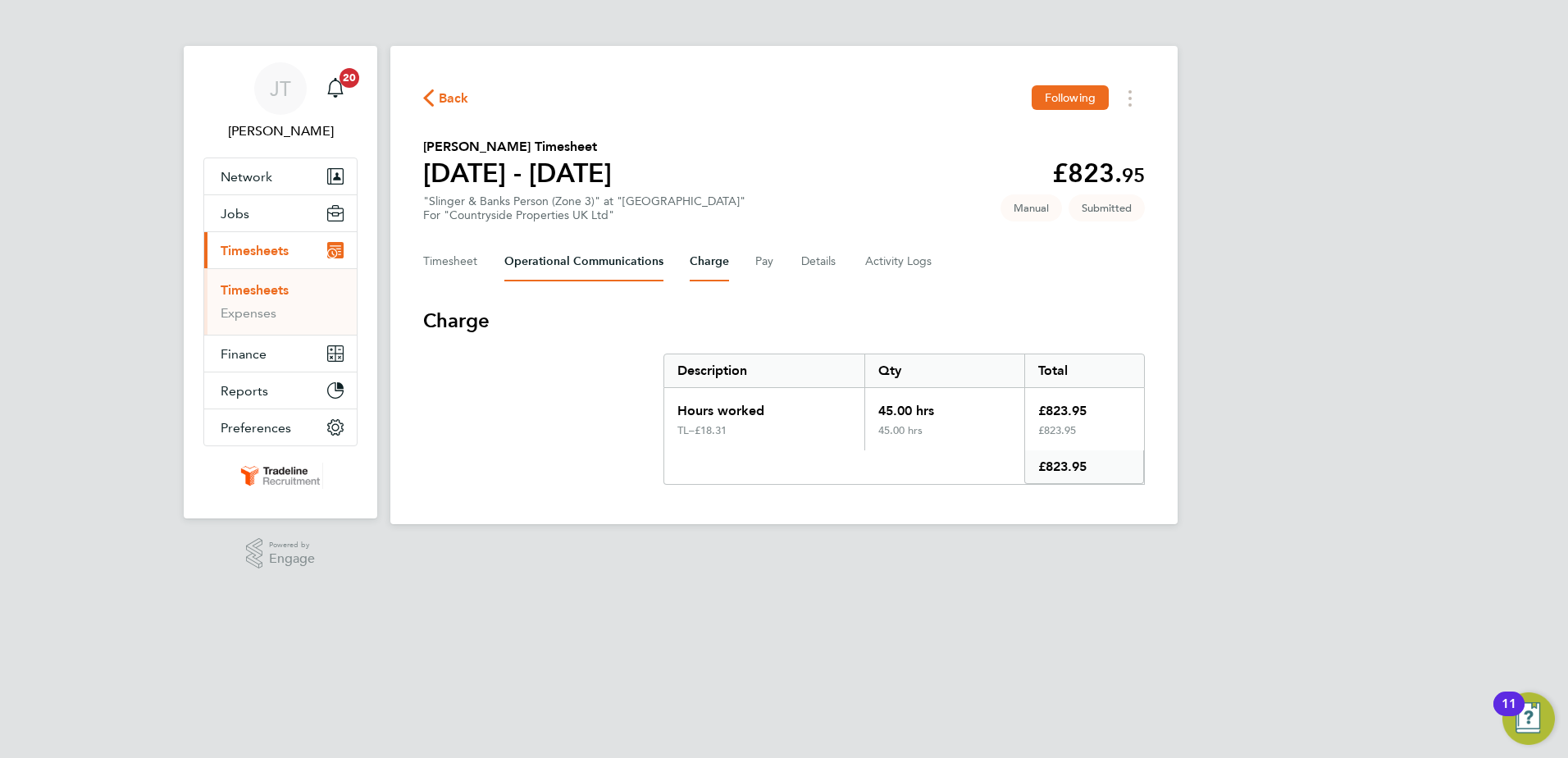
click at [564, 268] on Communications-tab "Operational Communications" at bounding box center [584, 262] width 159 height 39
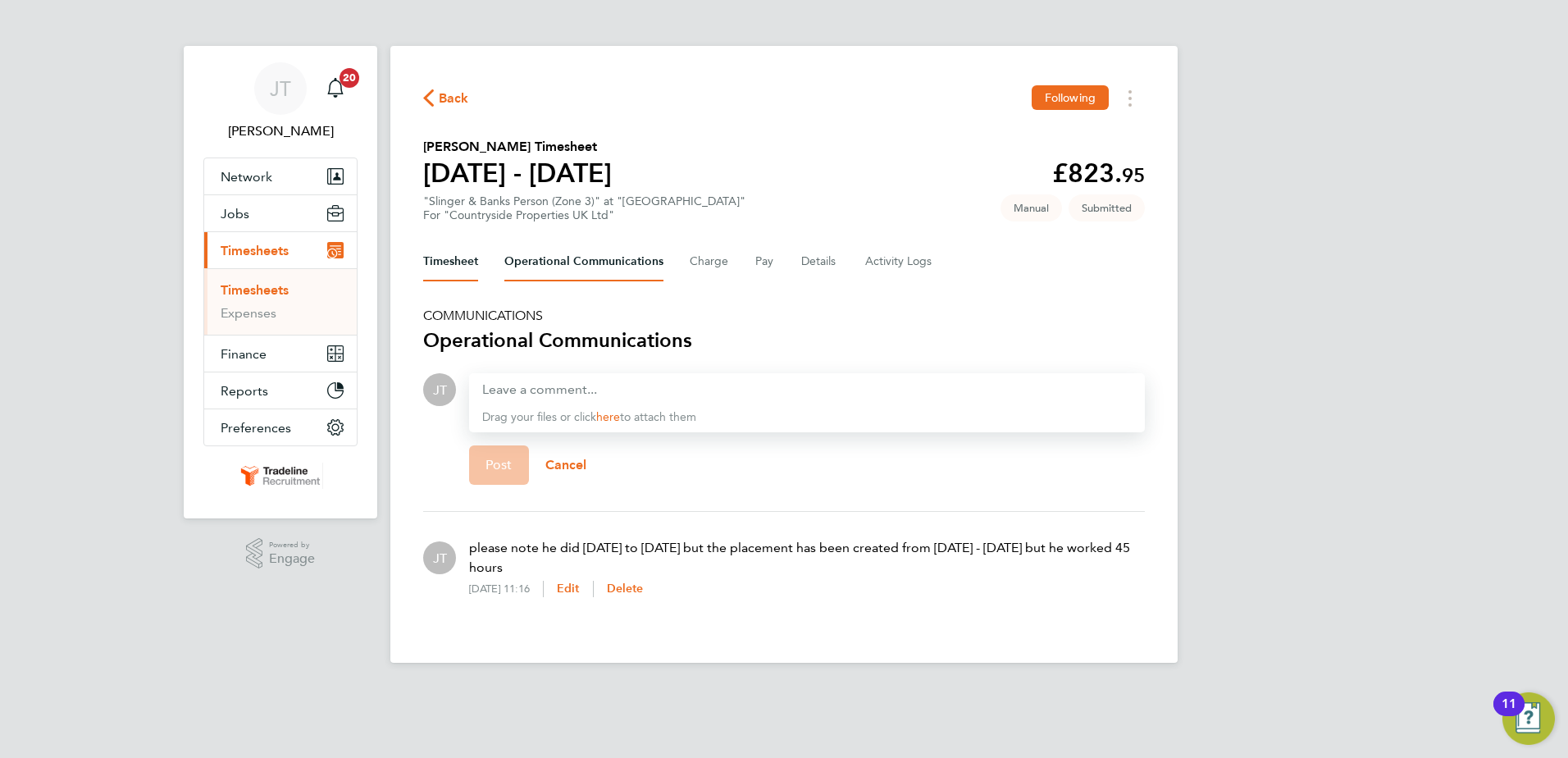
click at [452, 253] on button "Timesheet" at bounding box center [450, 262] width 55 height 39
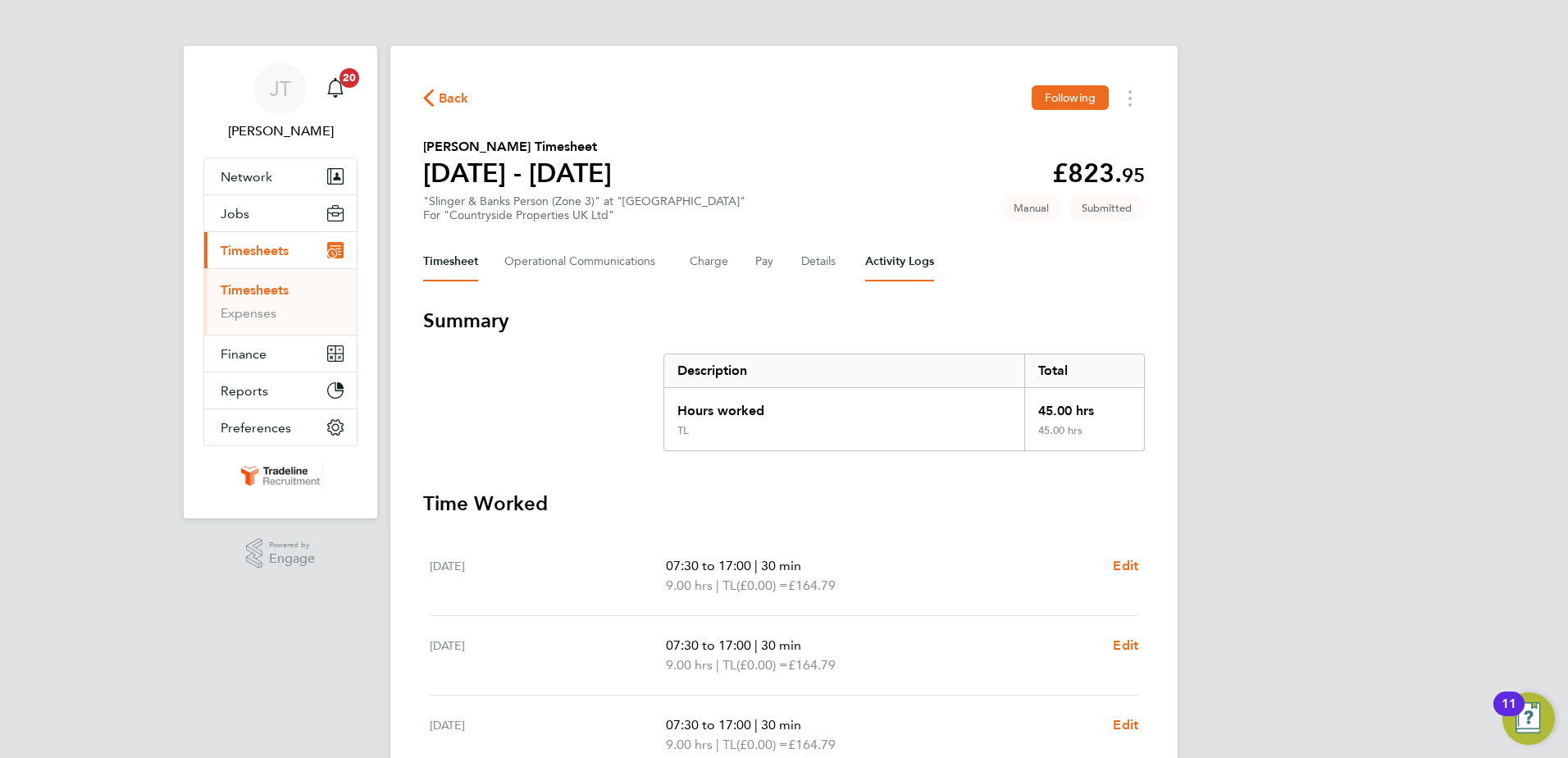
click at [892, 264] on Logs-tab "Activity Logs" at bounding box center [900, 262] width 69 height 39
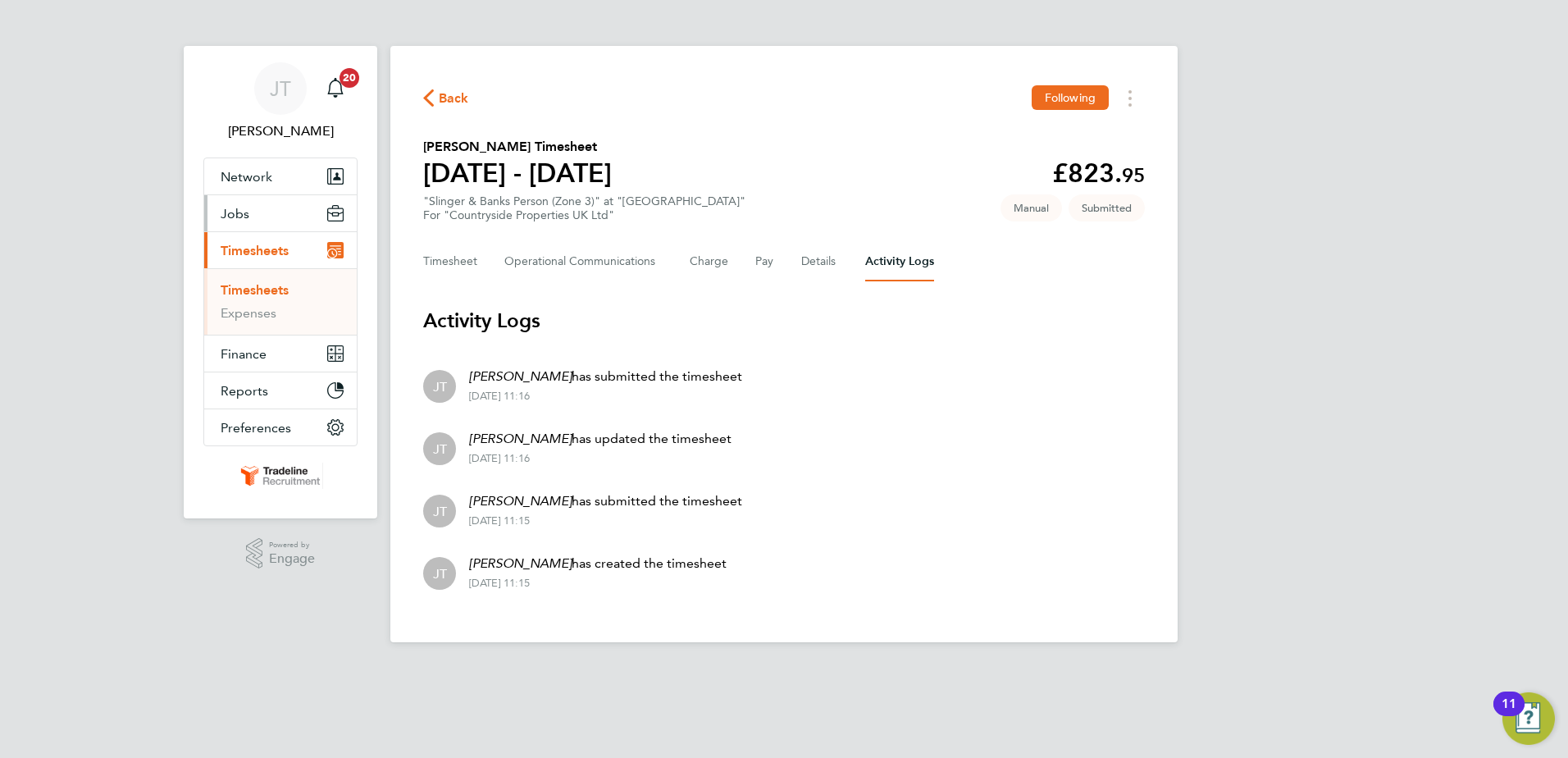
click at [240, 215] on span "Jobs" at bounding box center [235, 213] width 29 height 15
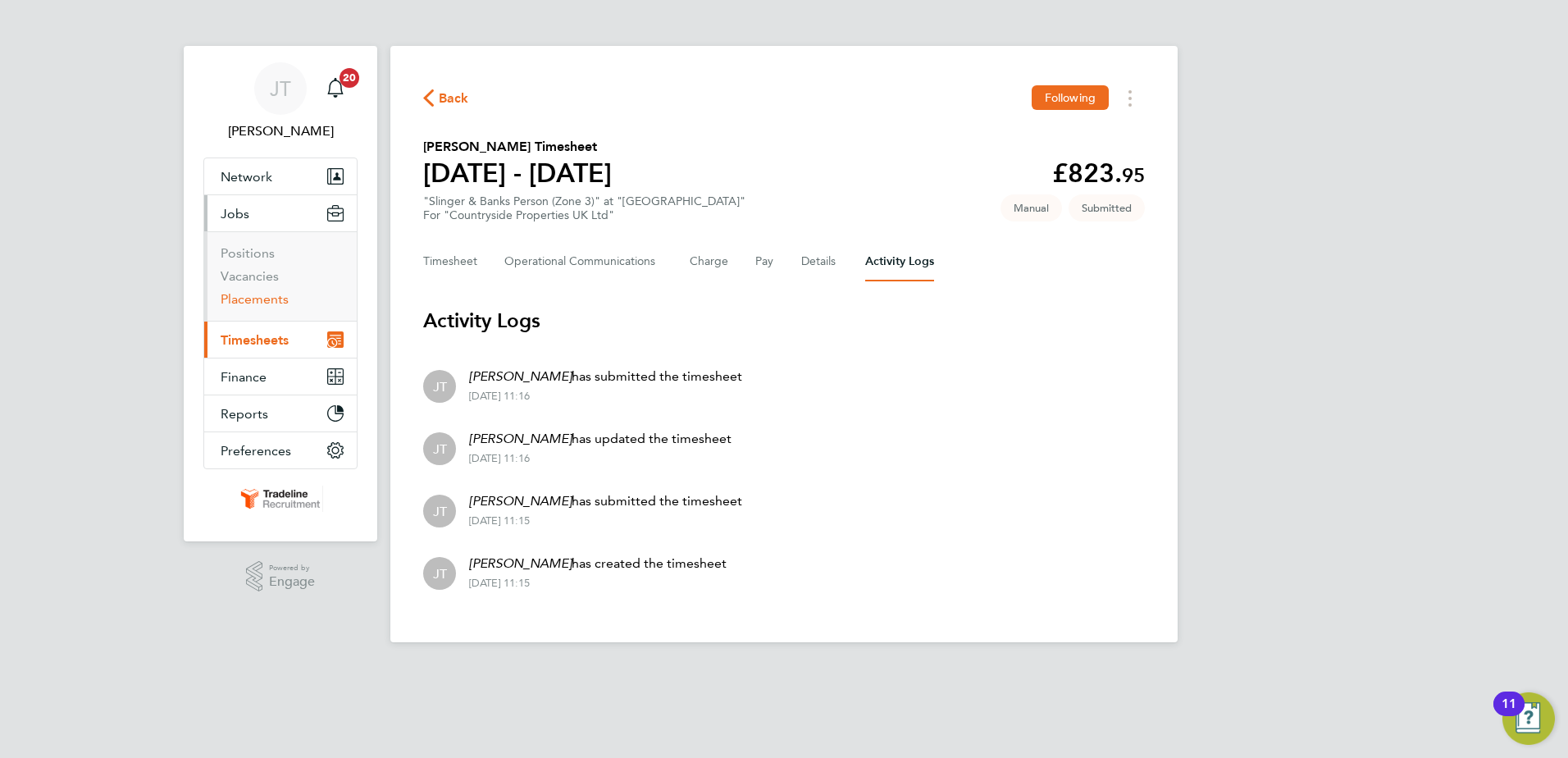
click at [265, 295] on link "Placements" at bounding box center [255, 299] width 68 height 15
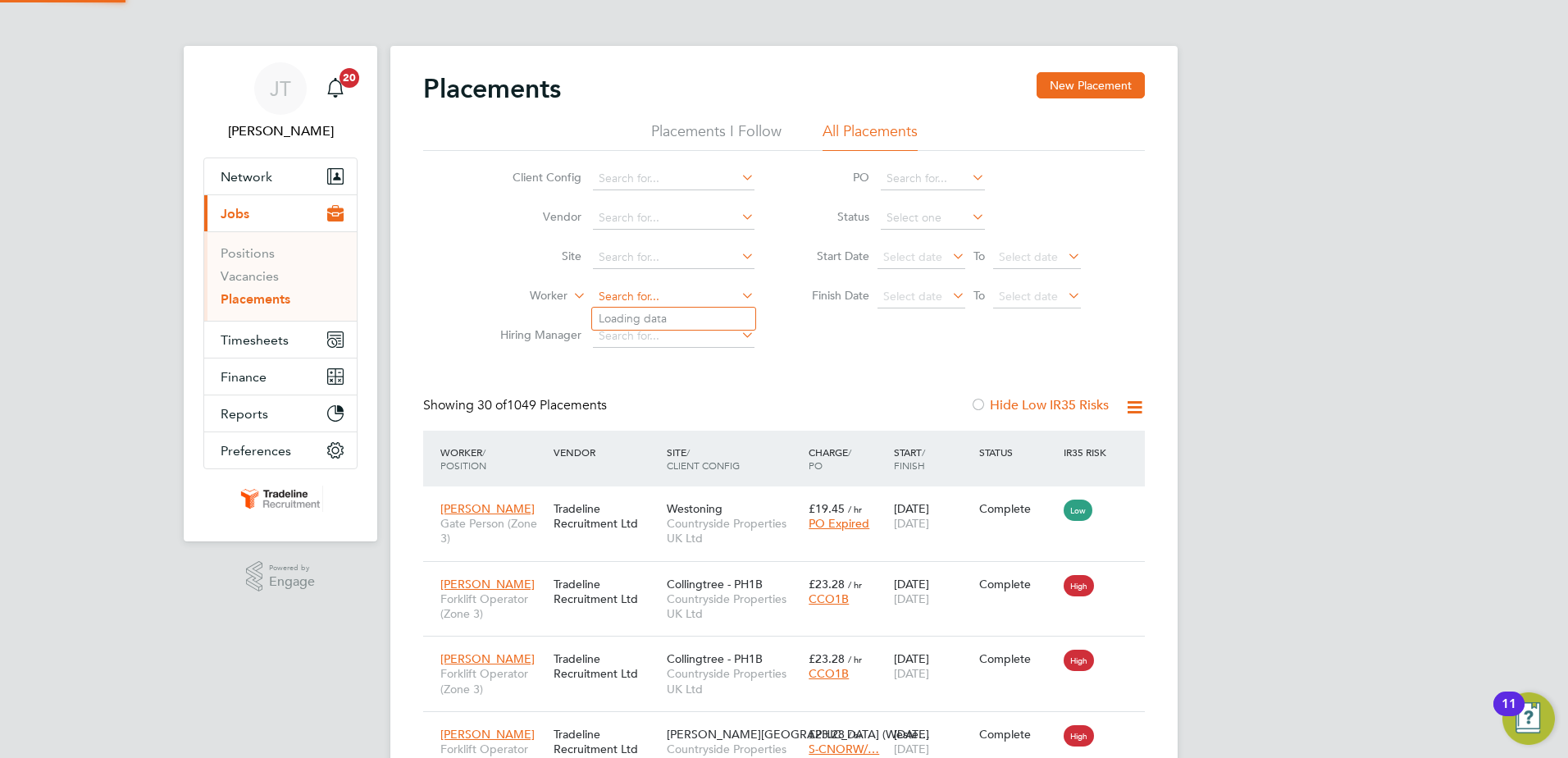
click at [648, 294] on input at bounding box center [674, 297] width 161 height 23
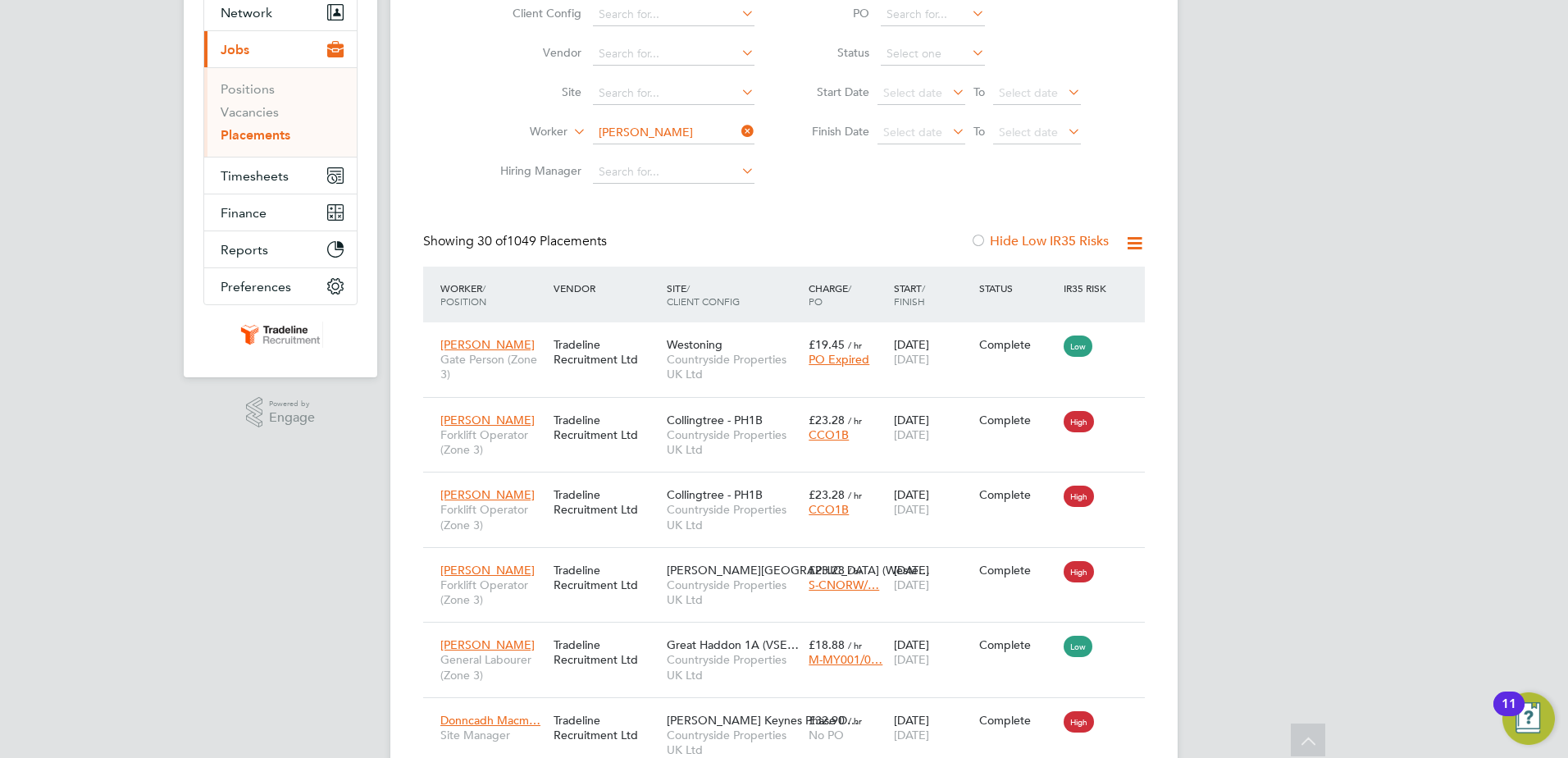
click at [685, 158] on li "[PERSON_NAME]" at bounding box center [674, 155] width 163 height 22
type input "[PERSON_NAME]"
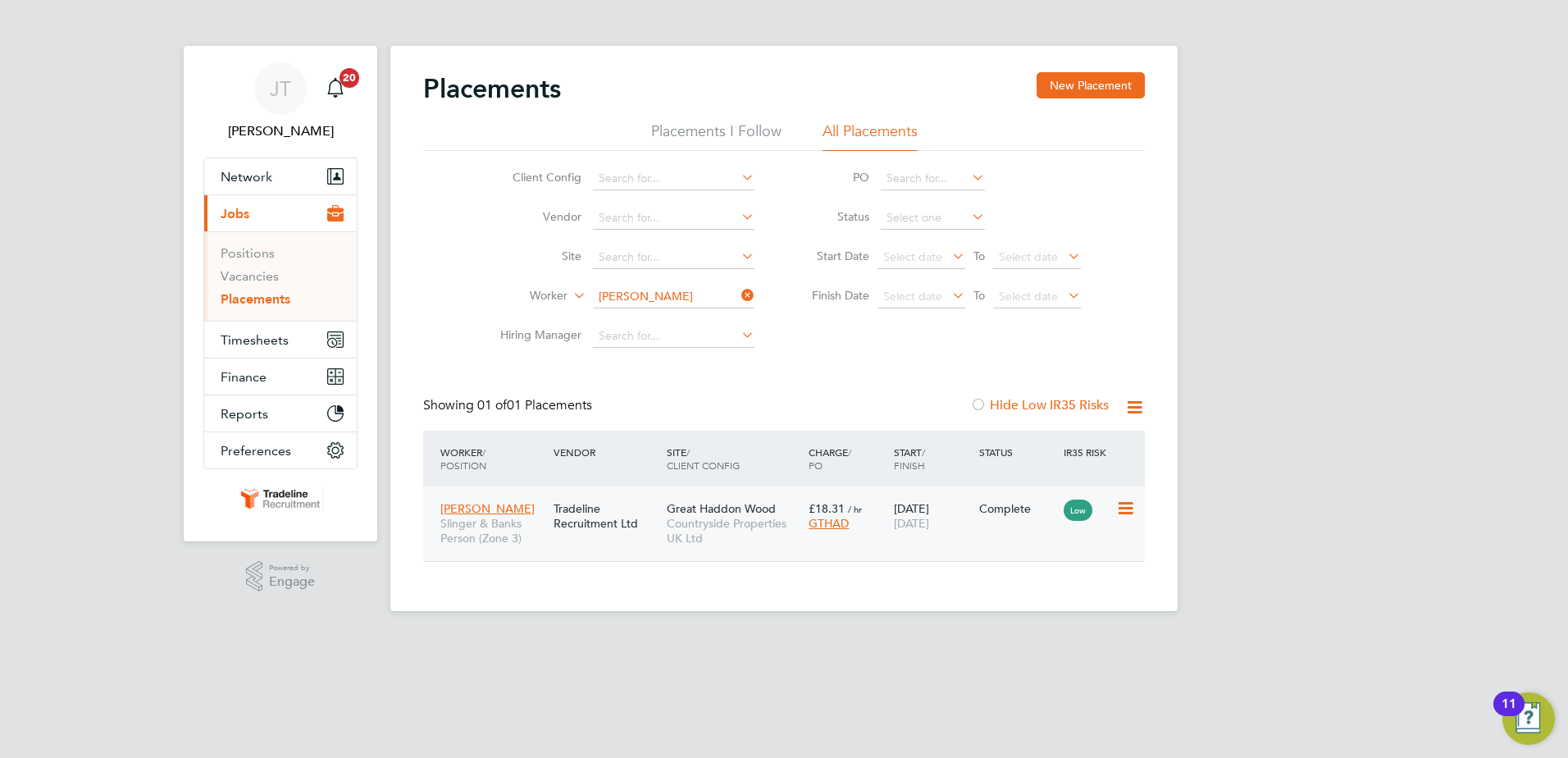
click at [1131, 502] on icon at bounding box center [1124, 508] width 16 height 20
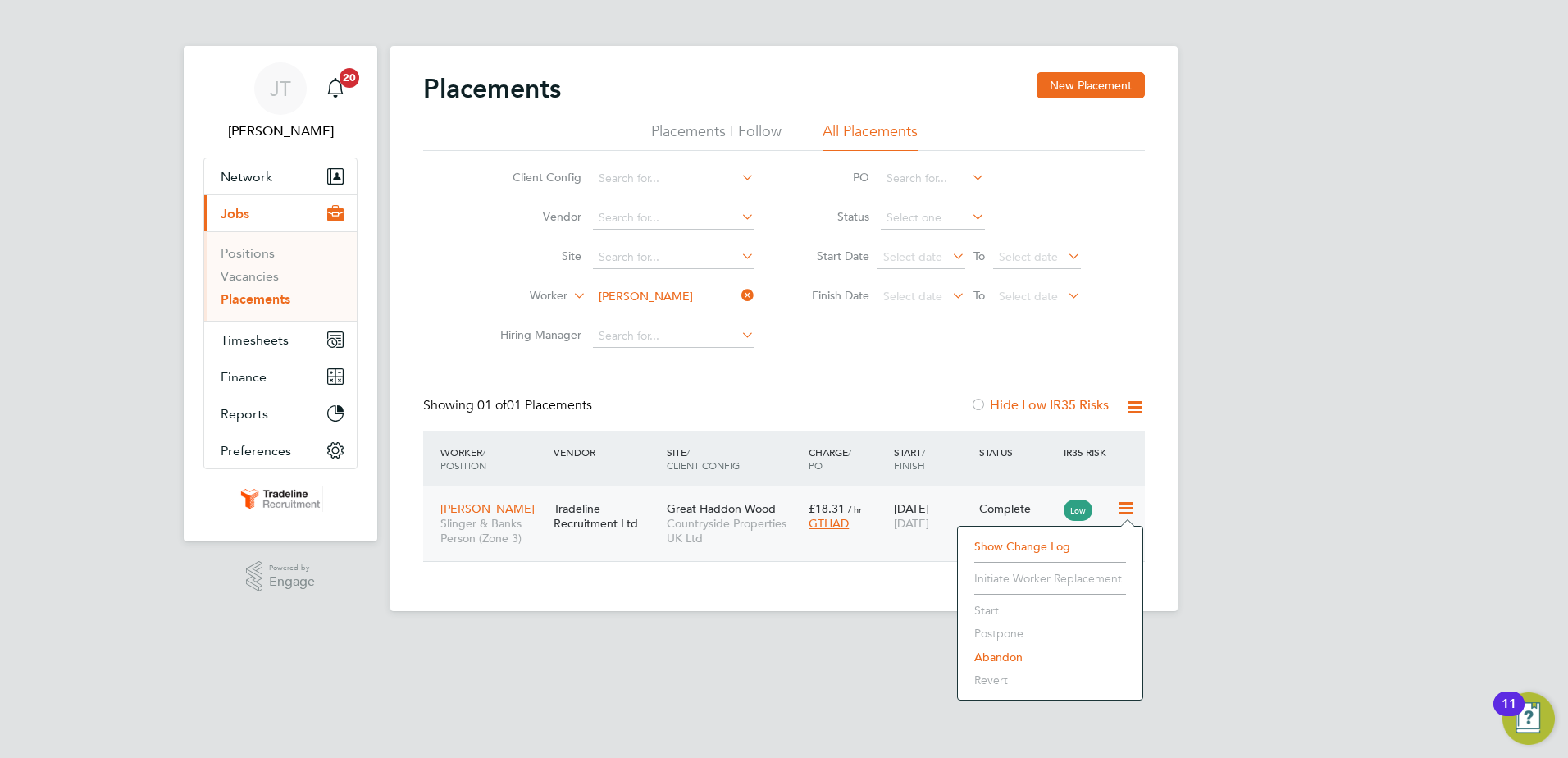
click at [706, 530] on span "Countryside Properties UK Ltd" at bounding box center [733, 530] width 133 height 30
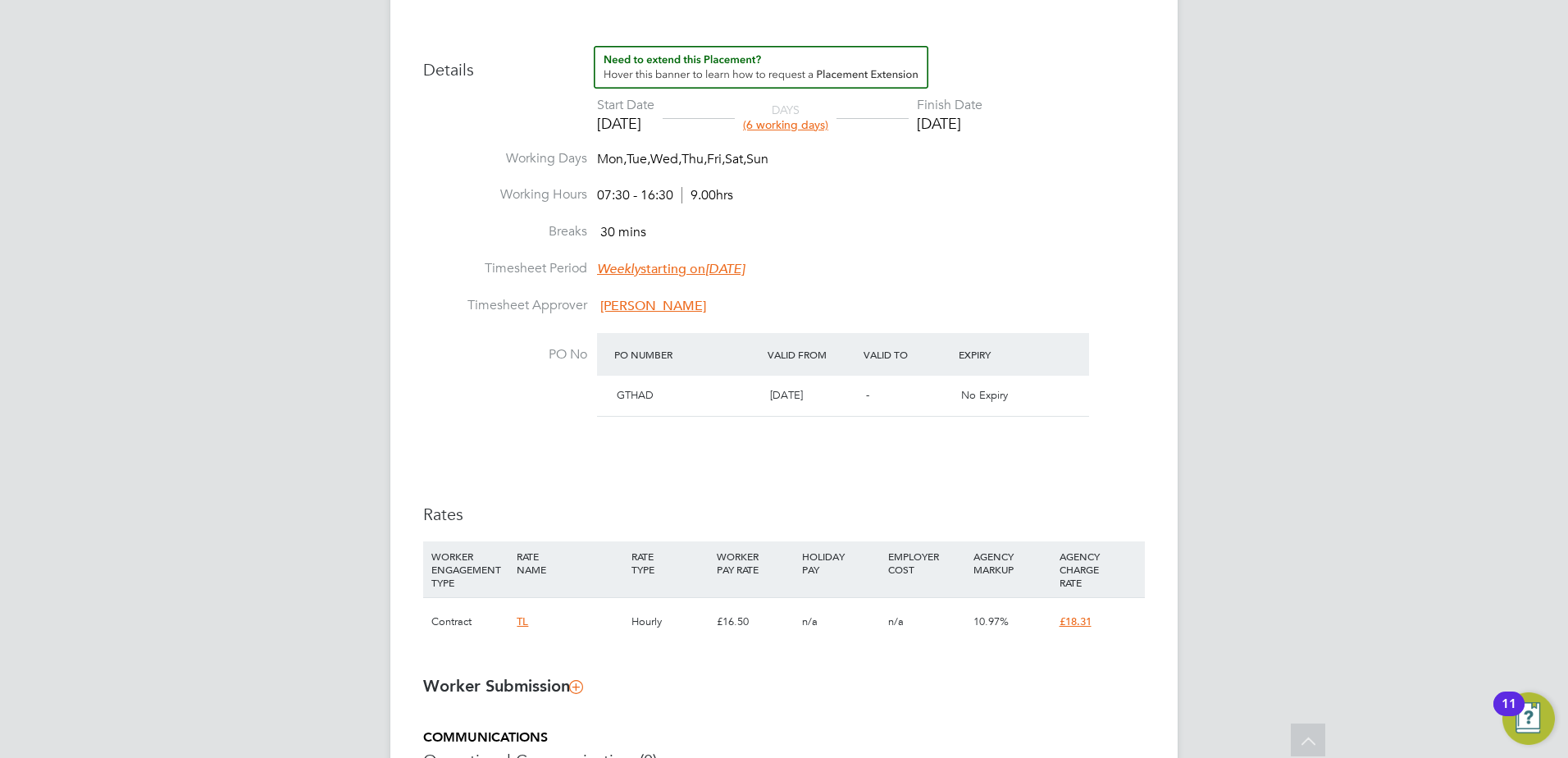
scroll to position [656, 0]
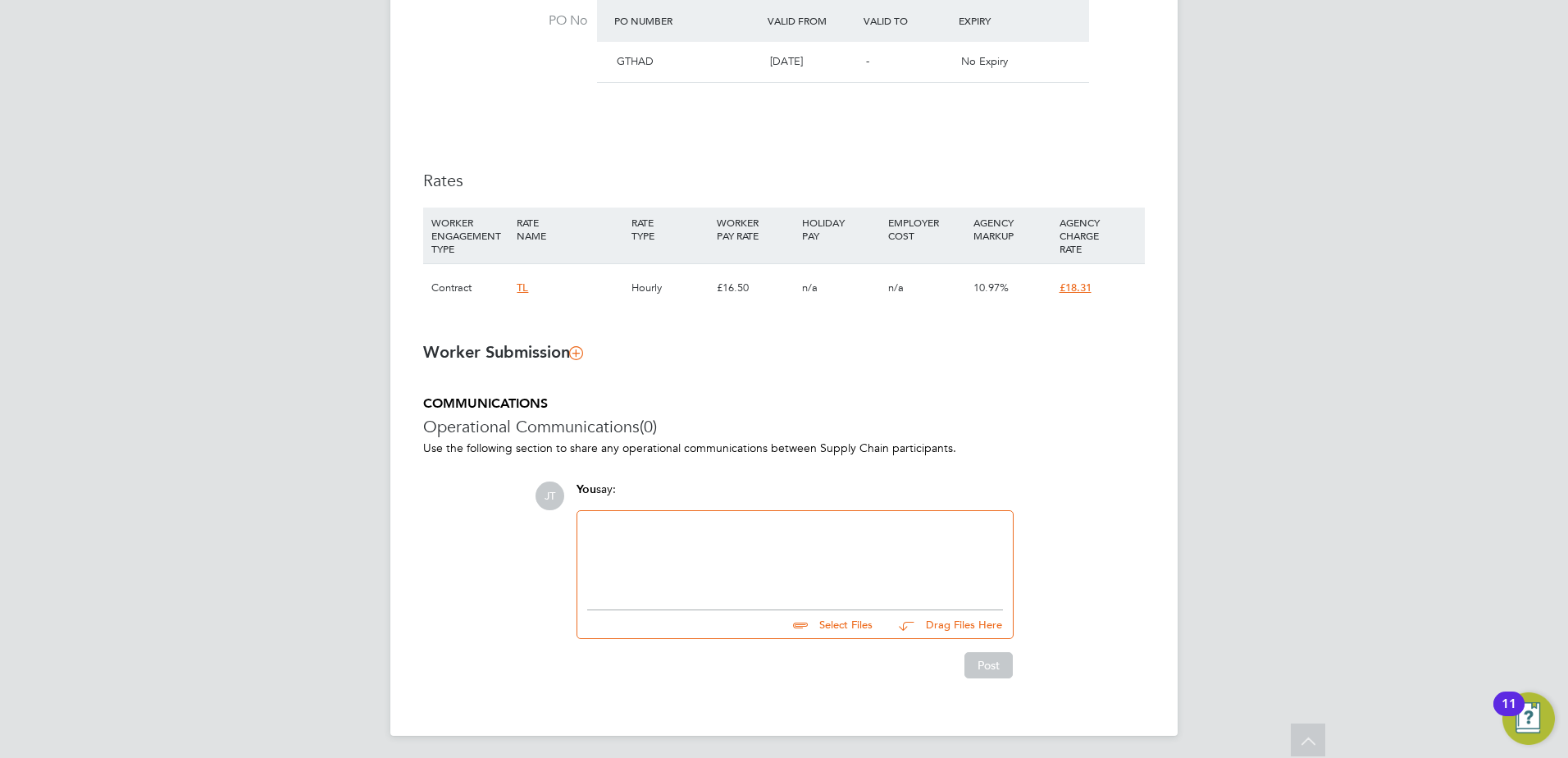
click at [1086, 291] on span "£18.31" at bounding box center [1075, 287] width 32 height 14
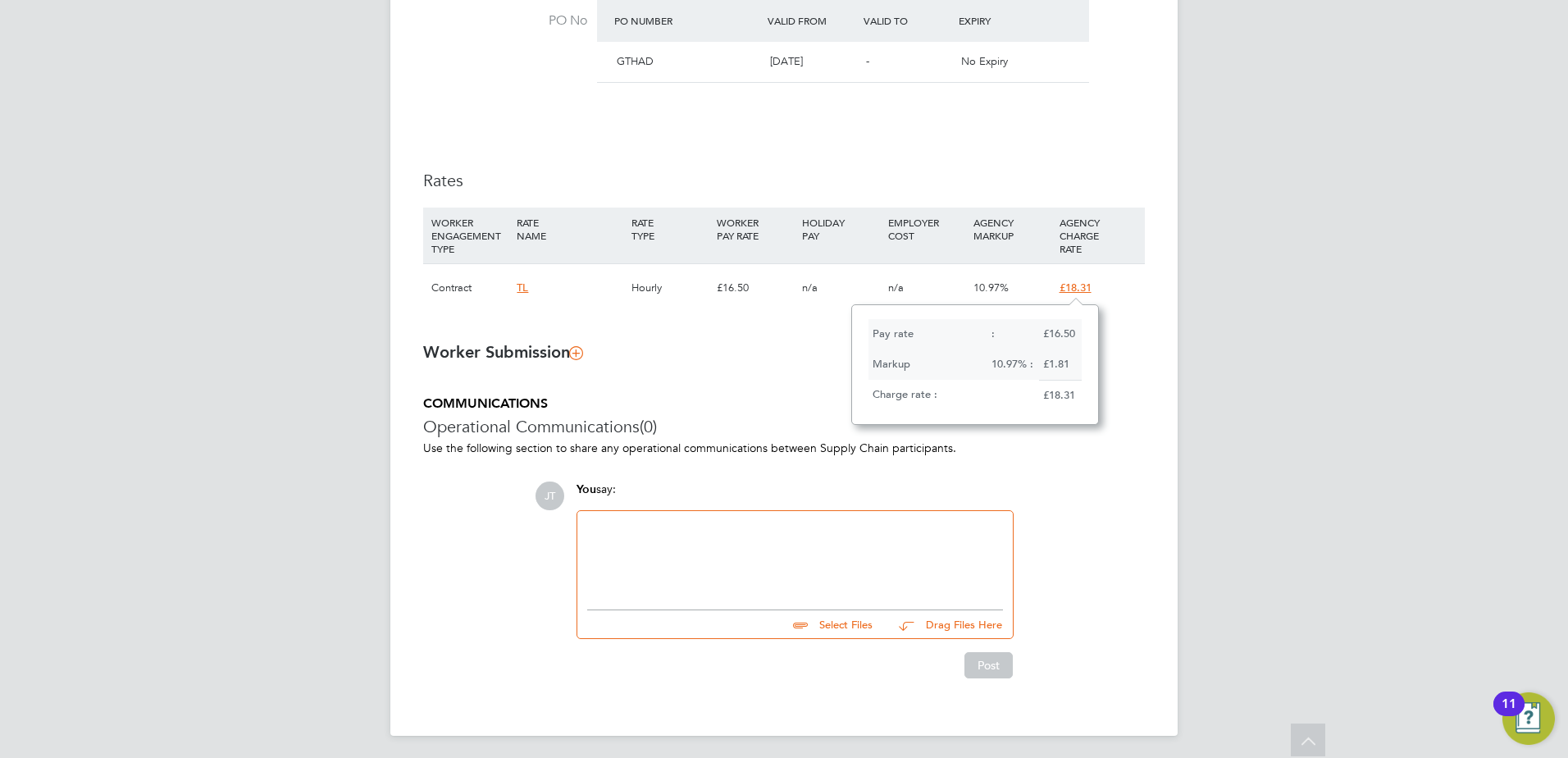
drag, startPoint x: 755, startPoint y: 334, endPoint x: 748, endPoint y: 325, distance: 11.4
click at [755, 335] on ng-form "Placement IR35 Determination IR35 Status Inside IR35 Status Determination State…" at bounding box center [784, 39] width 722 height 1278
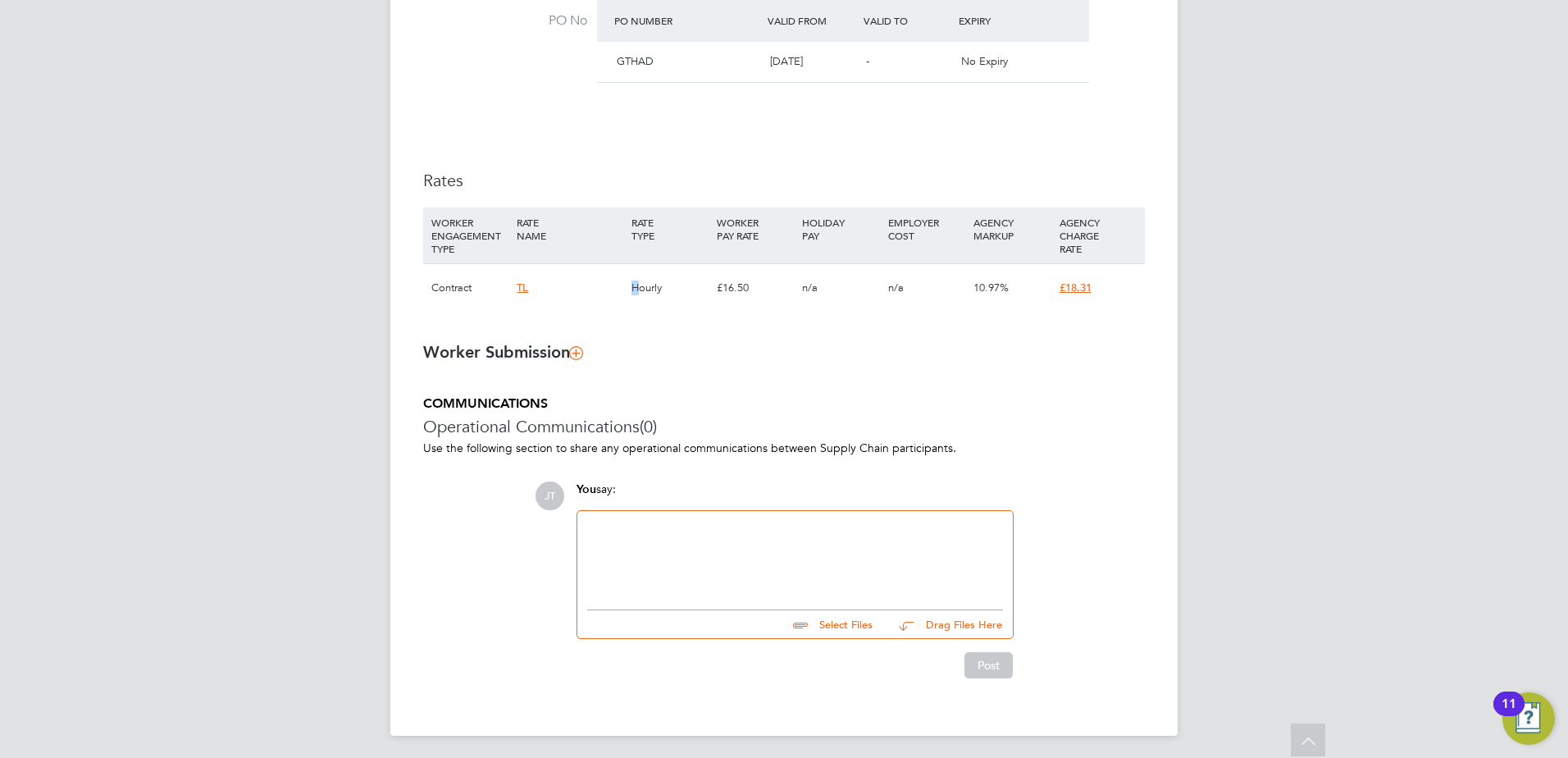
click at [637, 297] on div "Hourly" at bounding box center [670, 288] width 85 height 48
click at [642, 293] on div "Hourly" at bounding box center [670, 288] width 85 height 48
click at [781, 324] on li "WORKER ENGAGEMENT TYPE RATE NAME RATE TYPE WORKER PAY RATE HOLIDAY PAY EMPLOYER…" at bounding box center [784, 268] width 722 height 121
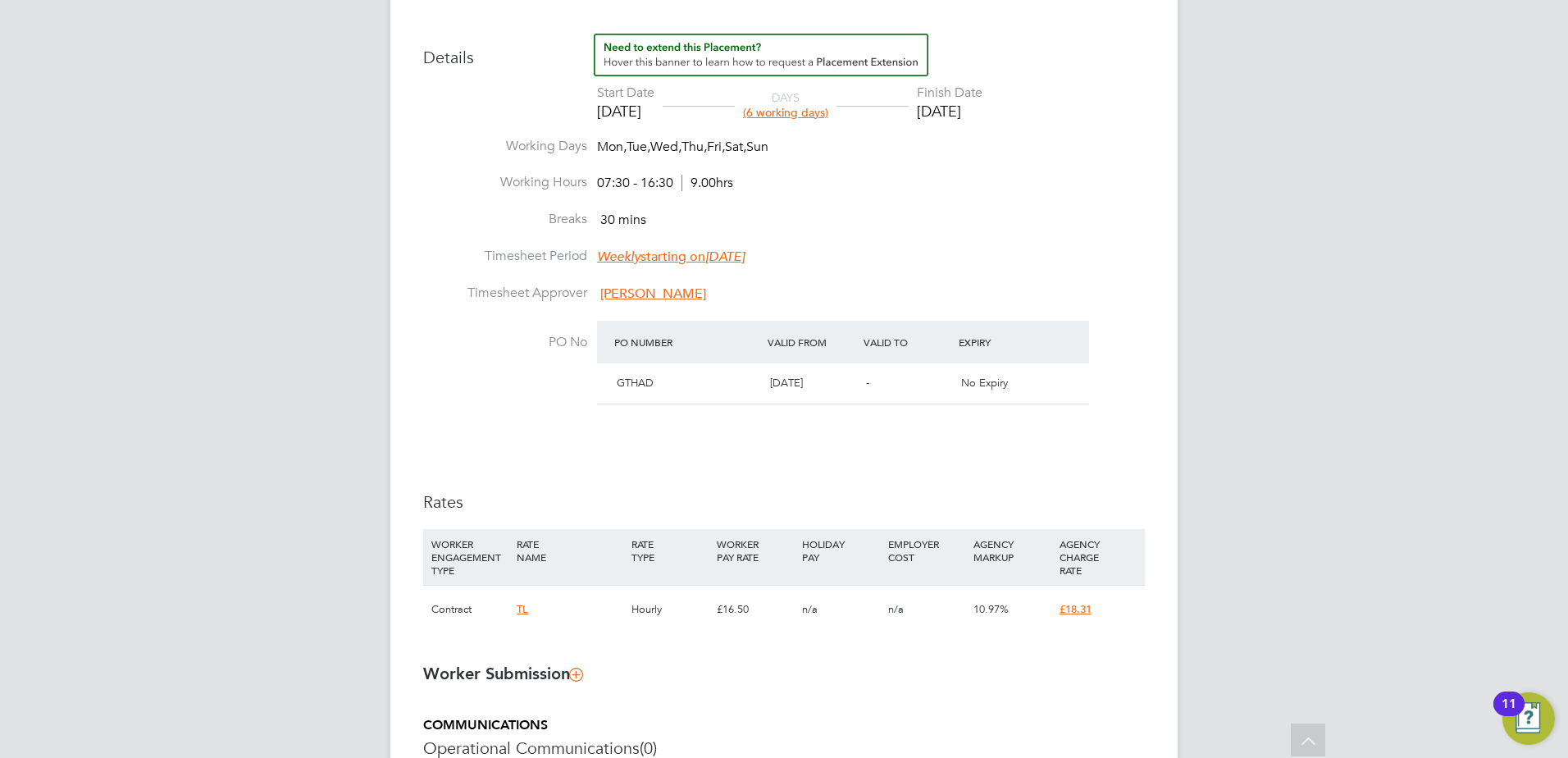
click at [635, 580] on div "WORKER ENGAGEMENT TYPE RATE NAME RATE TYPE WORKER PAY RATE HOLIDAY PAY EMPLOYER…" at bounding box center [784, 557] width 722 height 56
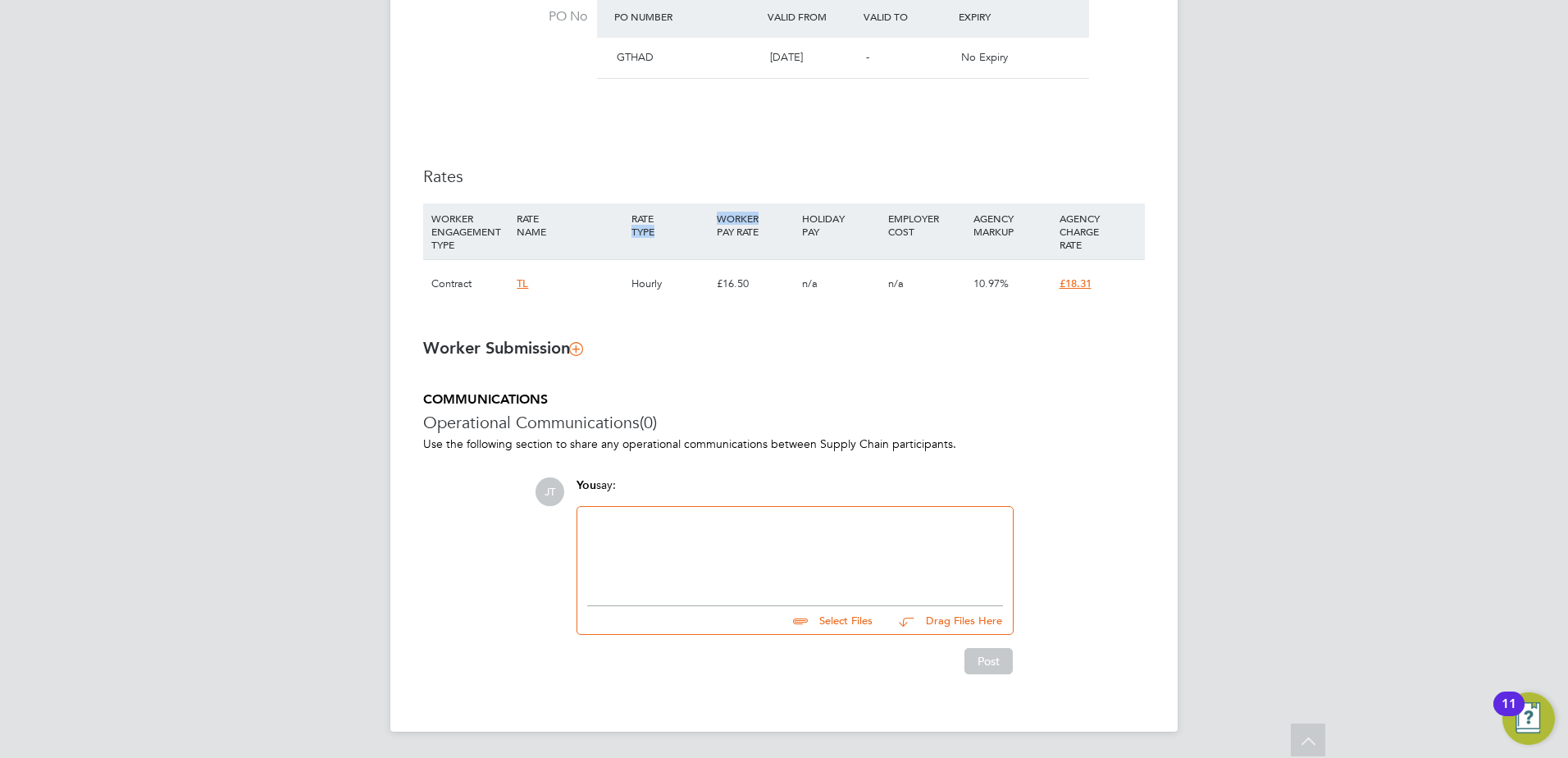
click at [1082, 279] on span "£18.31" at bounding box center [1075, 283] width 32 height 14
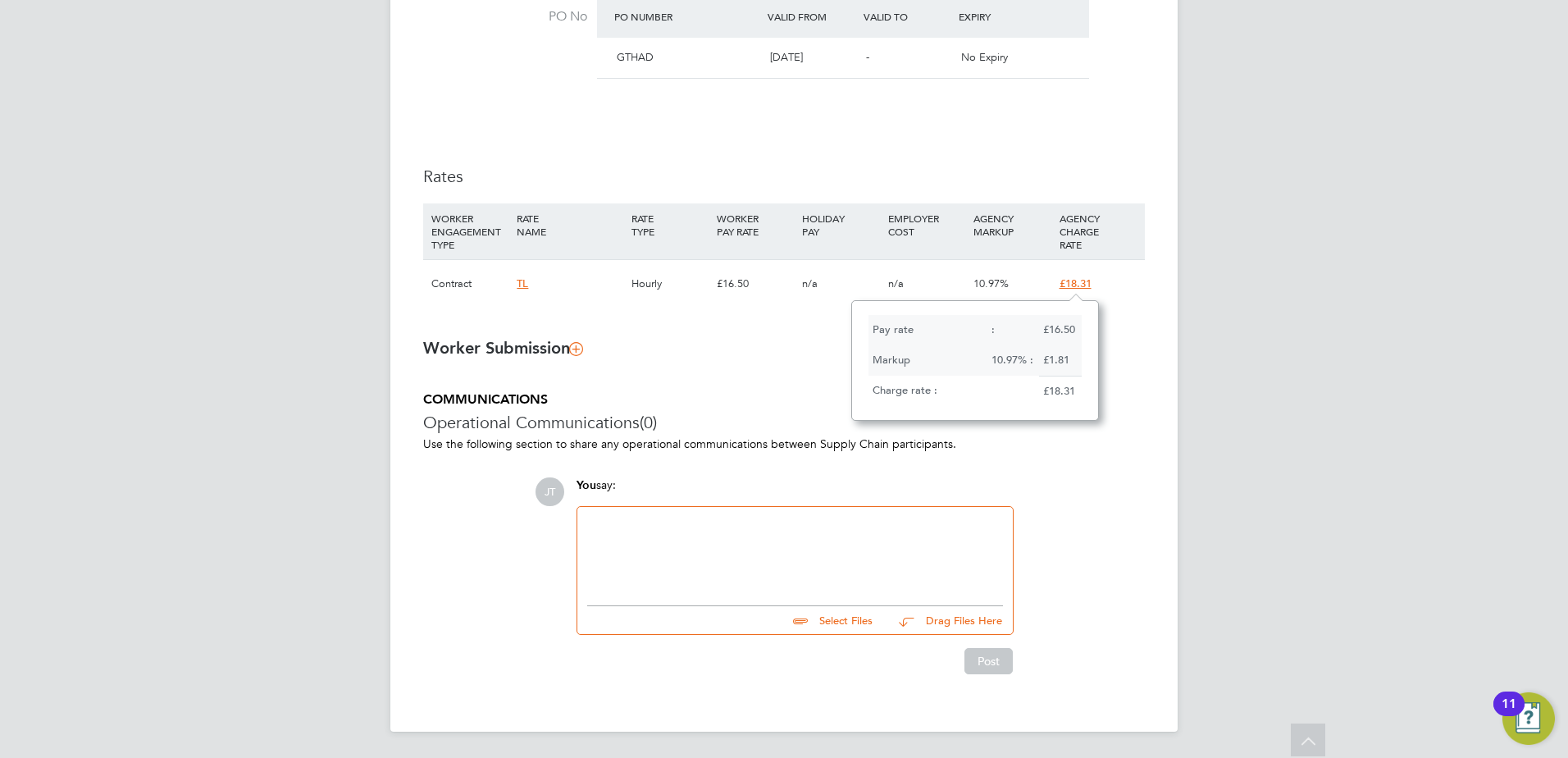
click at [830, 350] on h3 "Worker Submission" at bounding box center [784, 348] width 722 height 21
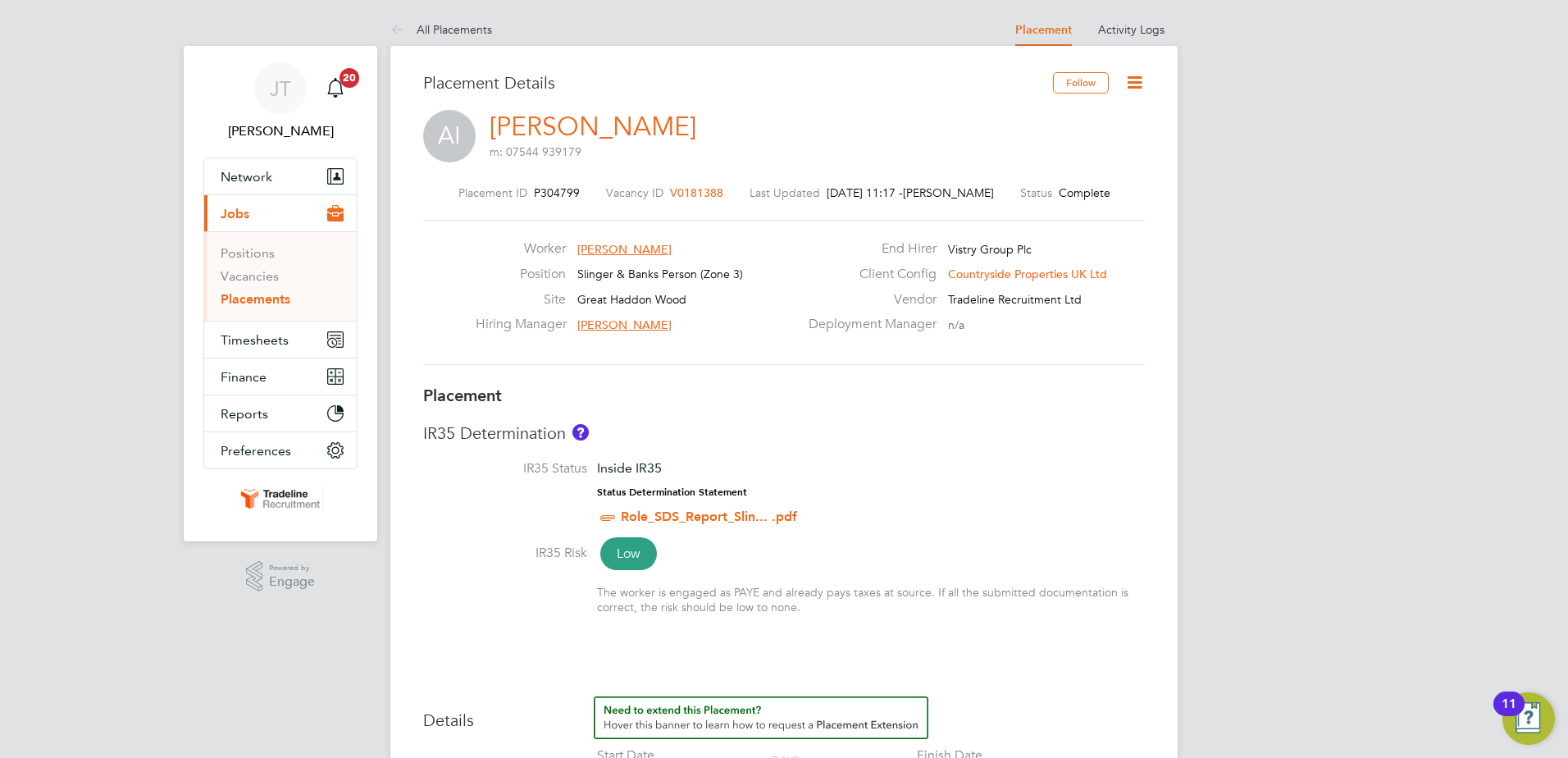
click at [1139, 84] on icon at bounding box center [1135, 82] width 20 height 20
click at [1069, 119] on li "Edit Placement e" at bounding box center [1081, 121] width 121 height 23
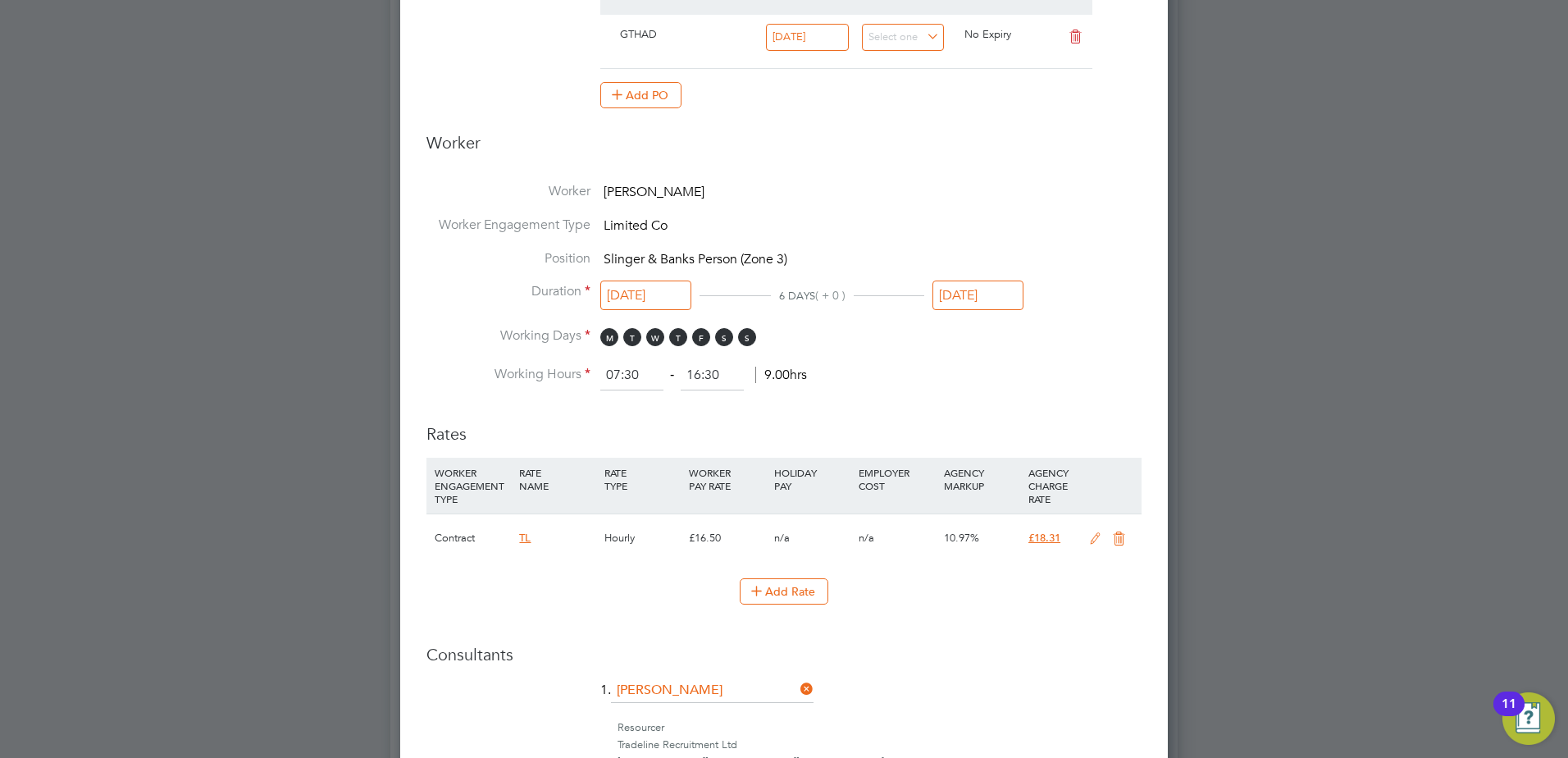
click at [1098, 540] on icon at bounding box center [1095, 539] width 20 height 13
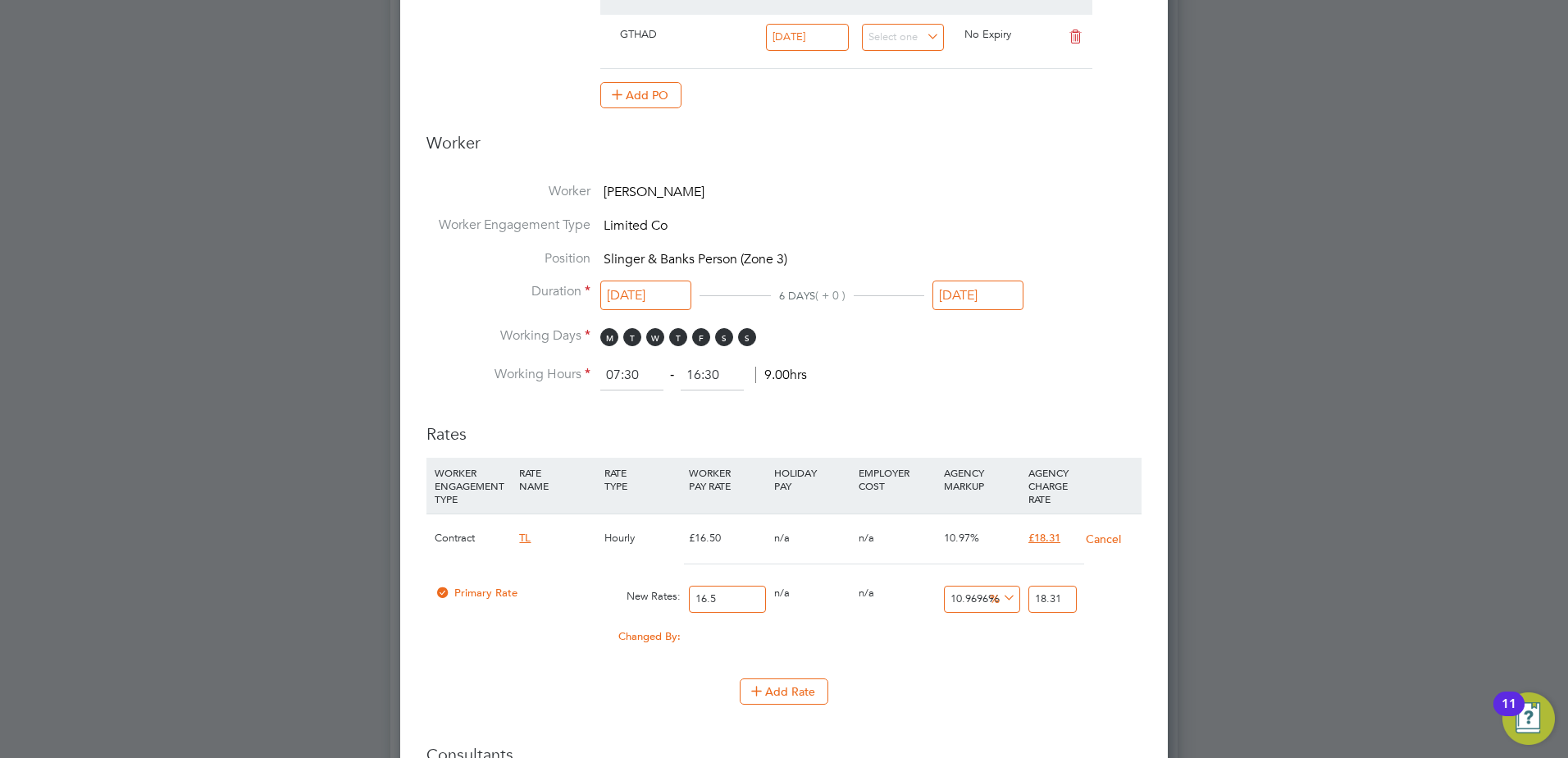
click at [1058, 595] on input "18.31" at bounding box center [1052, 599] width 48 height 27
click at [1063, 597] on input "18.31" at bounding box center [1052, 599] width 48 height 27
type input "10.909090909090908"
type input "18.3"
type input "9.090909090909092"
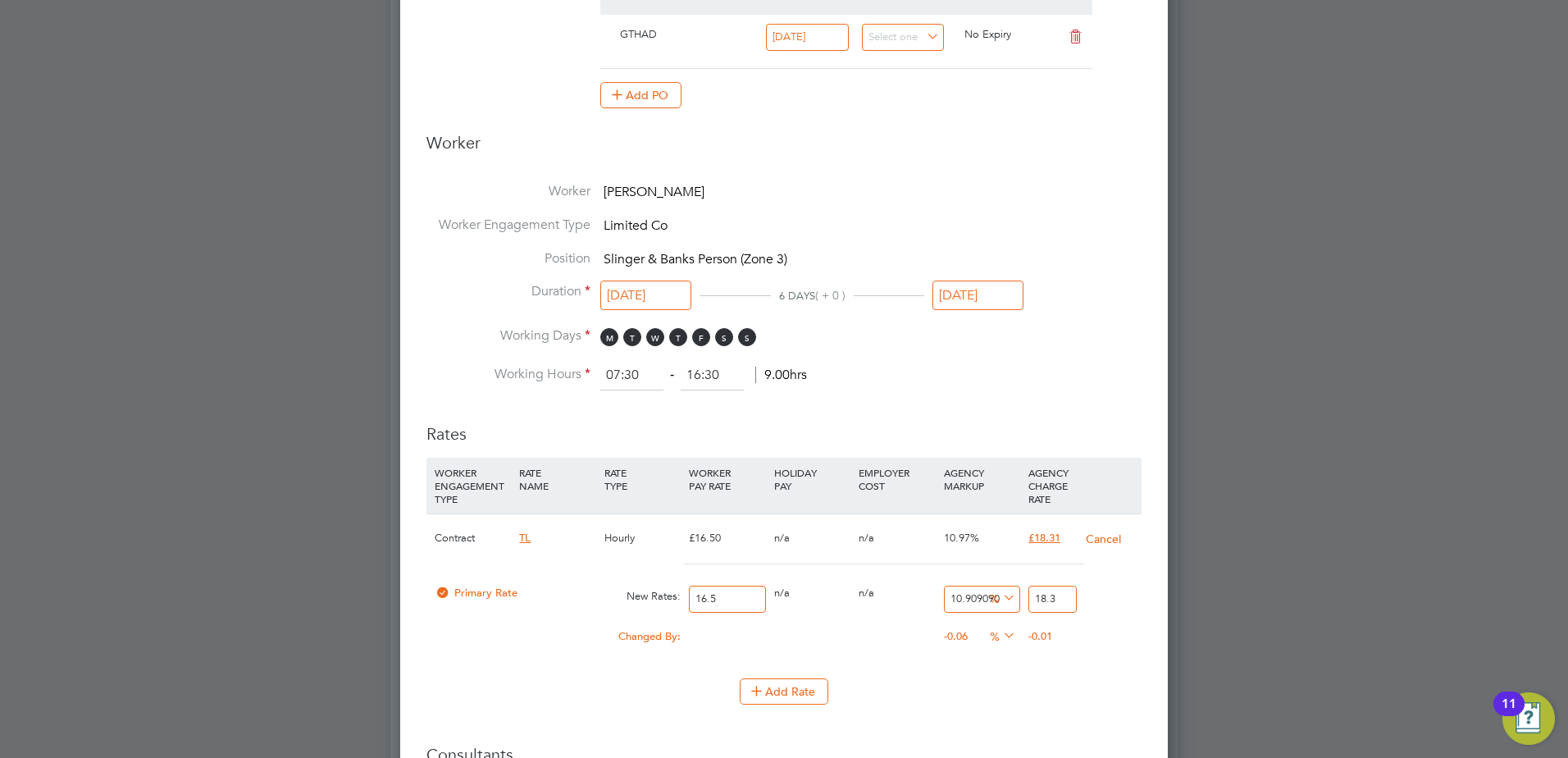
type input "18"
type input "-93.93939393939394"
type input "1"
type input "15.151515151515152"
type input "19"
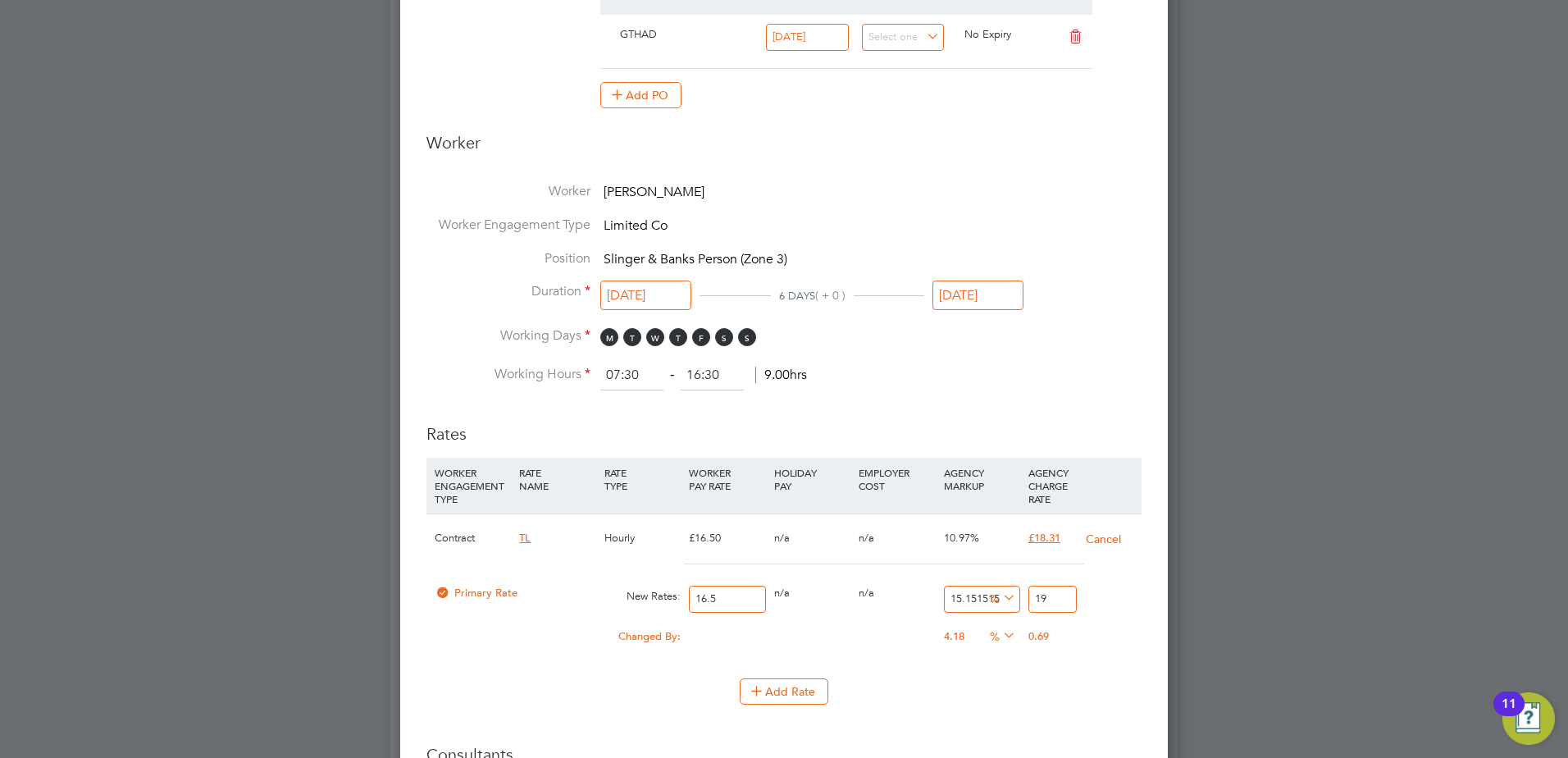
type input "17.575757575757574"
type input "19.4"
type input "17.87878787878788"
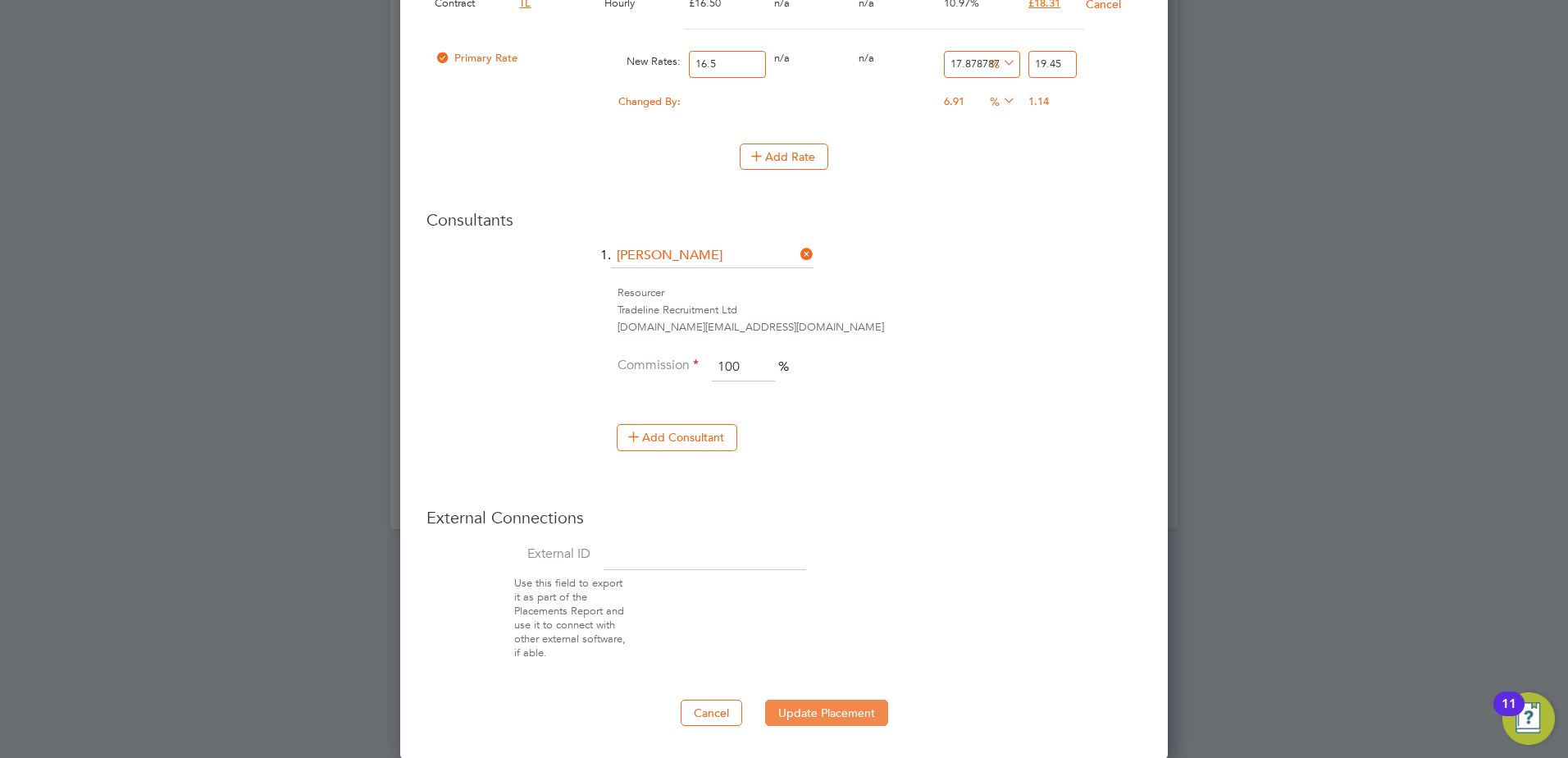
type input "19.45"
click at [826, 709] on button "Update Placement" at bounding box center [826, 713] width 123 height 26
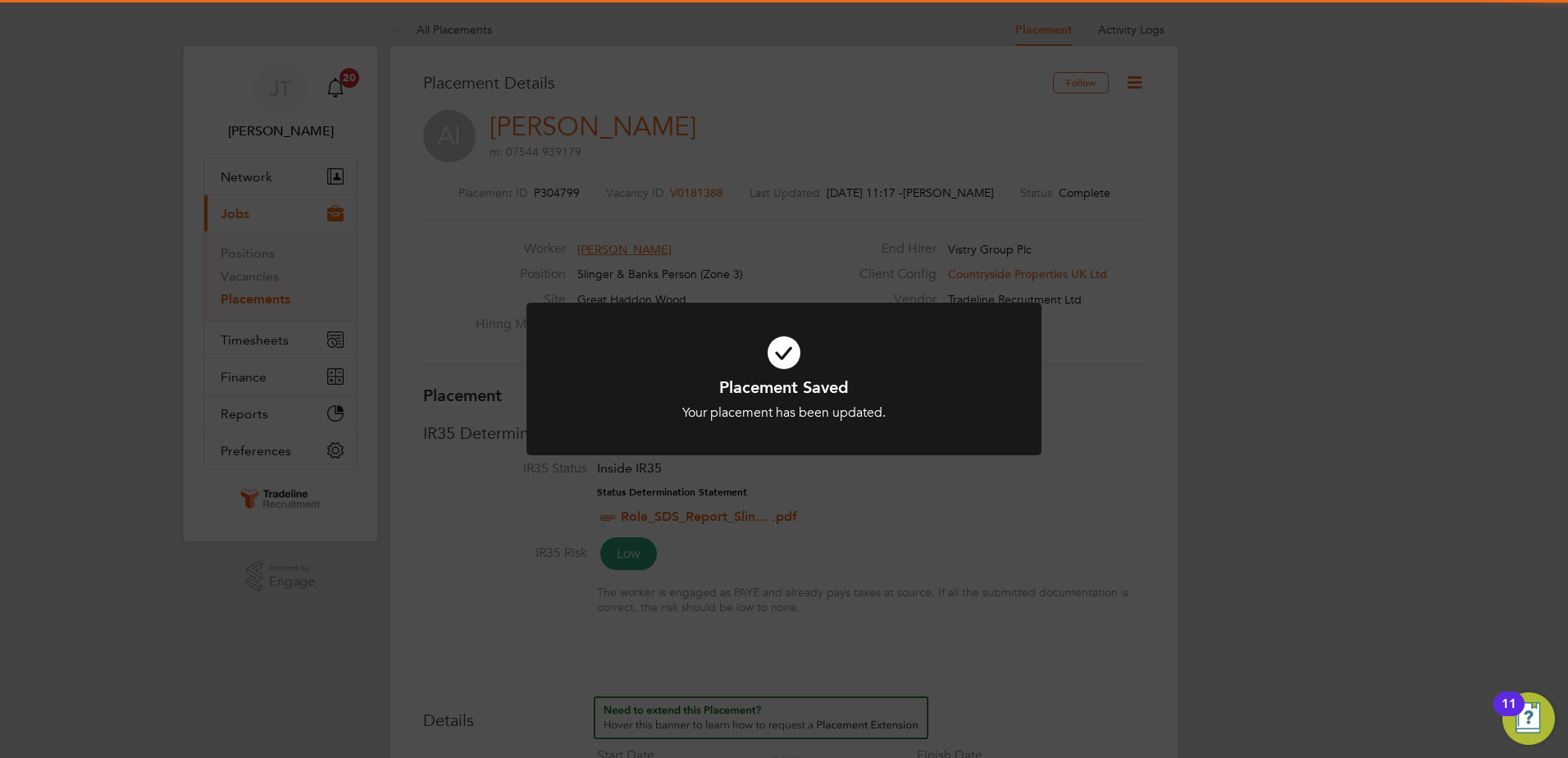
click at [809, 583] on div "Placement Saved Your placement has been updated. Cancel Okay" at bounding box center [784, 379] width 1568 height 758
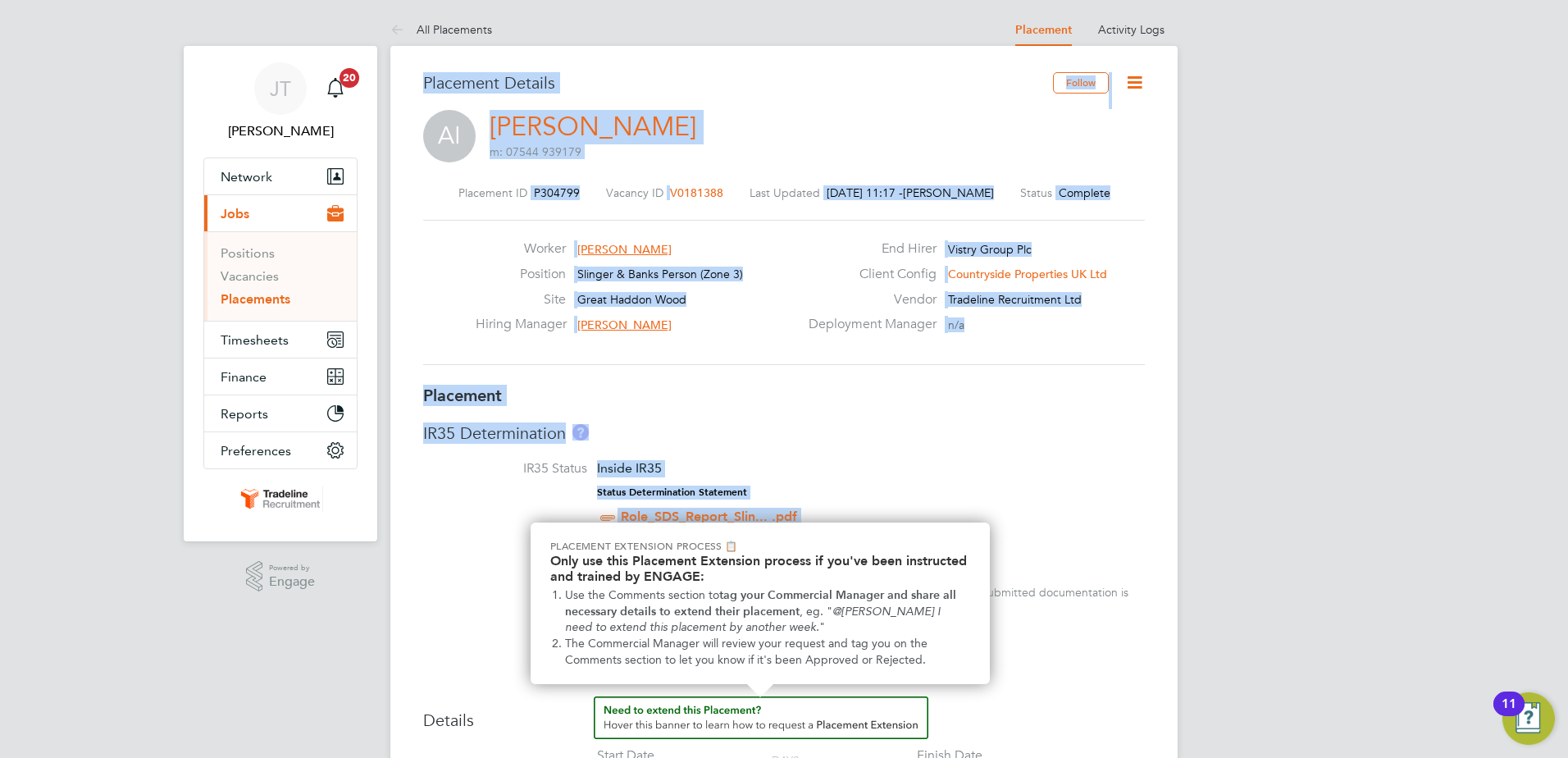
drag, startPoint x: 943, startPoint y: 800, endPoint x: 979, endPoint y: 800, distance: 36.0
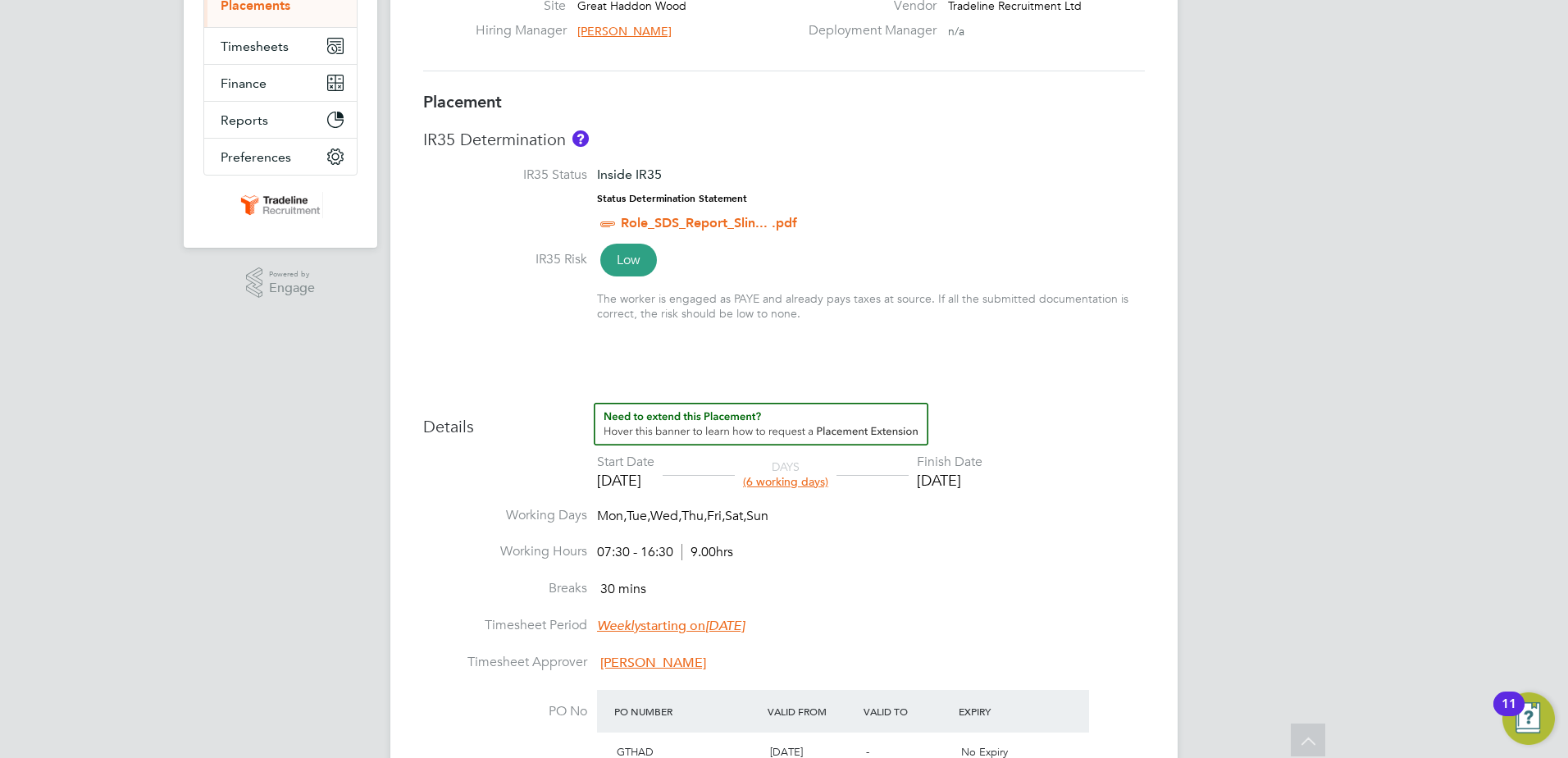
drag, startPoint x: 979, startPoint y: 800, endPoint x: 1111, endPoint y: 669, distance: 186.0
click at [1120, 670] on li "Timesheet Approver Andy Pearce" at bounding box center [784, 672] width 722 height 37
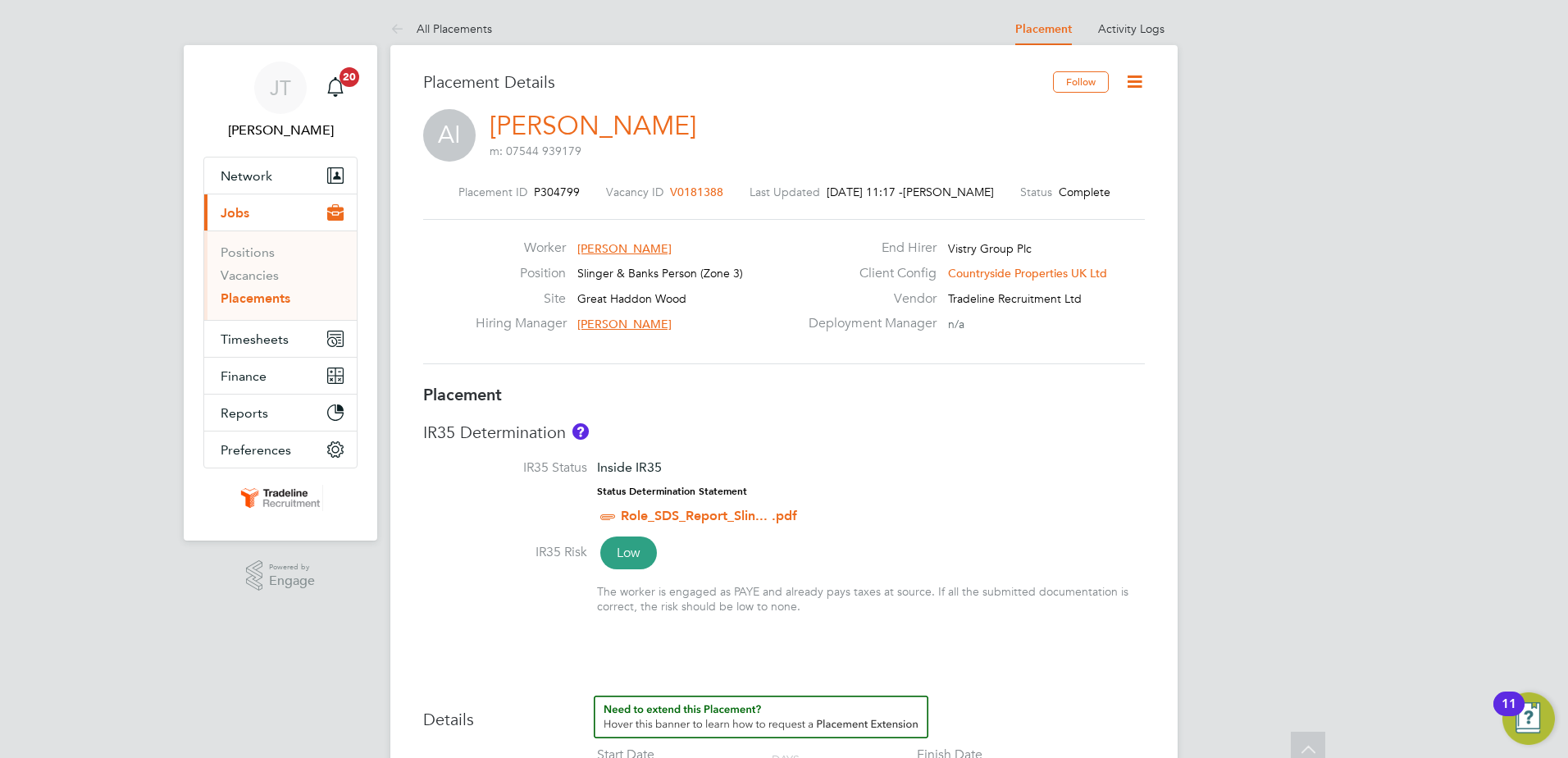
scroll to position [0, 0]
click at [1152, 25] on link "Activity Logs" at bounding box center [1131, 29] width 66 height 14
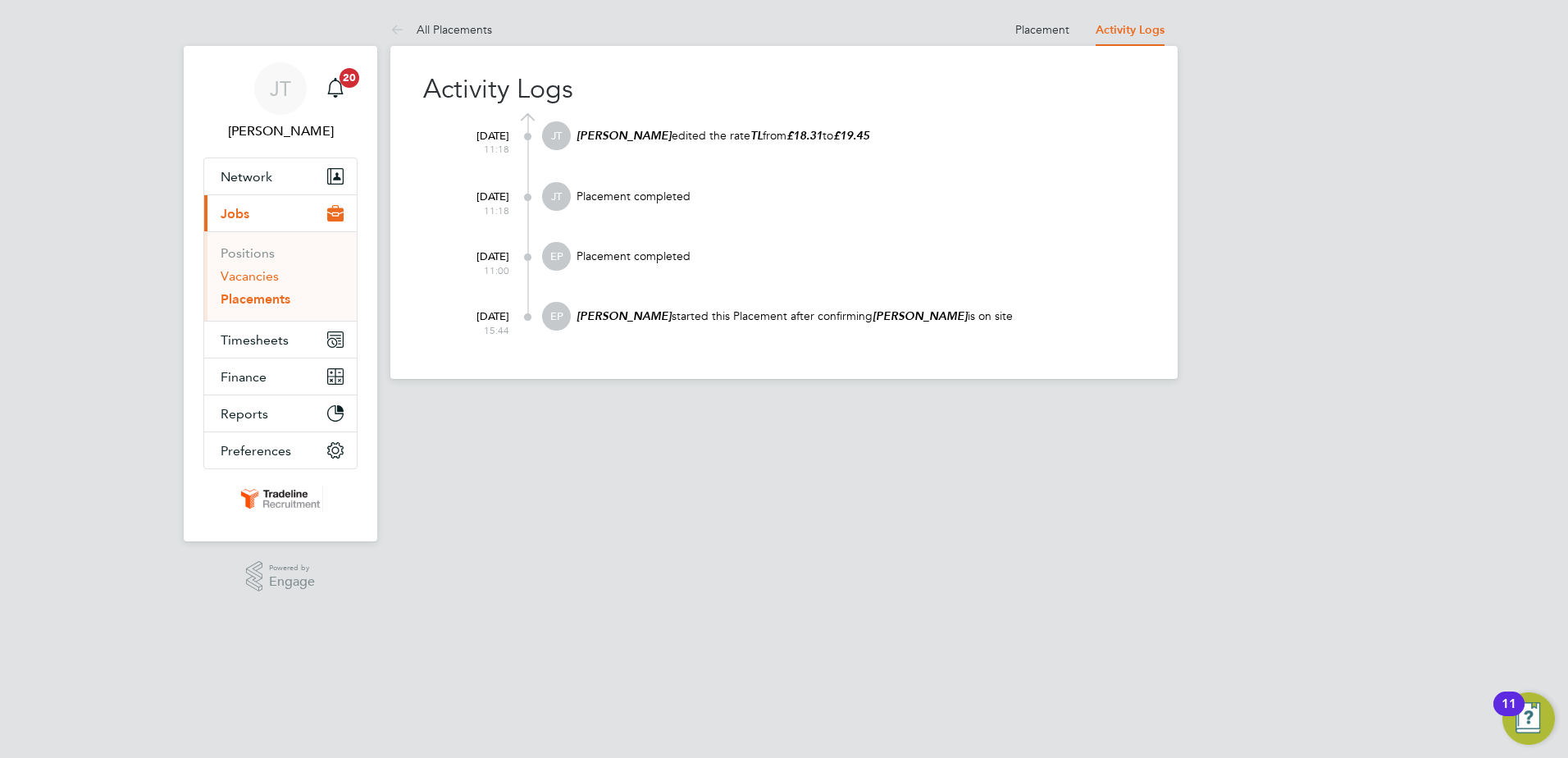
click at [243, 283] on link "Vacancies" at bounding box center [250, 276] width 59 height 15
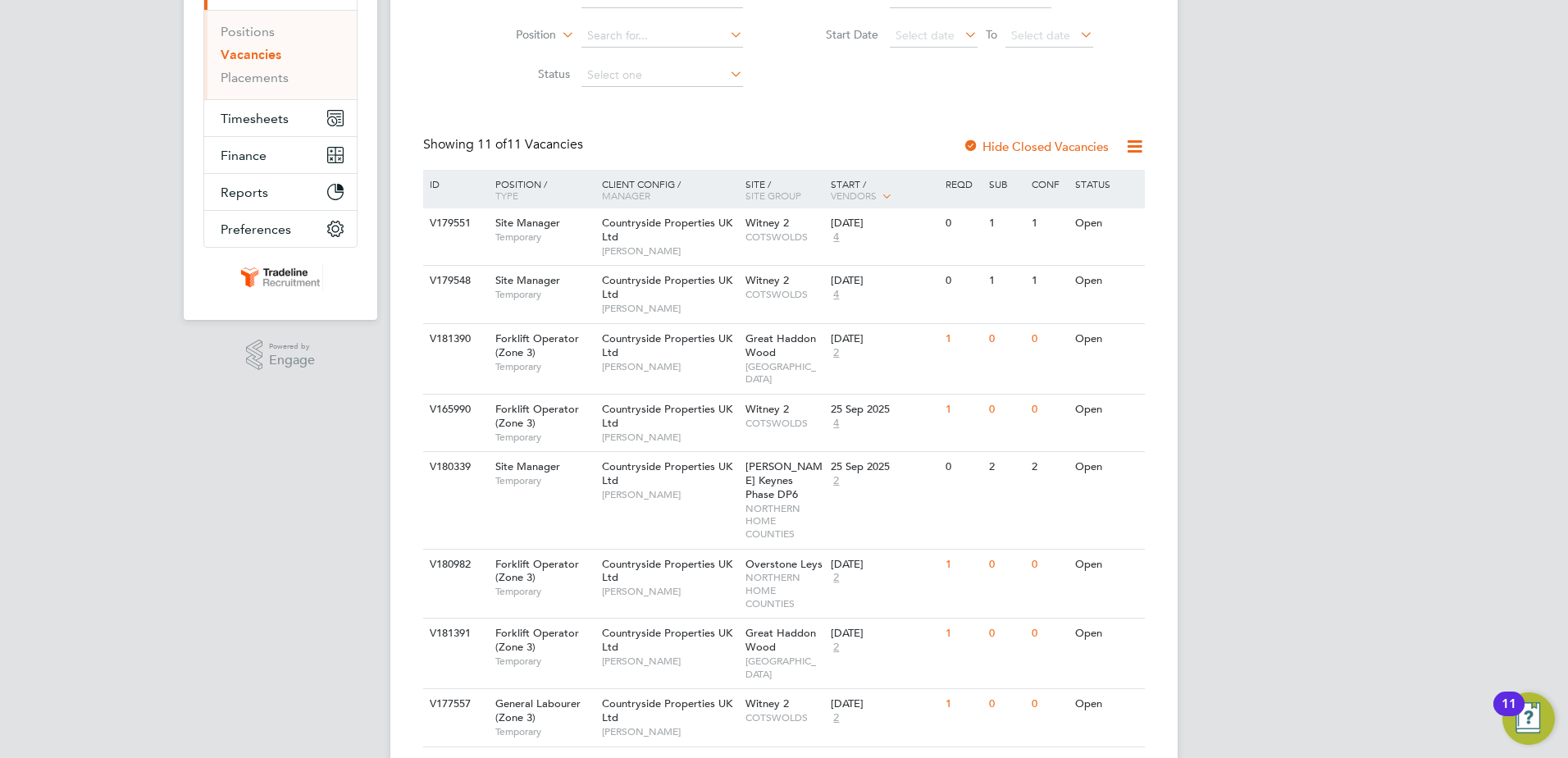
scroll to position [246, 0]
